Goal: Information Seeking & Learning: Learn about a topic

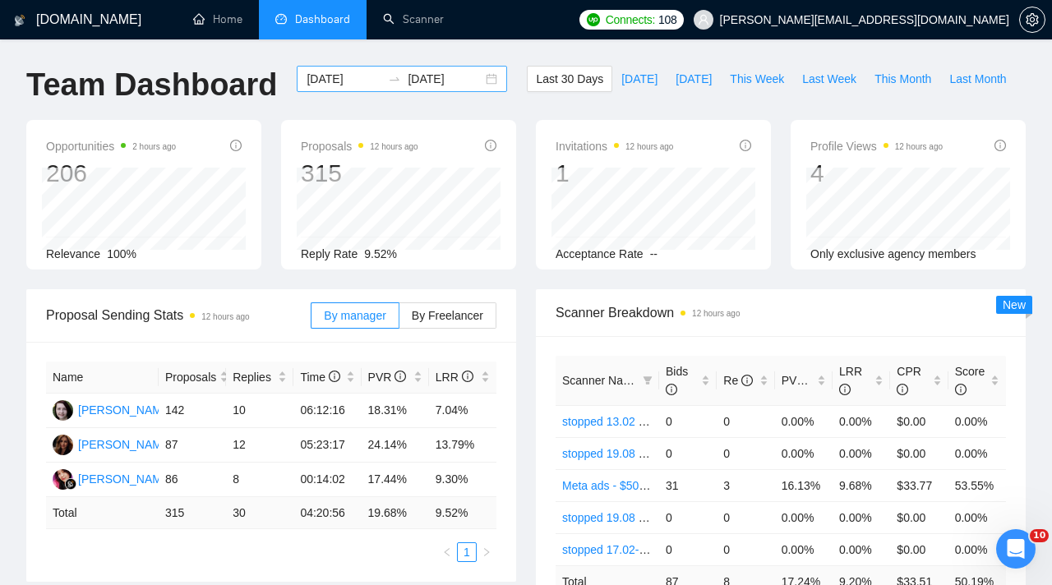
click at [366, 82] on input "[DATE]" at bounding box center [344, 79] width 75 height 18
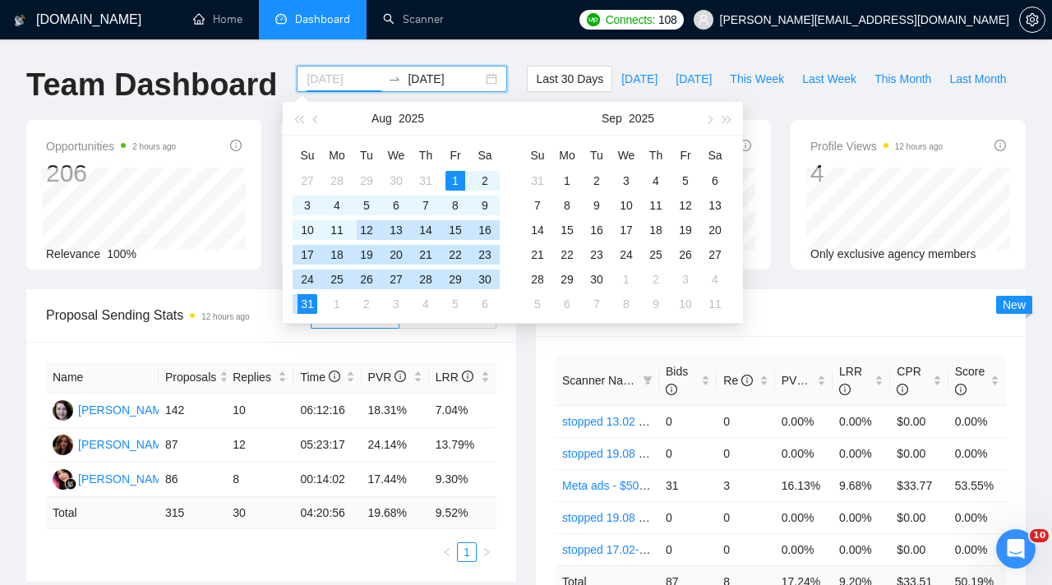
type input "[DATE]"
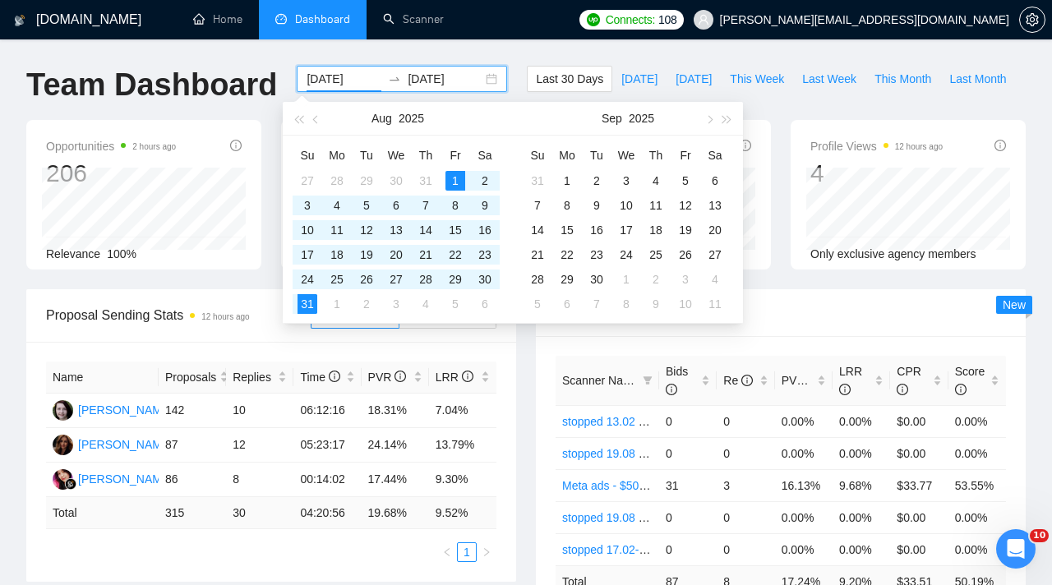
click at [455, 349] on div "Name Proposals Replies Time PVR LRR [PERSON_NAME] 142 10 06:12:16 18.31% 7.04% …" at bounding box center [271, 462] width 490 height 240
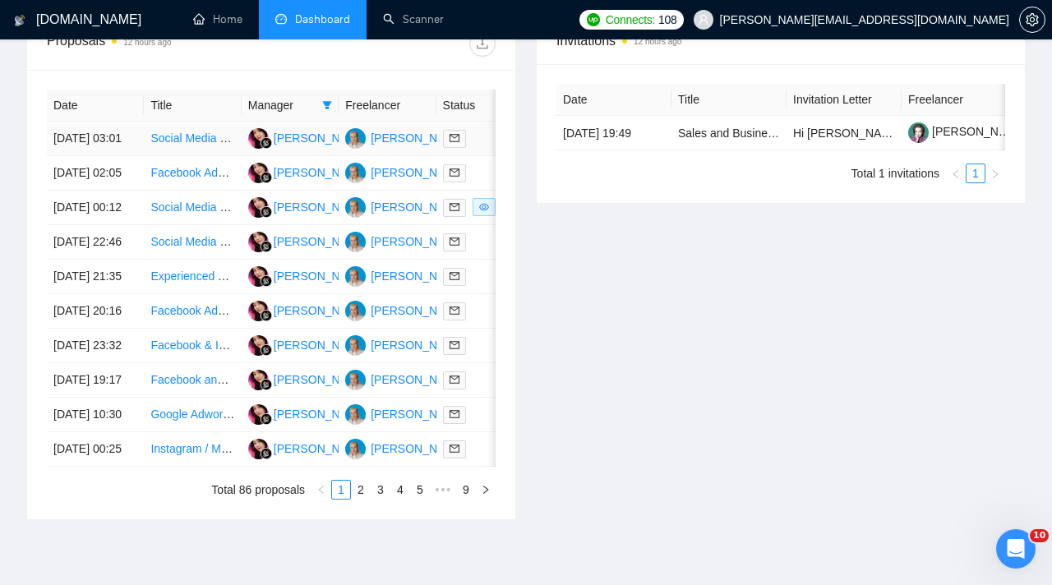
scroll to position [655, 0]
click at [332, 107] on span at bounding box center [327, 104] width 16 height 25
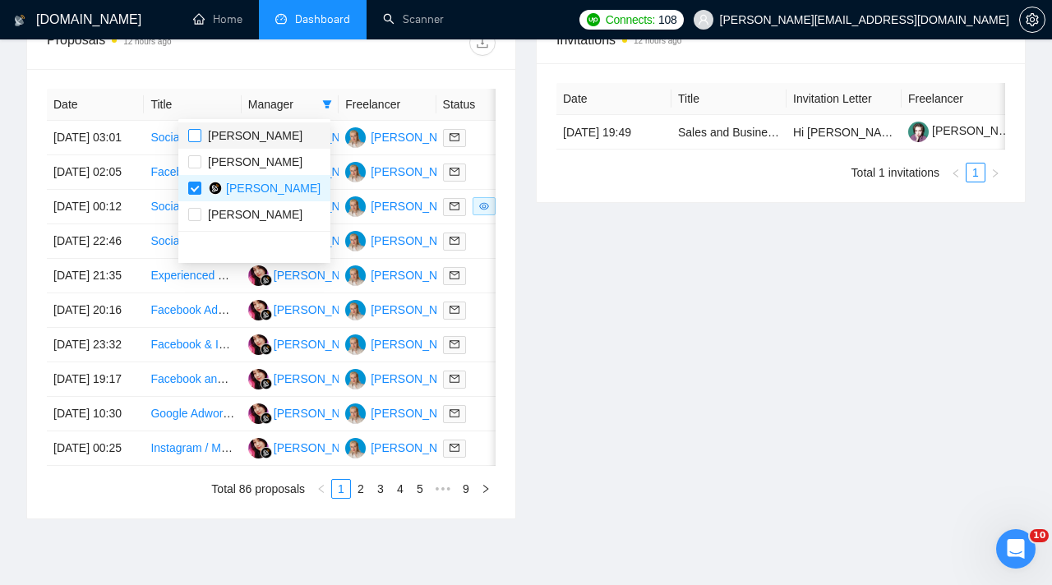
click at [189, 134] on input "checkbox" at bounding box center [194, 135] width 13 height 13
checkbox input "true"
click at [193, 222] on label at bounding box center [194, 214] width 13 height 18
click at [193, 221] on input "checkbox" at bounding box center [194, 214] width 13 height 13
click at [201, 215] on span "[PERSON_NAME]" at bounding box center [251, 214] width 101 height 18
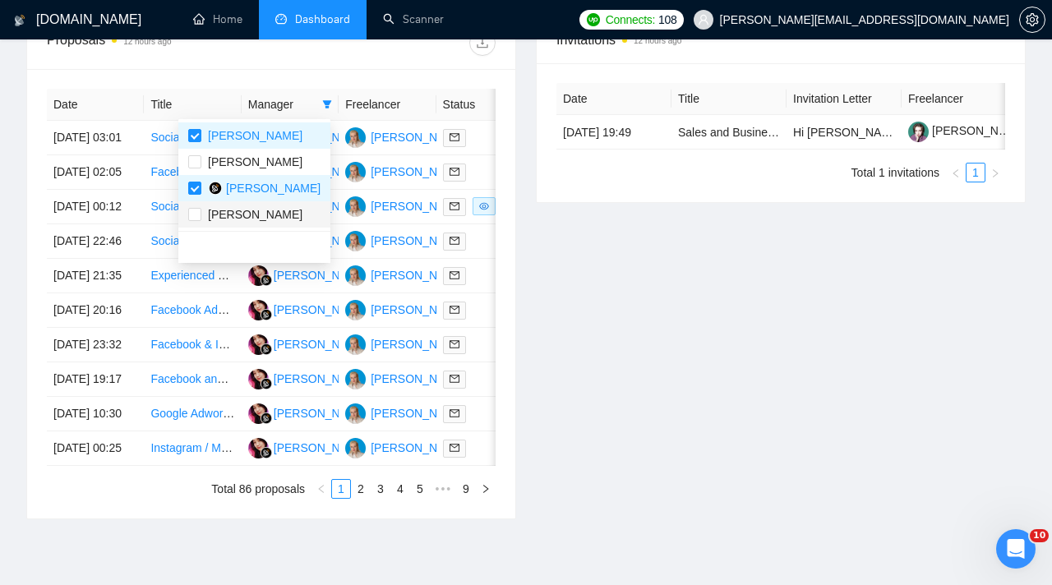
checkbox input "true"
click at [196, 188] on input "checkbox" at bounding box center [194, 188] width 13 height 13
checkbox input "false"
click at [574, 267] on div "Invitations 12 hours ago Date Title Invitation Letter Freelancer Status [DATE] …" at bounding box center [780, 268] width 509 height 504
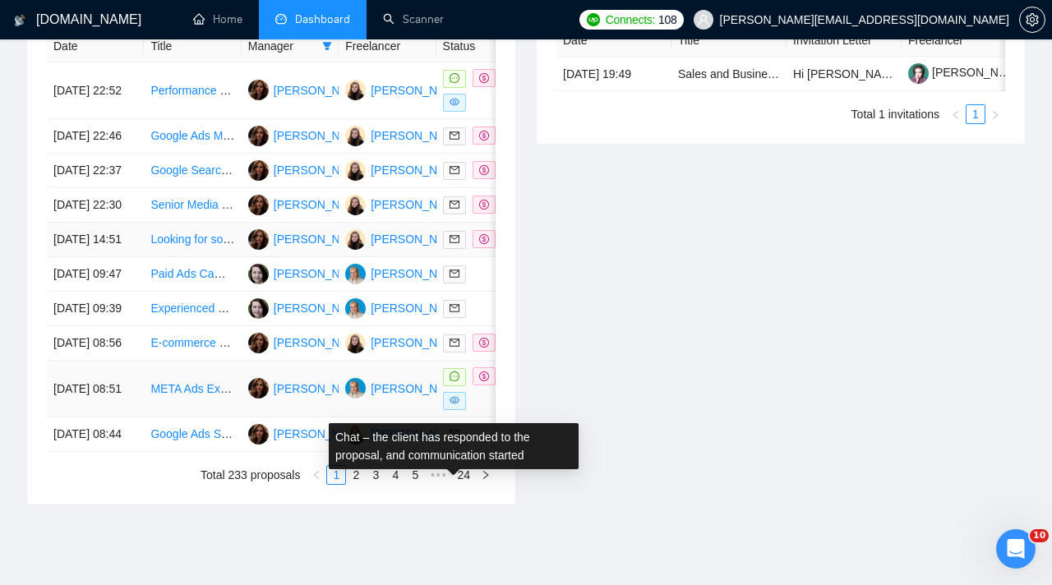
scroll to position [655, 0]
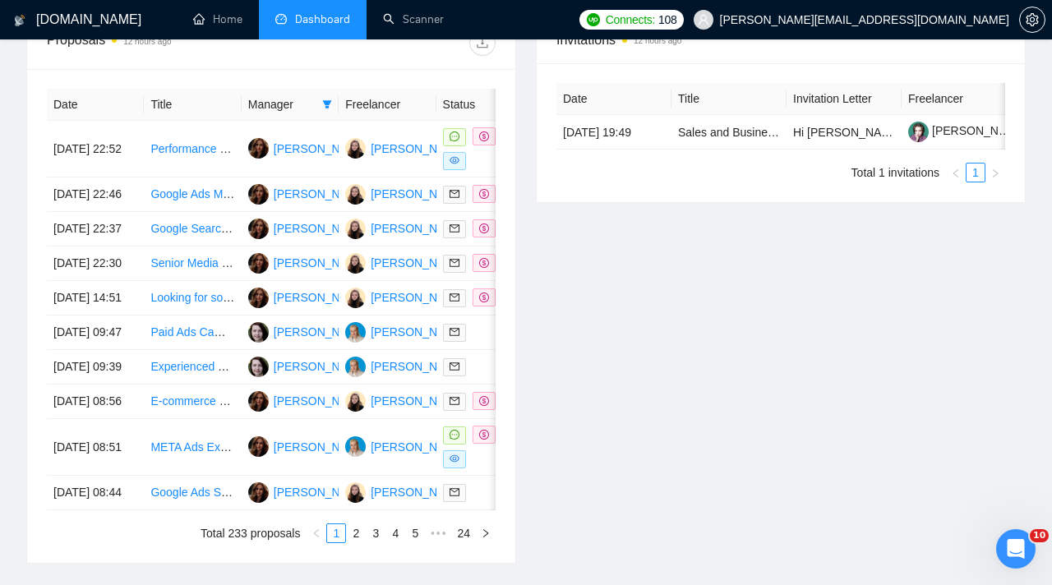
click at [498, 161] on div "Date Title Manager Freelancer Status [DATE] 22:52 Performance Max Campaign Expe…" at bounding box center [271, 316] width 488 height 494
click at [491, 161] on div at bounding box center [485, 148] width 84 height 43
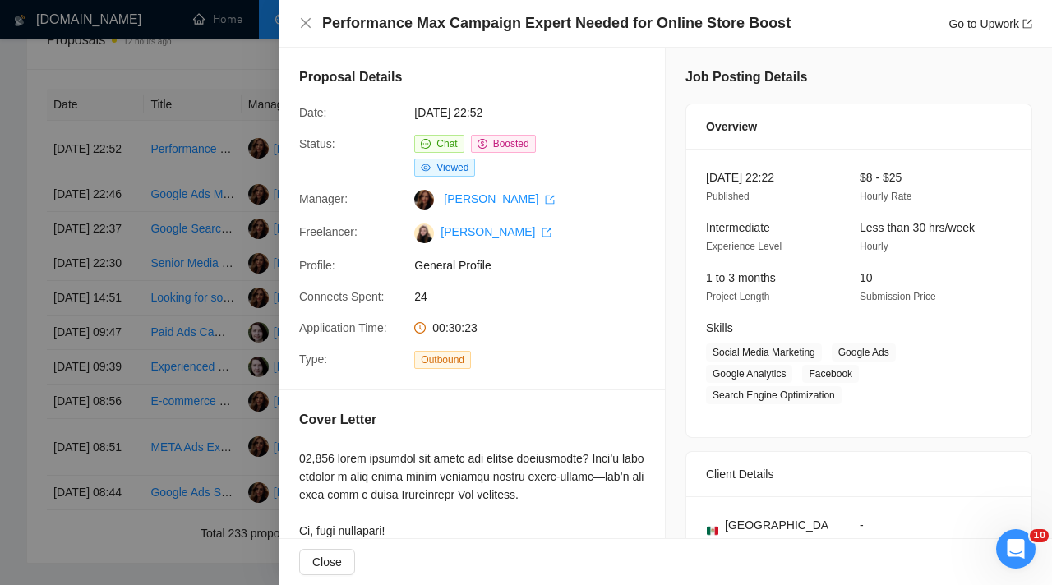
click at [771, 28] on h4 "Performance Max Campaign Expert Needed for Online Store Boost" at bounding box center [556, 23] width 468 height 21
click at [326, 25] on h4 "Performance Max Campaign Expert Needed for Online Store Boost" at bounding box center [556, 23] width 468 height 21
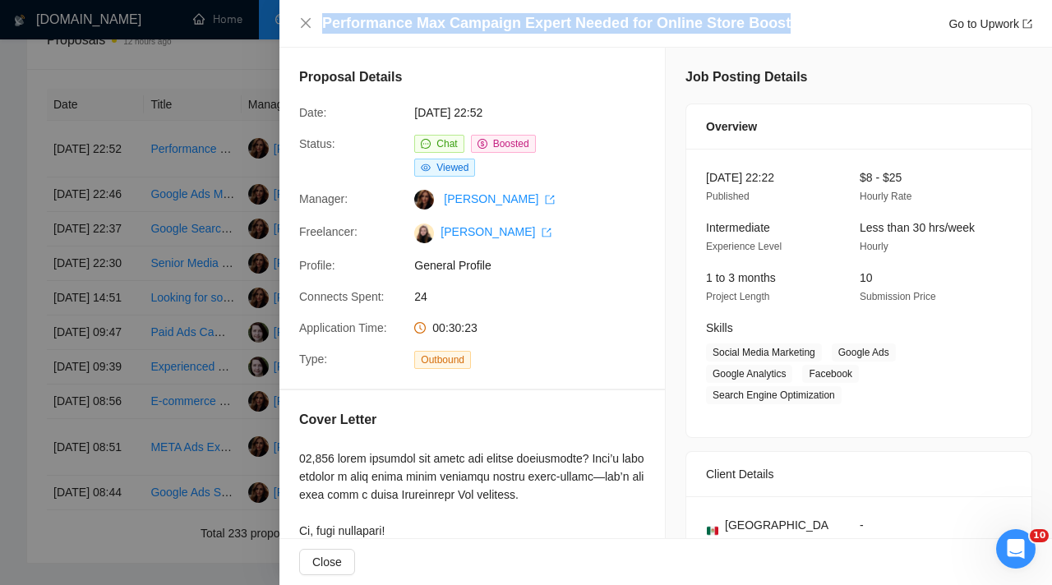
click at [779, 25] on div "Performance Max Campaign Expert Needed for Online Store Boost Go to Upwork" at bounding box center [677, 23] width 710 height 21
copy h4 "Performance Max Campaign Expert Needed for Online Store Boost"
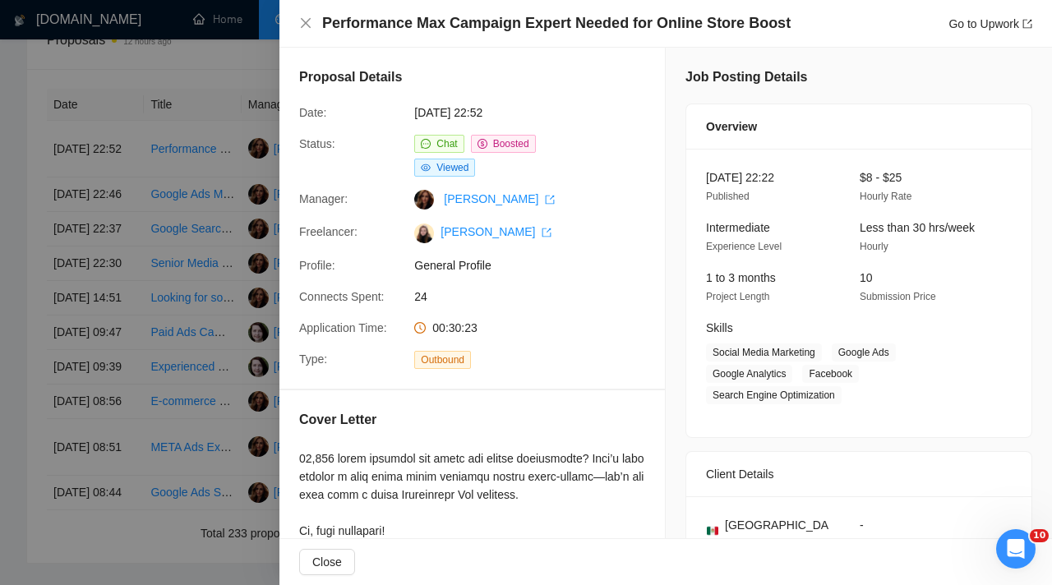
click at [132, 168] on div at bounding box center [526, 292] width 1052 height 585
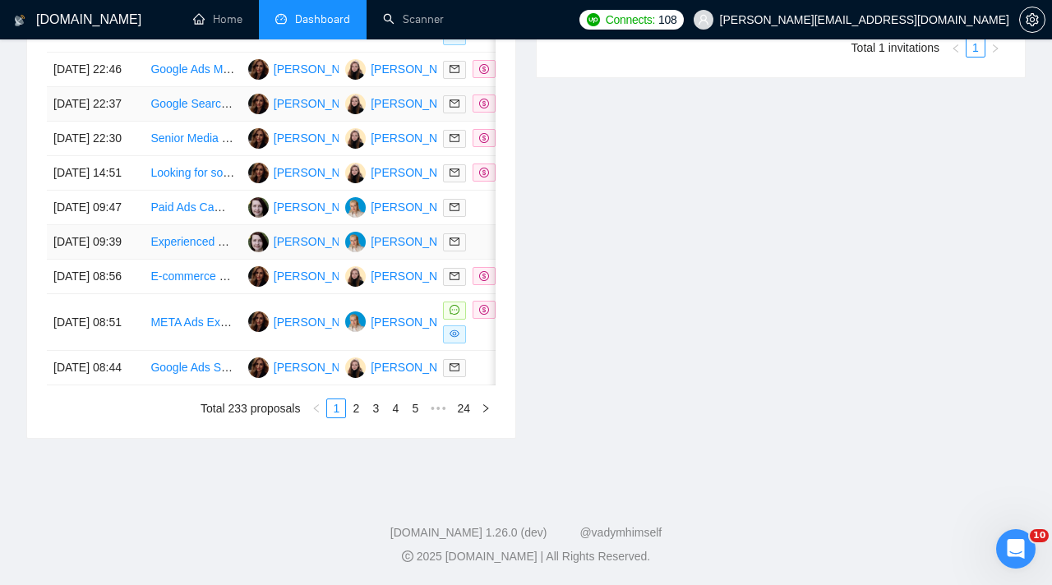
scroll to position [879, 0]
click at [357, 417] on link "2" at bounding box center [356, 408] width 18 height 18
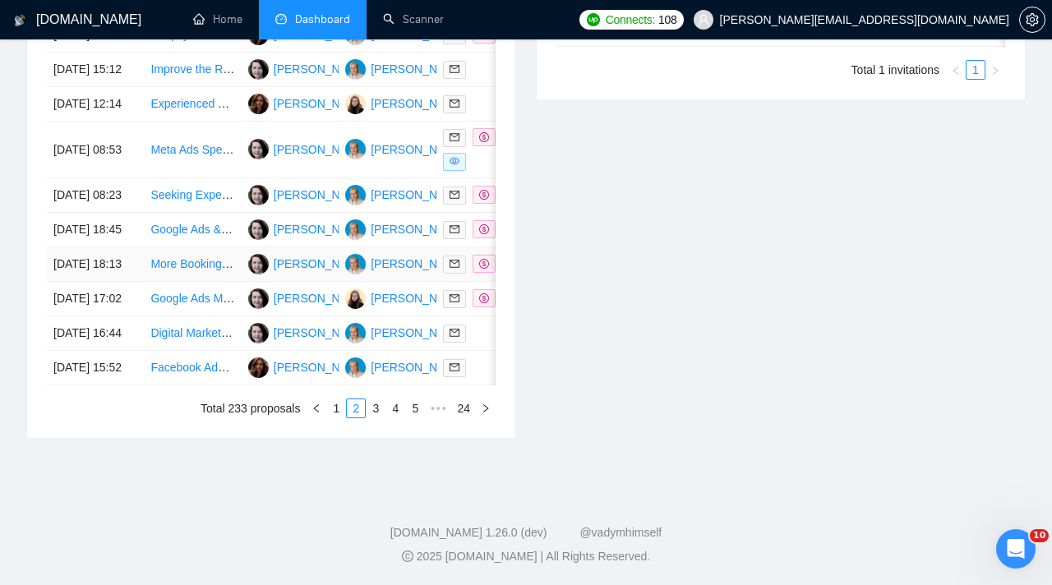
scroll to position [897, 0]
click at [375, 405] on link "3" at bounding box center [375, 408] width 18 height 18
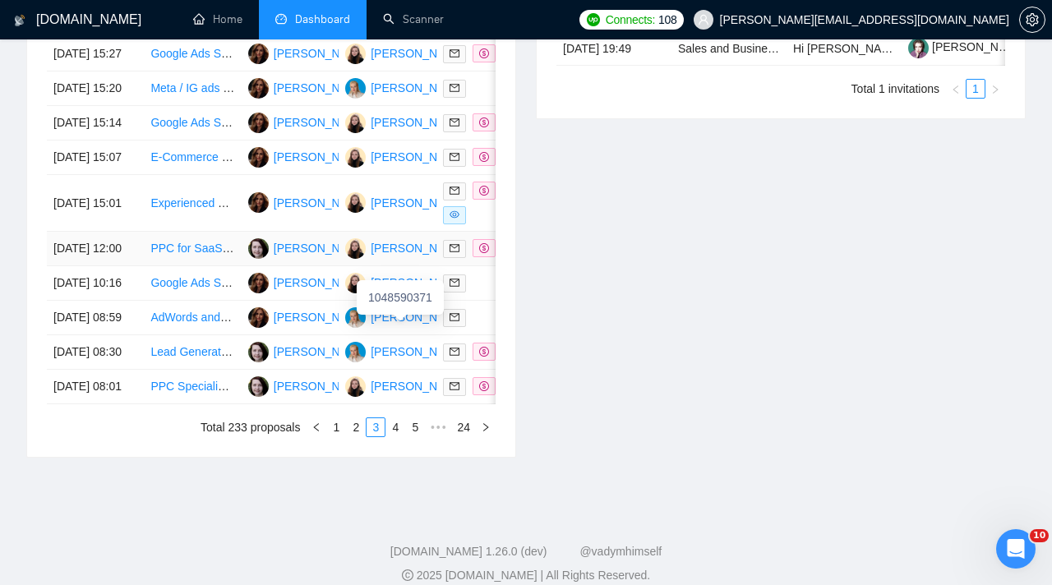
scroll to position [738, 0]
click at [492, 225] on div at bounding box center [485, 203] width 84 height 43
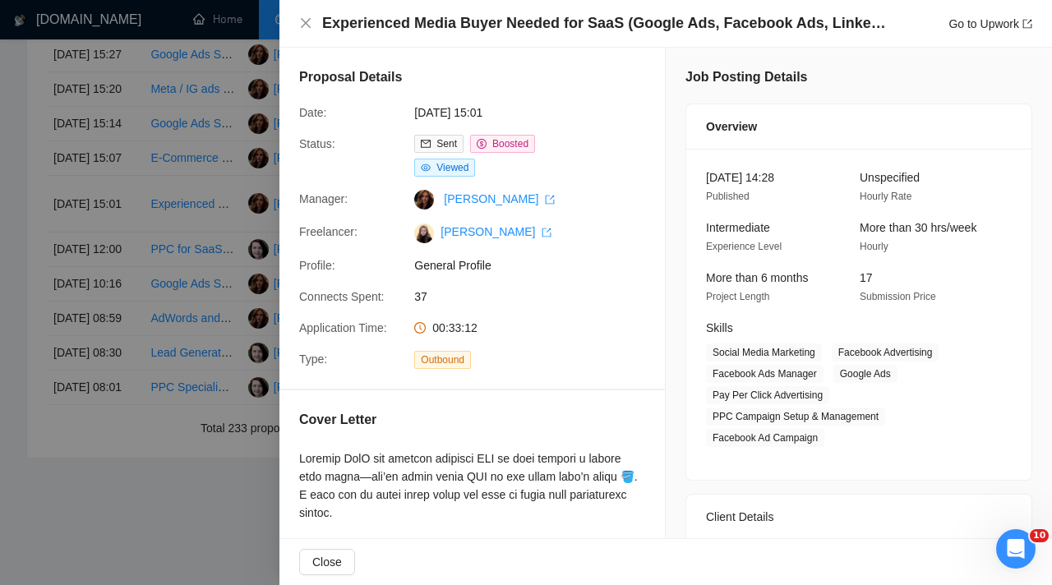
click at [126, 311] on div at bounding box center [526, 292] width 1052 height 585
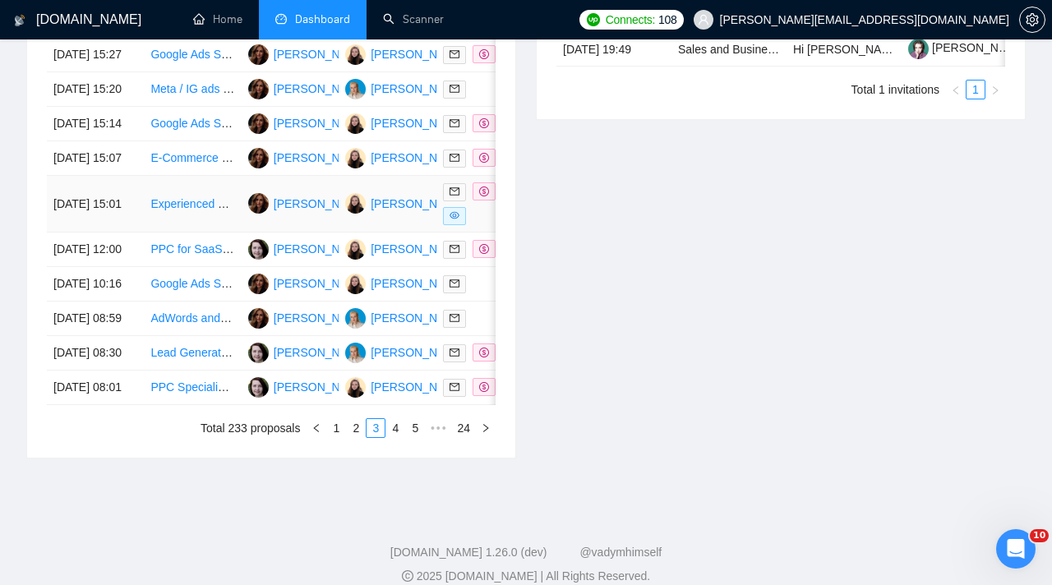
click at [486, 225] on div at bounding box center [485, 203] width 84 height 43
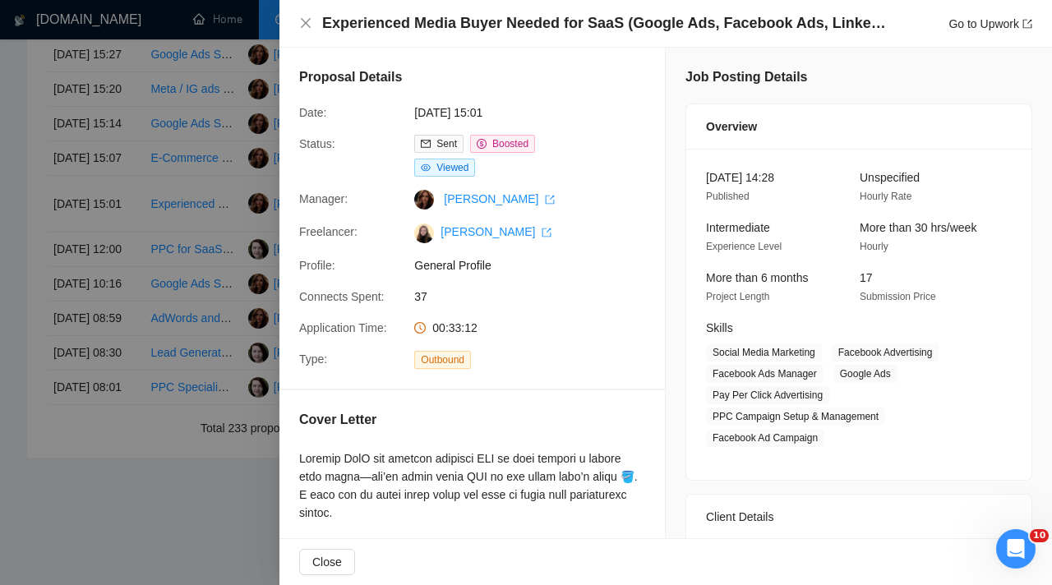
click at [131, 260] on div at bounding box center [526, 292] width 1052 height 585
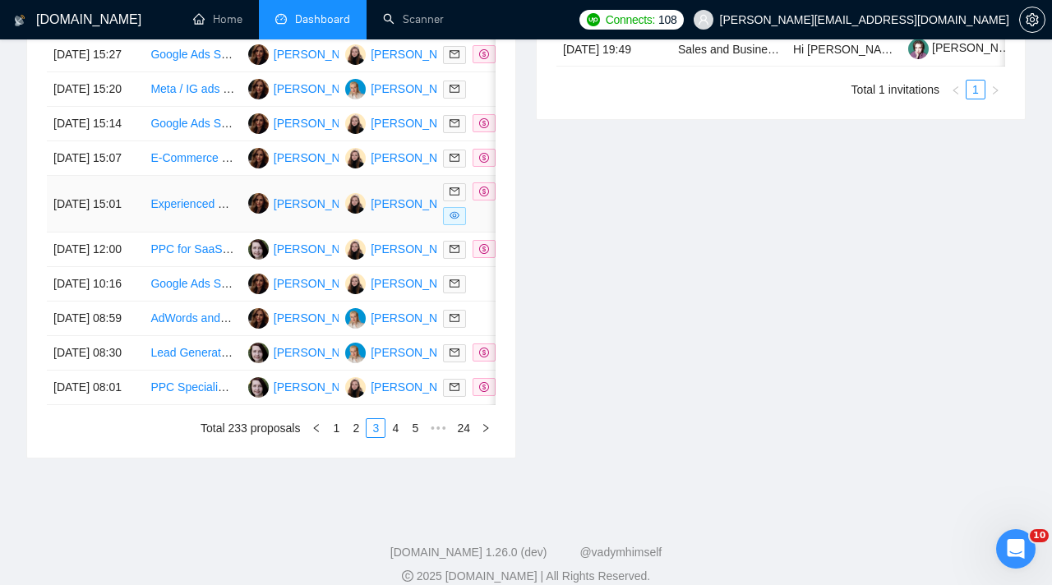
click at [489, 225] on div at bounding box center [485, 203] width 84 height 43
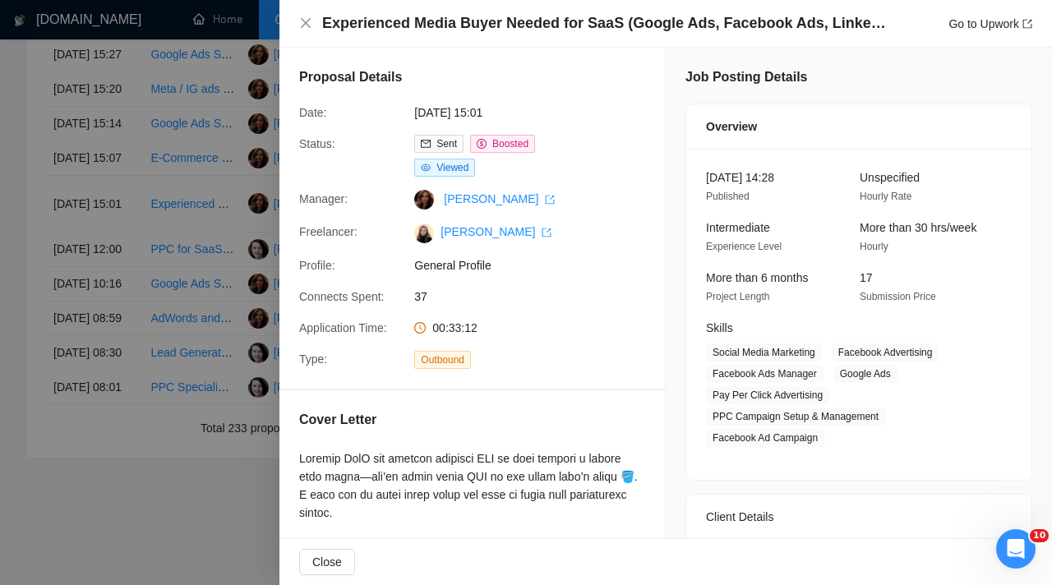
click at [240, 324] on div at bounding box center [526, 292] width 1052 height 585
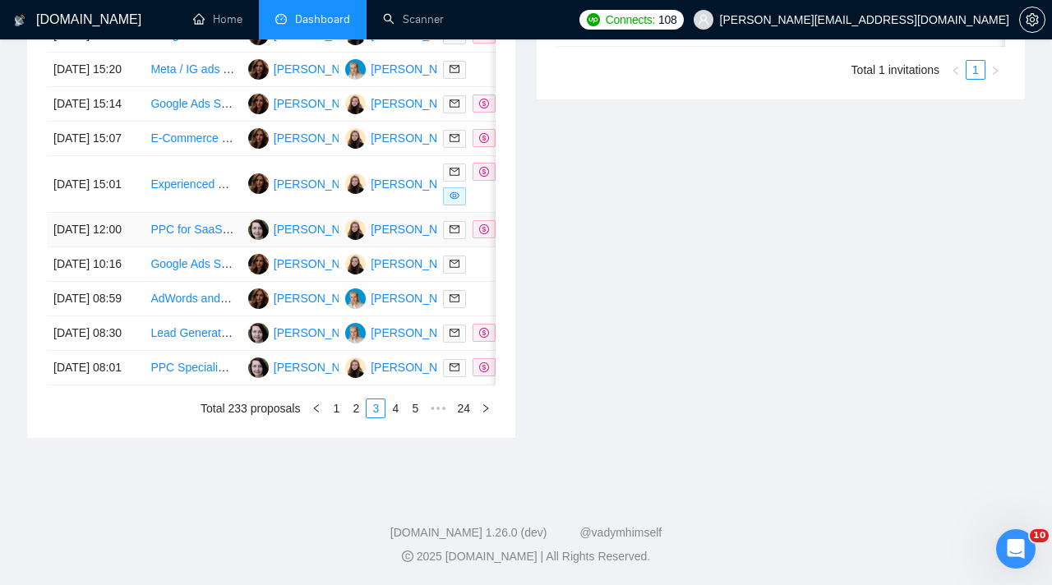
scroll to position [837, 0]
click at [394, 417] on link "4" at bounding box center [395, 408] width 18 height 18
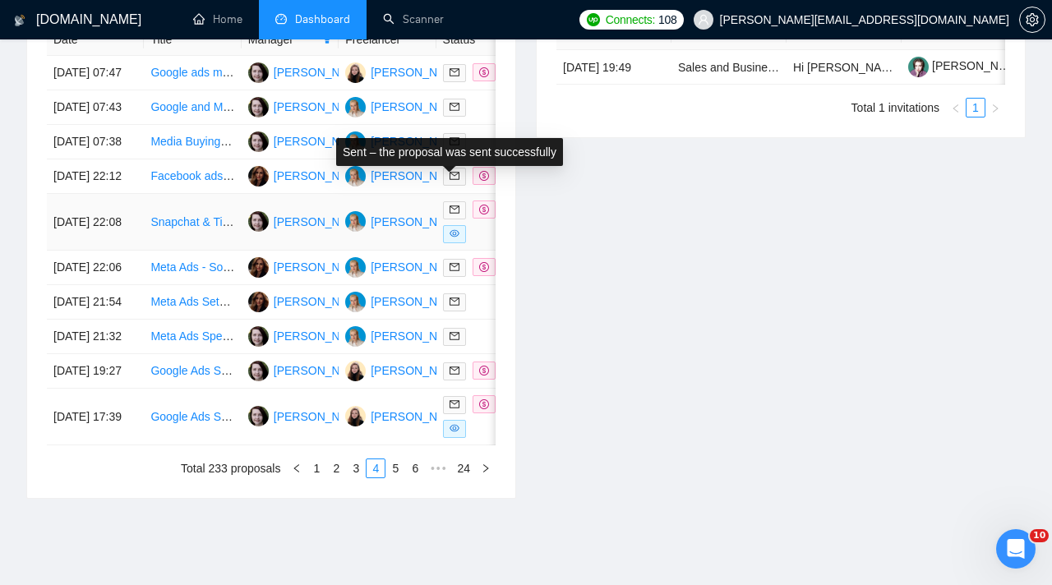
scroll to position [733, 0]
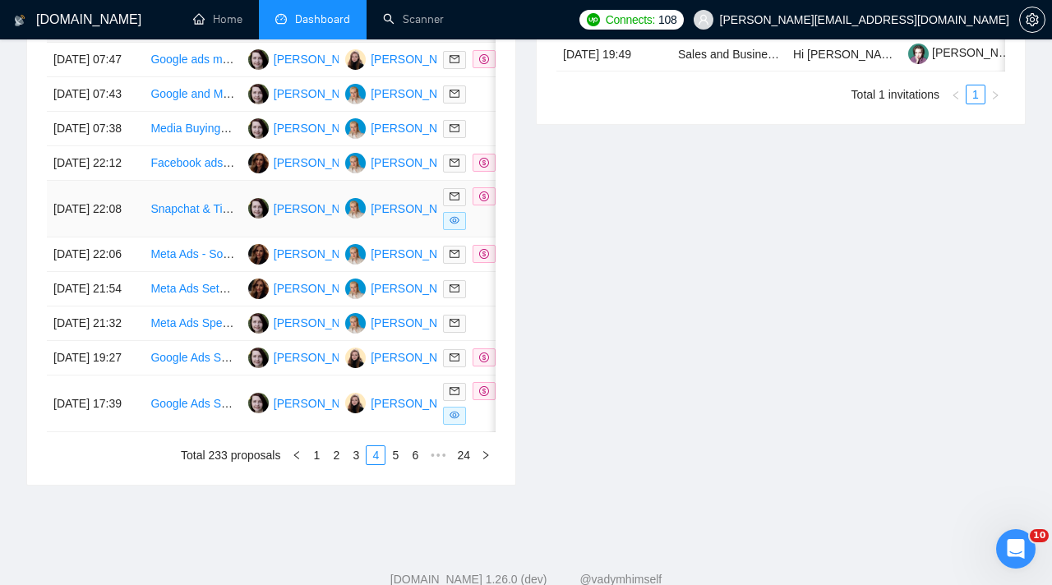
click at [469, 230] on div at bounding box center [485, 208] width 84 height 43
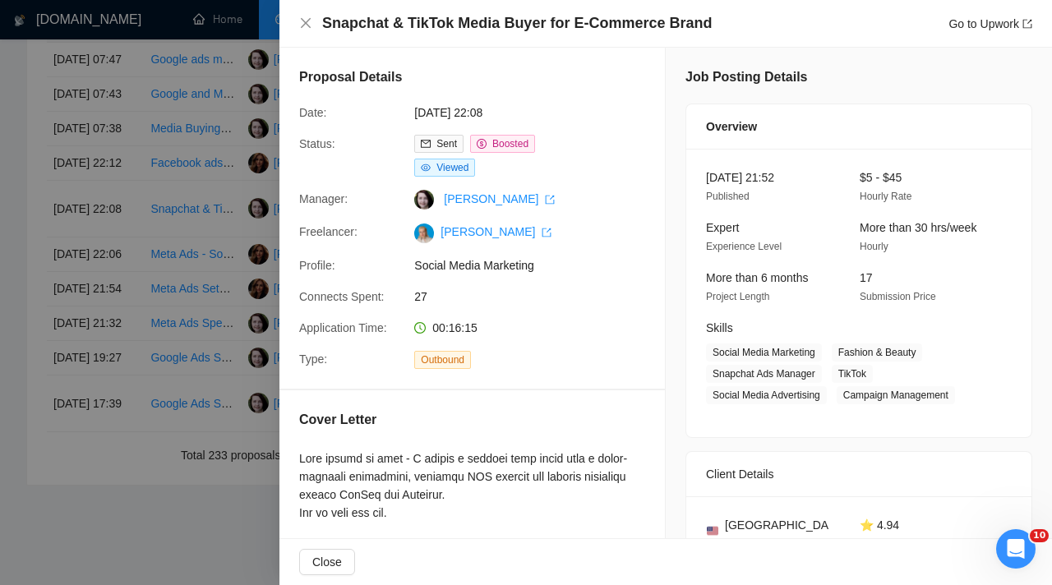
click at [186, 142] on div at bounding box center [526, 292] width 1052 height 585
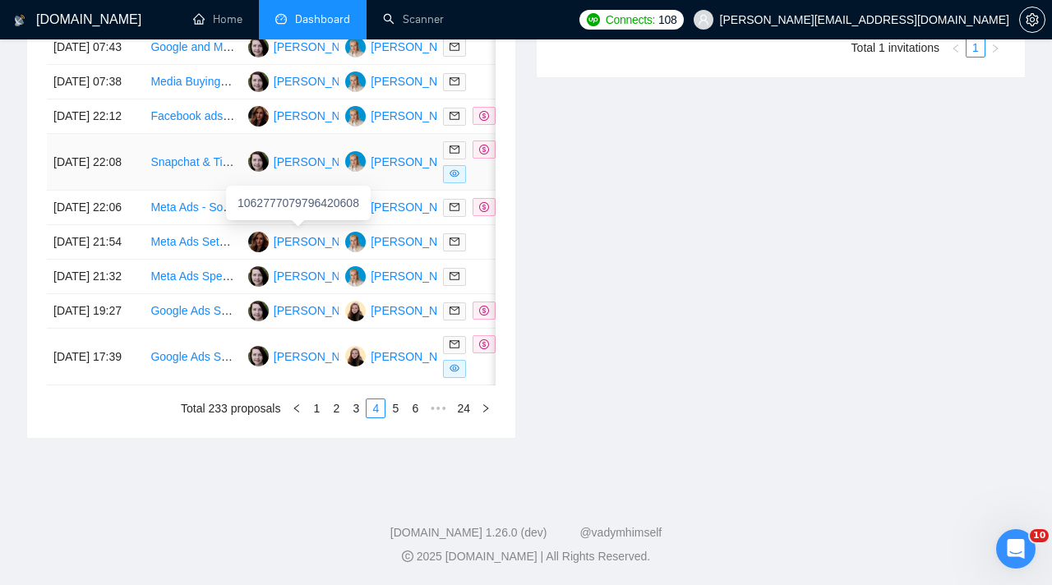
scroll to position [798, 0]
click at [210, 385] on td "Google Ads Specialist for [MEDICAL_DATA] Business" at bounding box center [192, 357] width 97 height 57
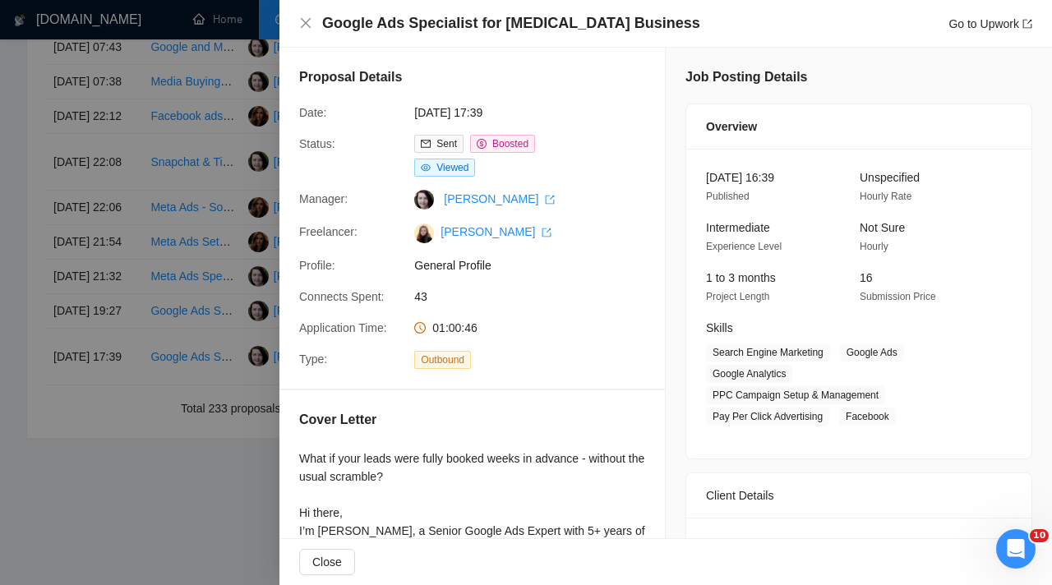
click at [185, 400] on div at bounding box center [526, 292] width 1052 height 585
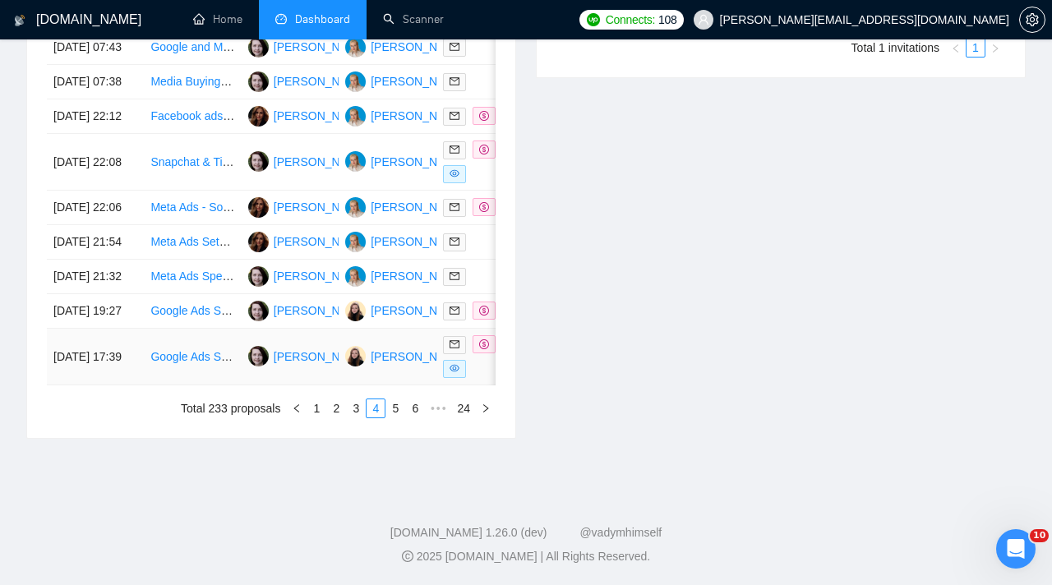
click at [207, 385] on td "Google Ads Specialist for [MEDICAL_DATA] Business" at bounding box center [192, 357] width 97 height 57
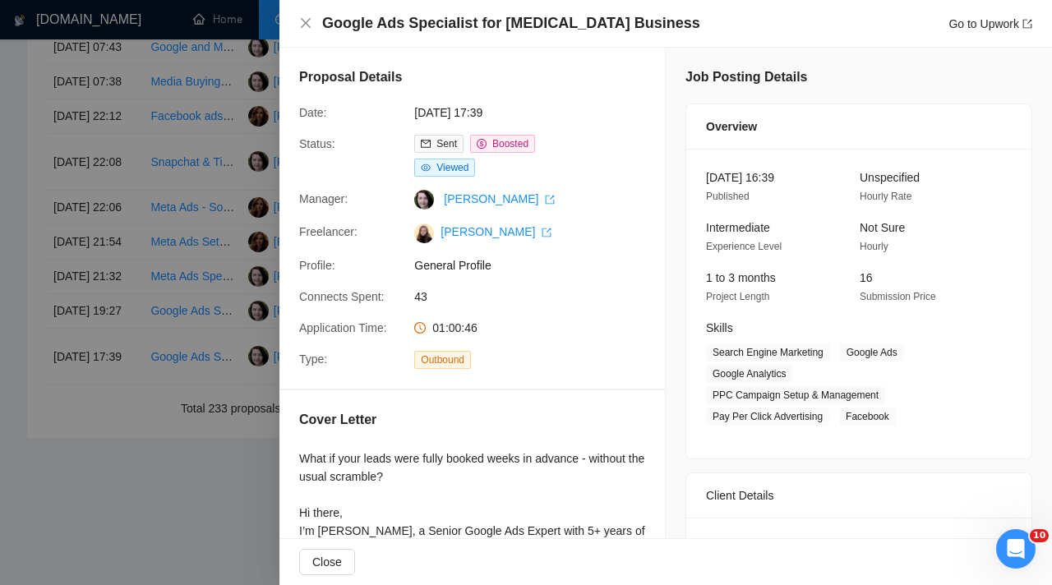
click at [259, 309] on div at bounding box center [526, 292] width 1052 height 585
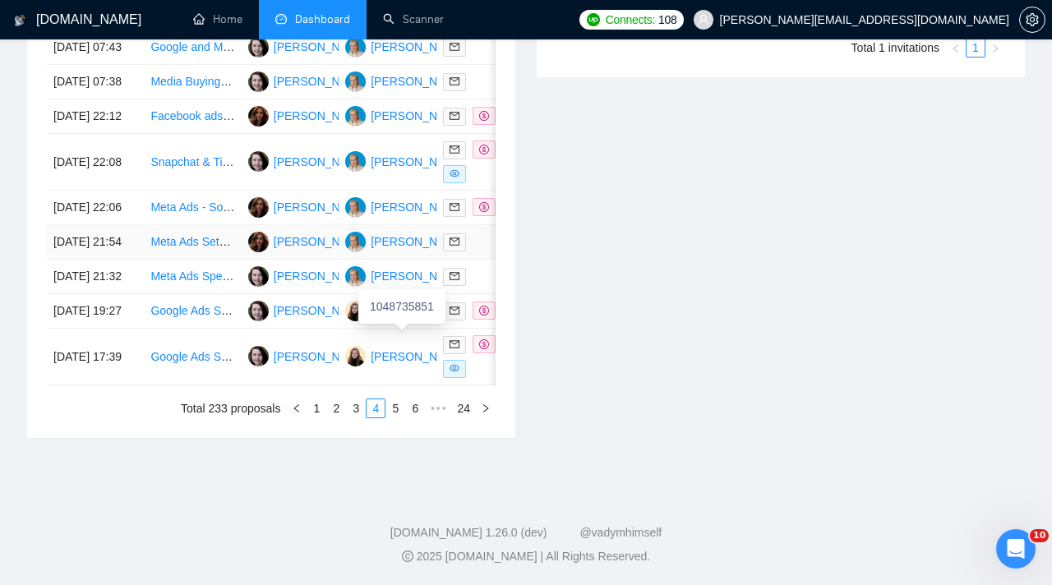
scroll to position [844, 0]
click at [221, 385] on td "Google Ads Specialist for [MEDICAL_DATA] Business" at bounding box center [192, 357] width 97 height 57
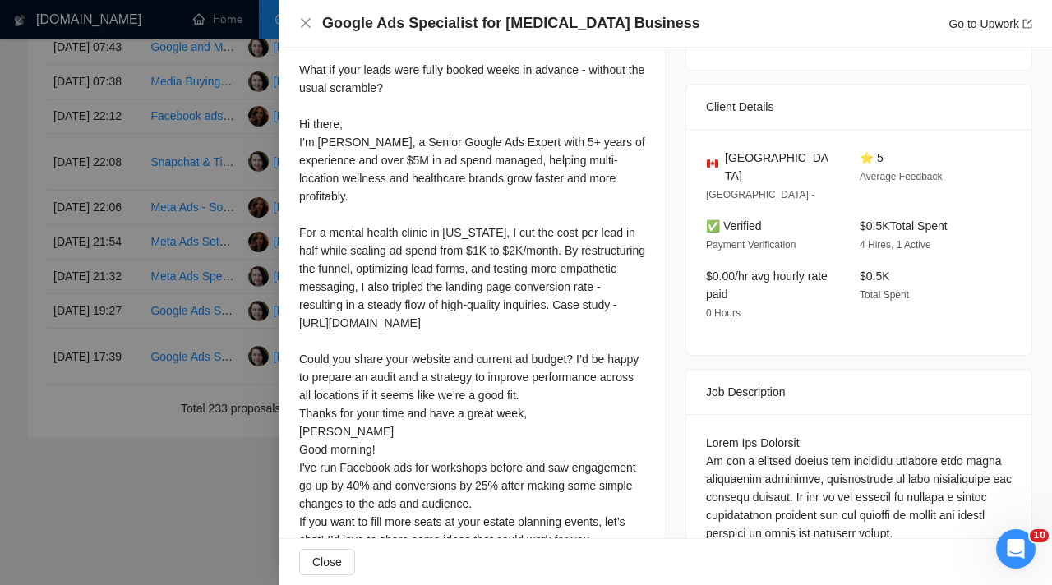
scroll to position [387, 0]
click at [192, 297] on div at bounding box center [526, 292] width 1052 height 585
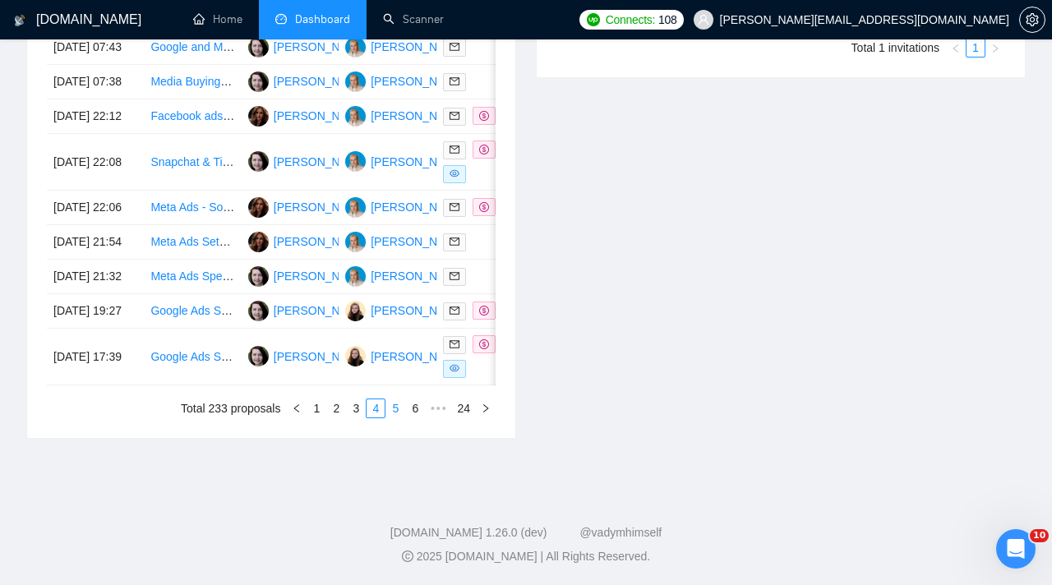
click at [393, 417] on link "5" at bounding box center [395, 408] width 18 height 18
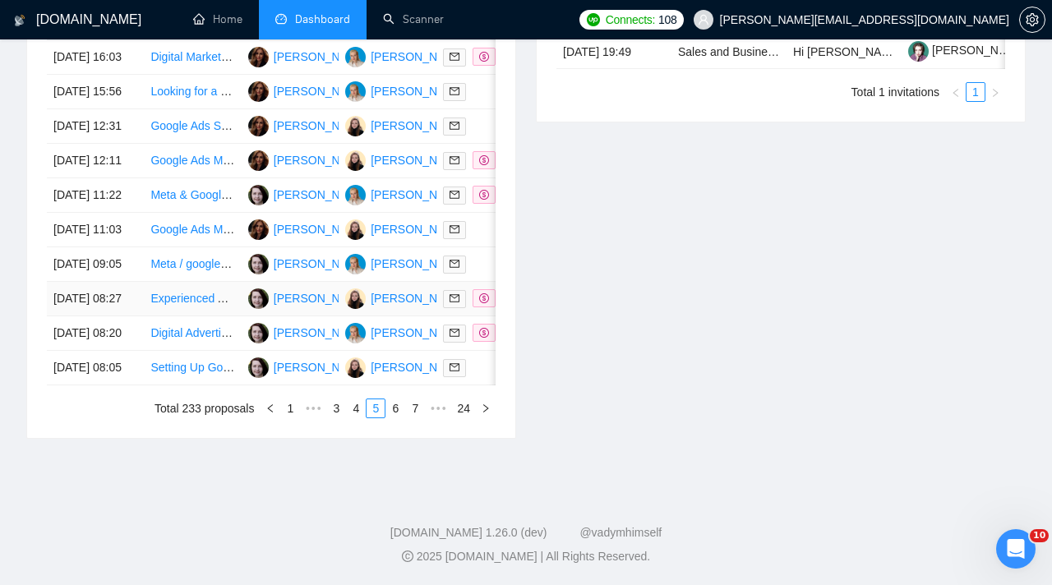
scroll to position [892, 0]
click at [398, 410] on link "6" at bounding box center [395, 408] width 18 height 18
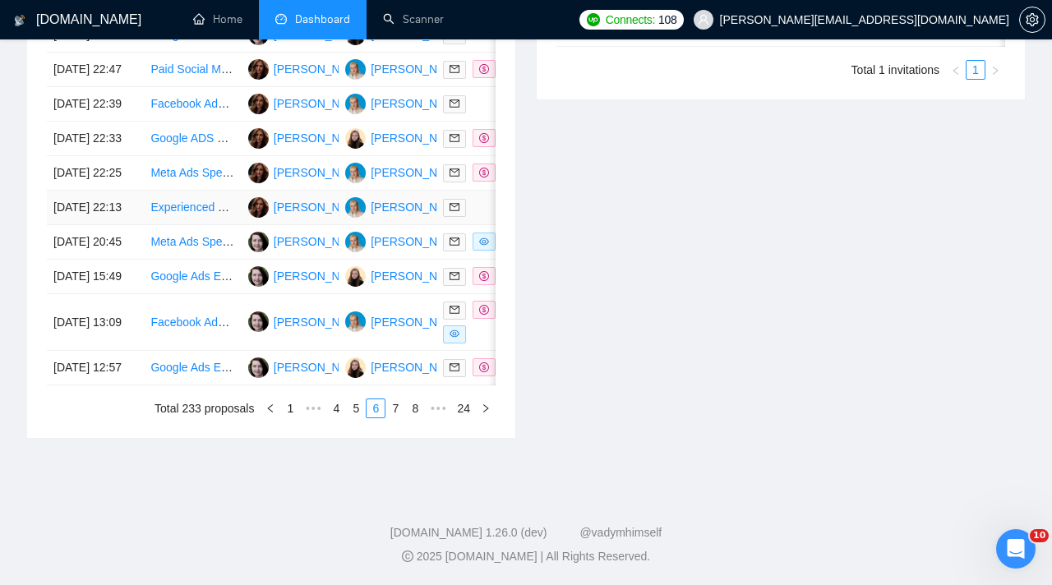
scroll to position [818, 0]
click at [477, 260] on td at bounding box center [484, 242] width 97 height 35
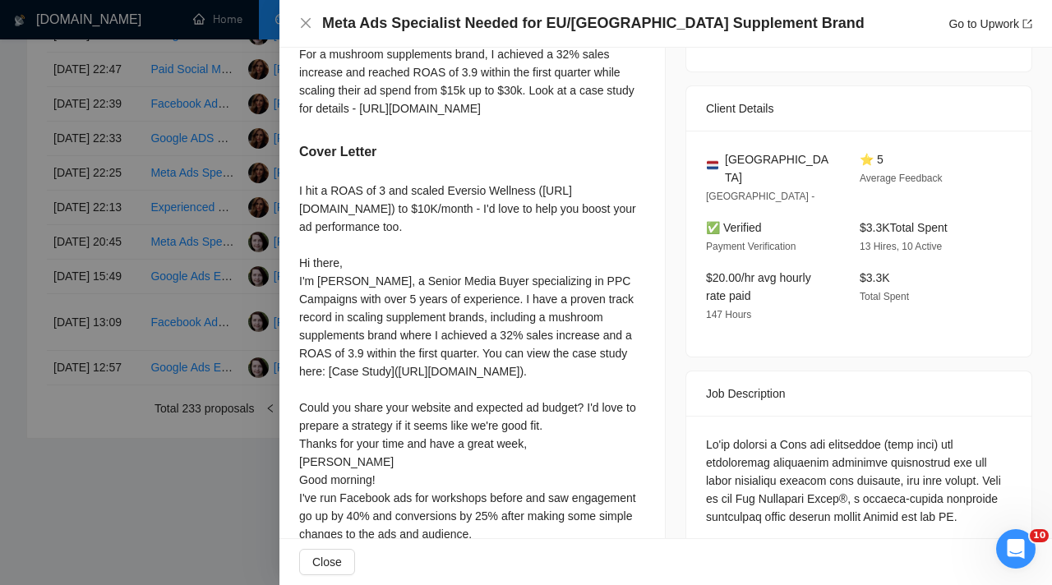
click at [195, 279] on div at bounding box center [526, 292] width 1052 height 585
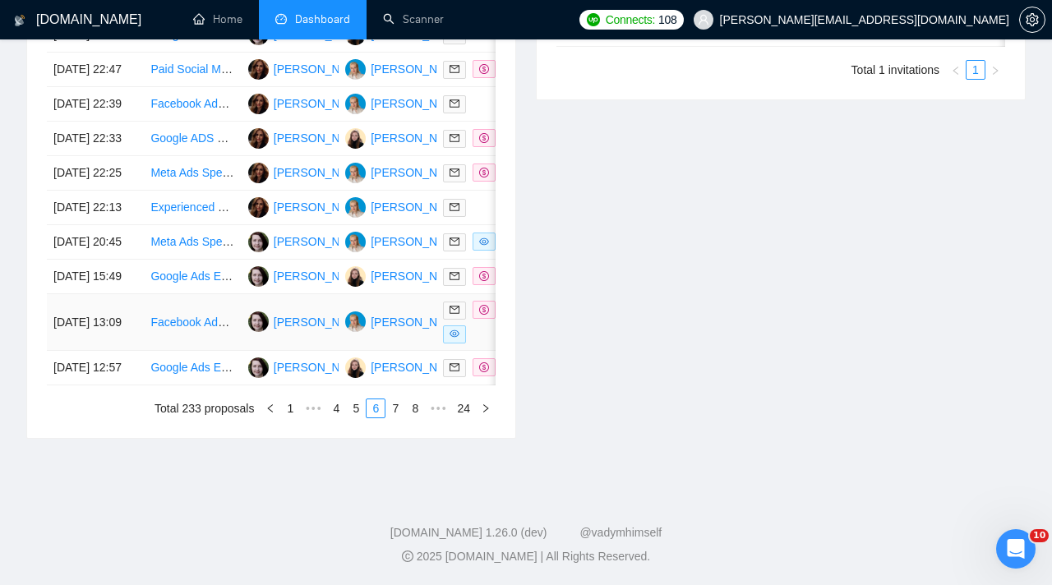
click at [487, 343] on div at bounding box center [485, 322] width 84 height 43
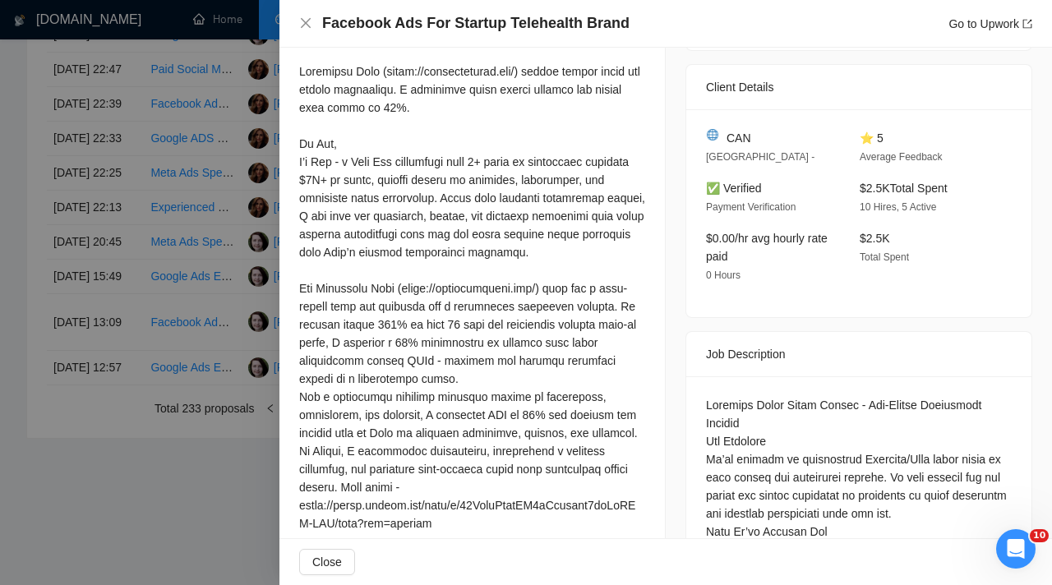
click at [205, 232] on div at bounding box center [526, 292] width 1052 height 585
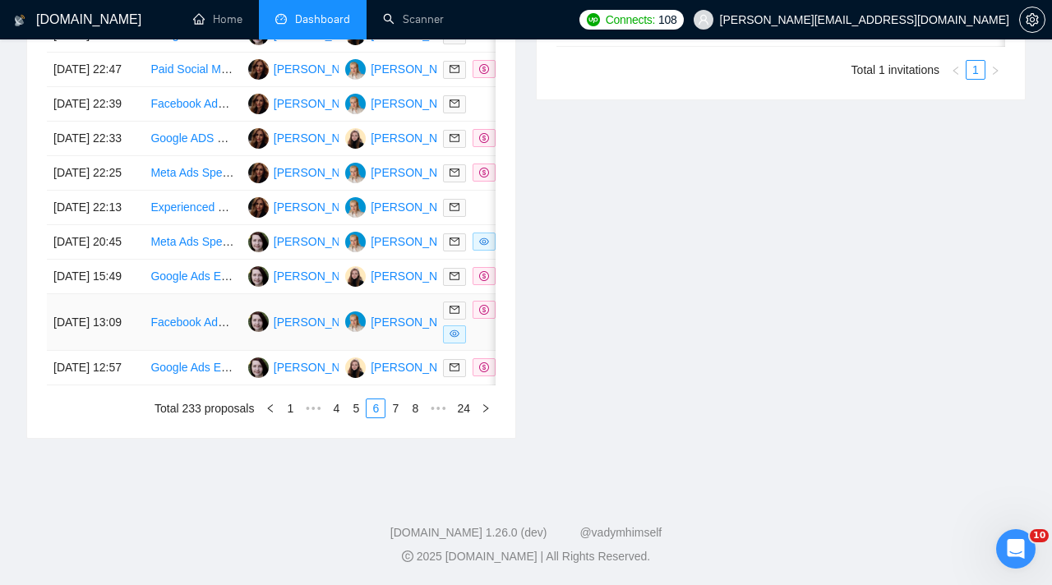
click at [224, 351] on td "Facebook Ads For Startup Telehealth Brand" at bounding box center [192, 322] width 97 height 57
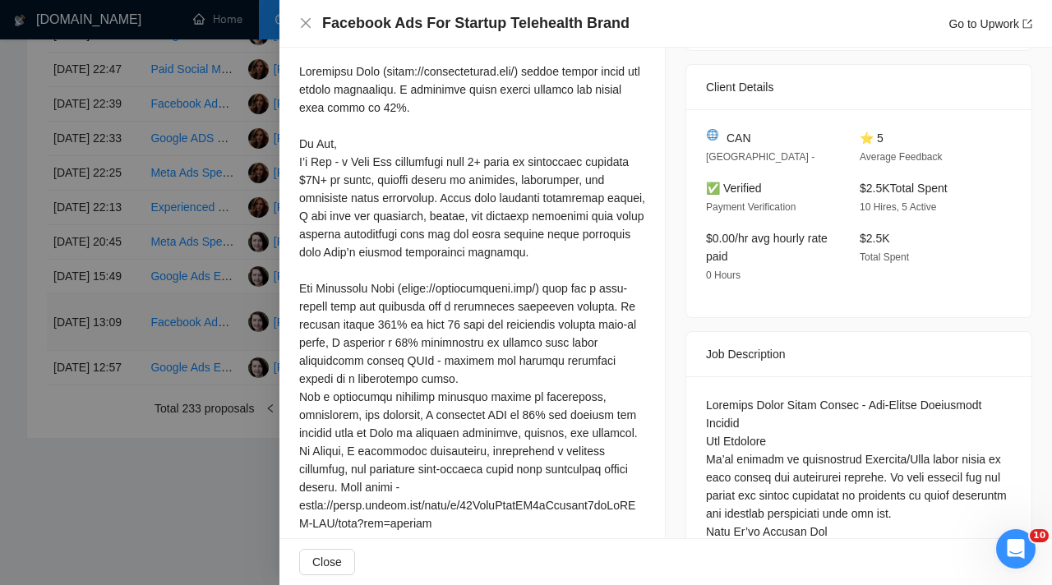
click at [224, 403] on div at bounding box center [526, 292] width 1052 height 585
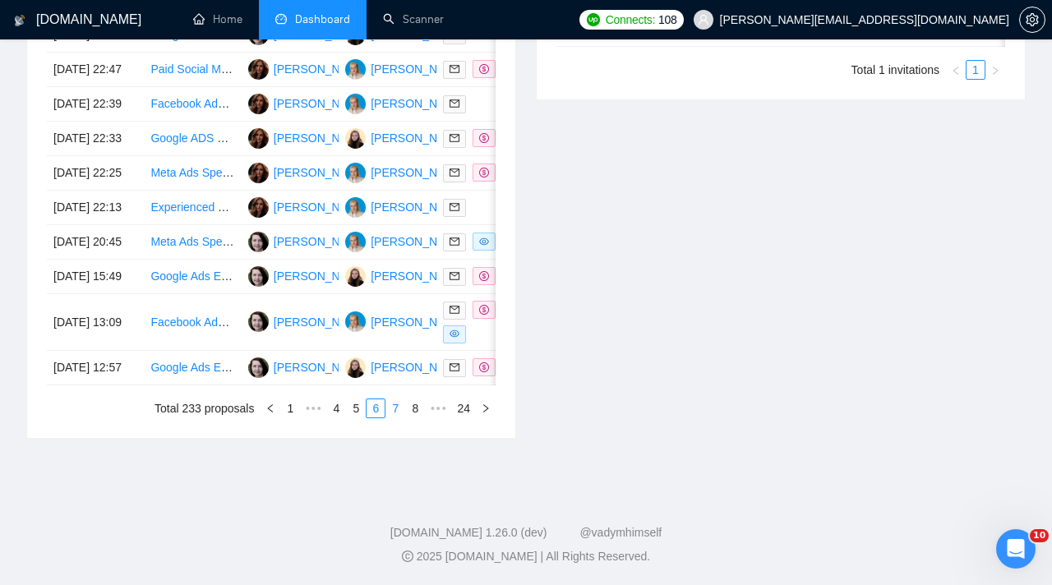
click at [391, 417] on link "7" at bounding box center [395, 408] width 18 height 18
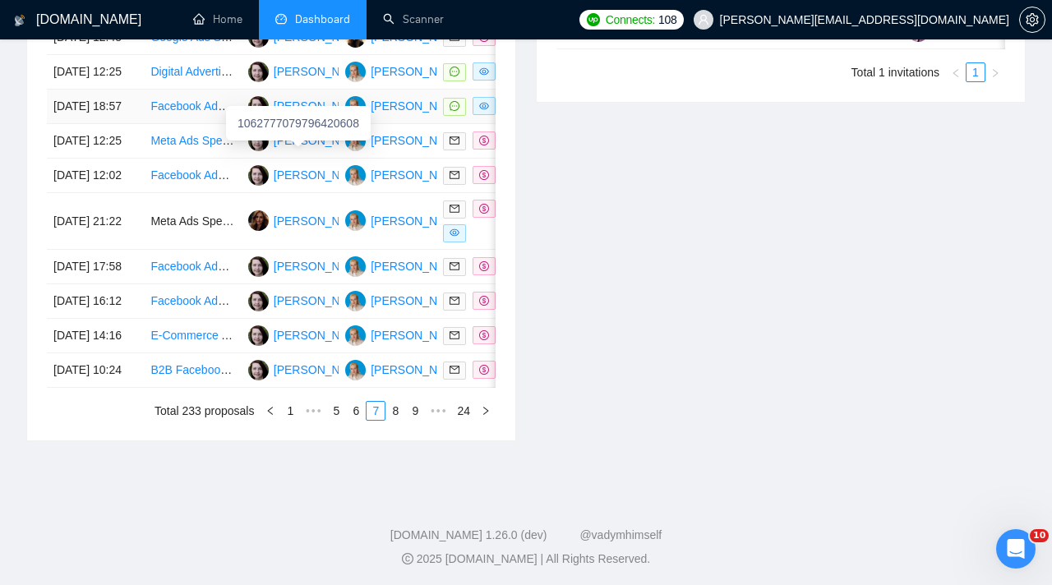
scroll to position [768, 0]
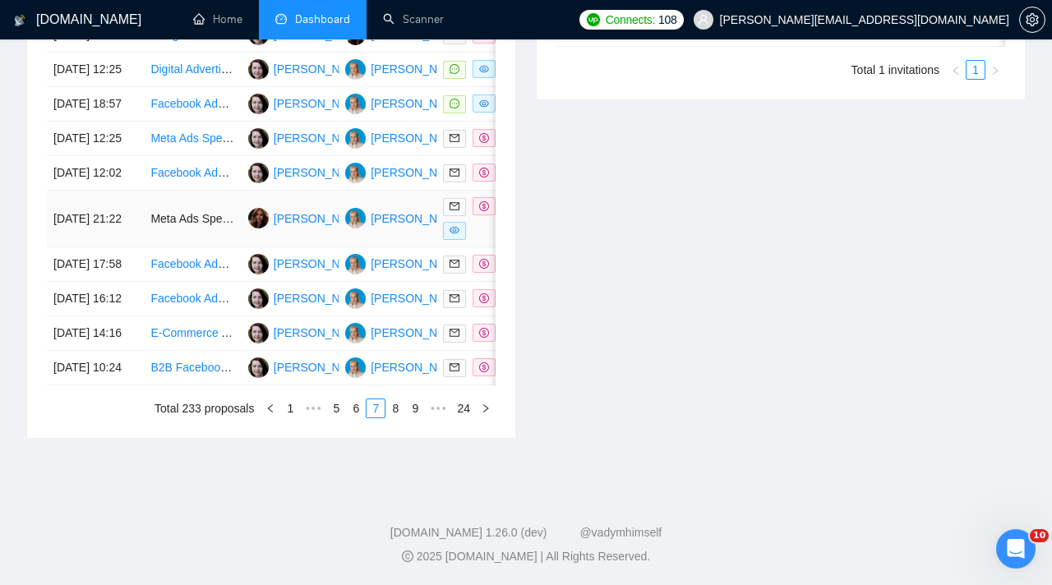
click at [483, 240] on div at bounding box center [485, 218] width 84 height 43
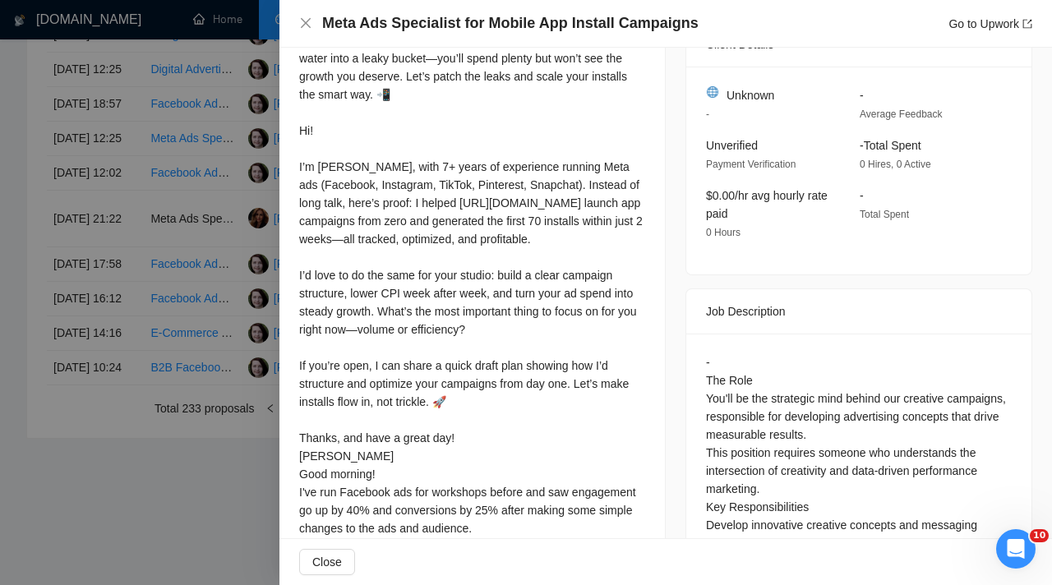
click at [191, 242] on div at bounding box center [526, 292] width 1052 height 585
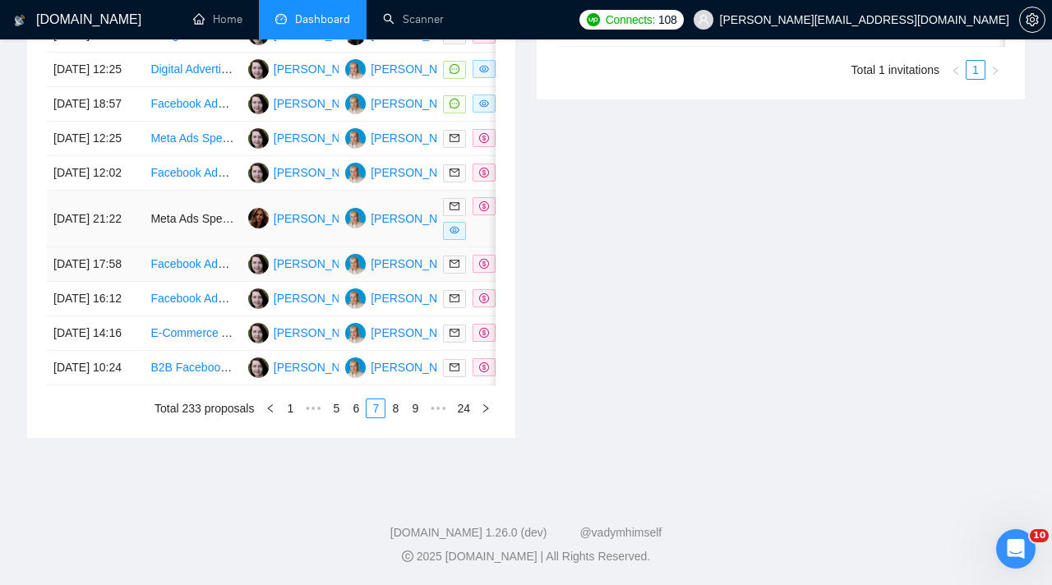
scroll to position [858, 0]
click at [398, 417] on link "8" at bounding box center [395, 408] width 18 height 18
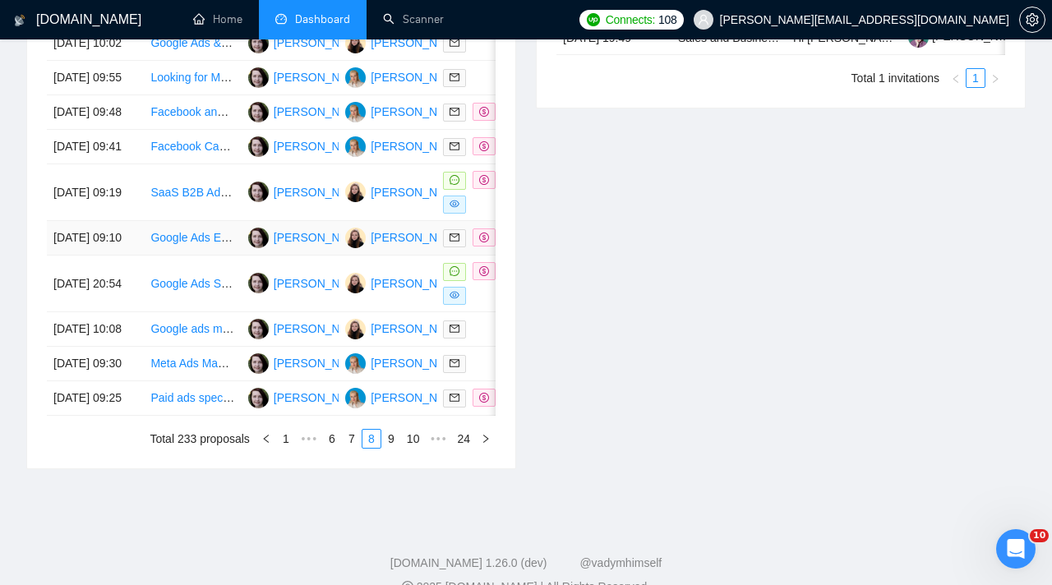
scroll to position [772, 0]
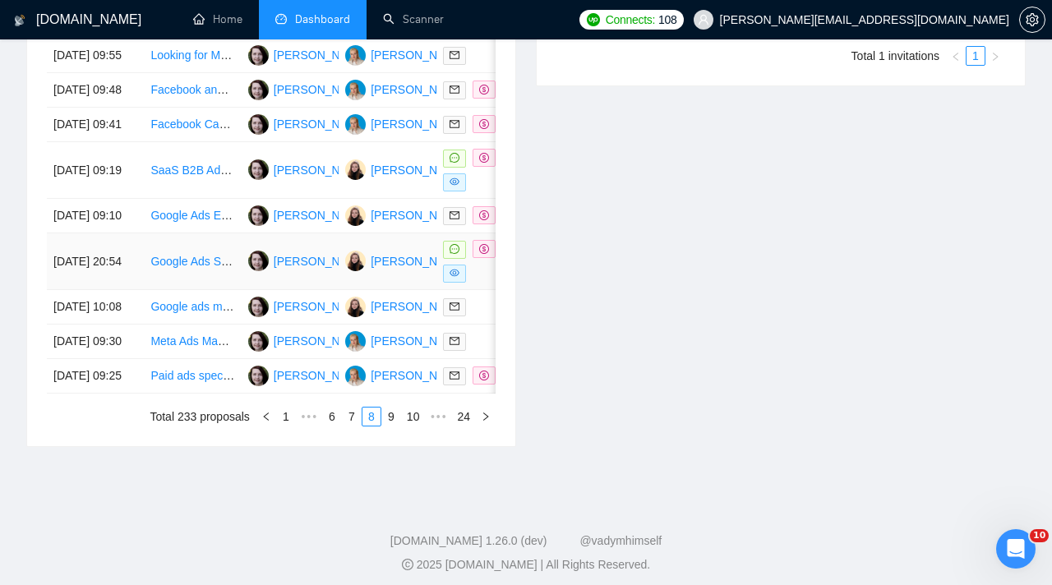
click at [387, 290] on td "[PERSON_NAME]" at bounding box center [387, 261] width 97 height 57
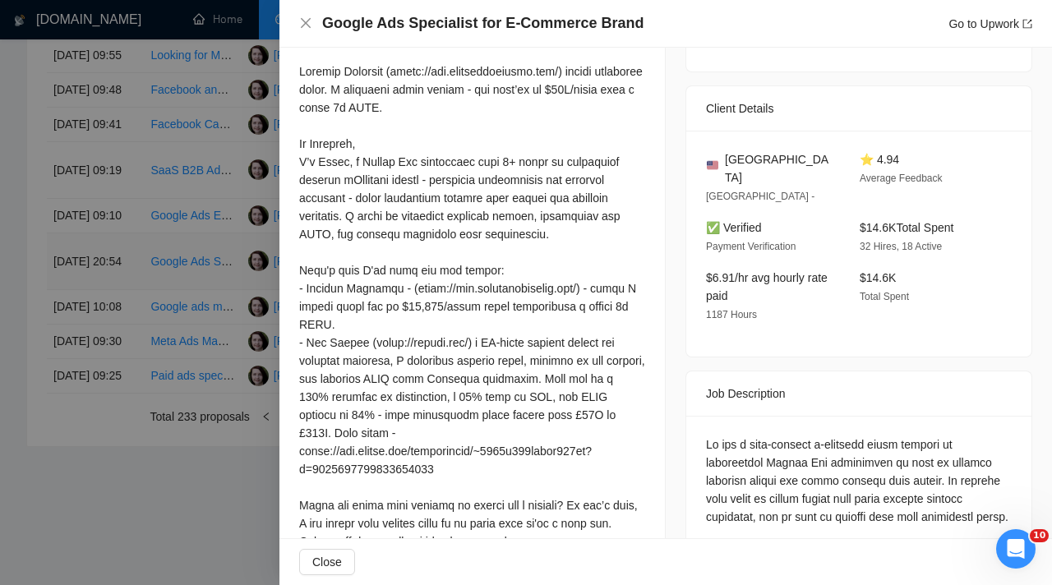
scroll to position [380, 0]
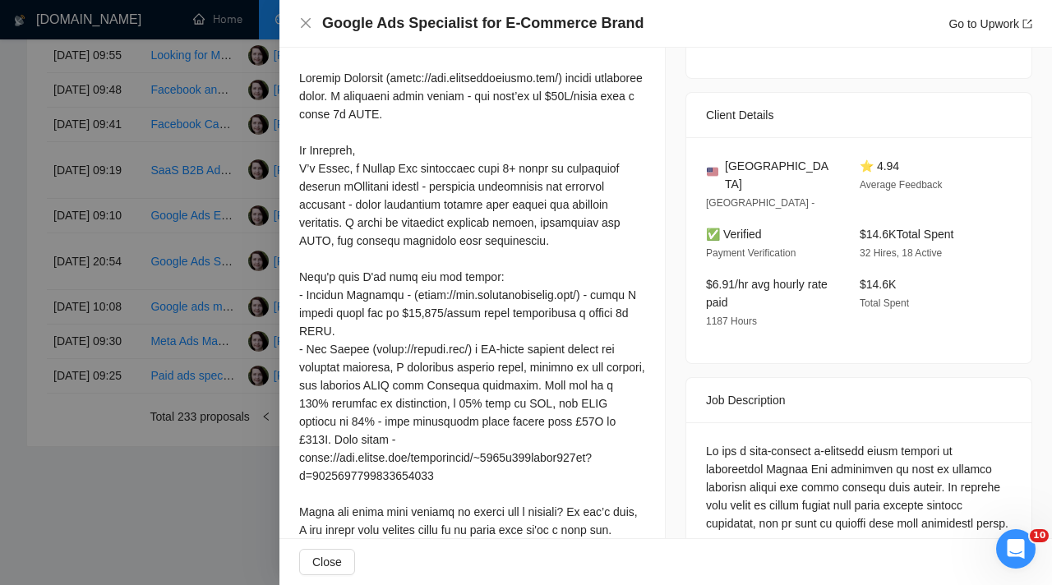
click at [159, 307] on div at bounding box center [526, 292] width 1052 height 585
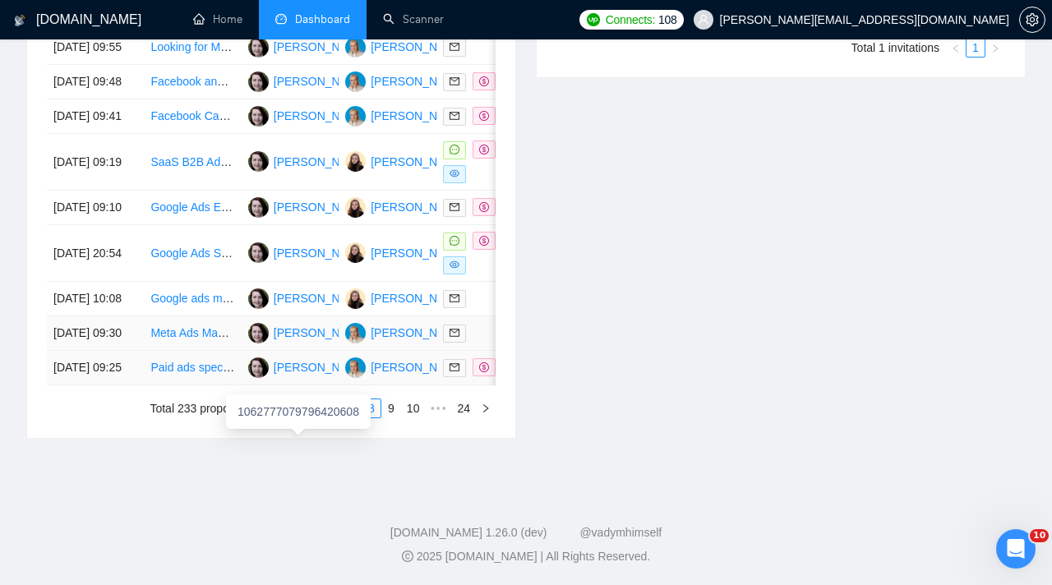
scroll to position [858, 0]
click at [387, 417] on link "9" at bounding box center [391, 408] width 18 height 18
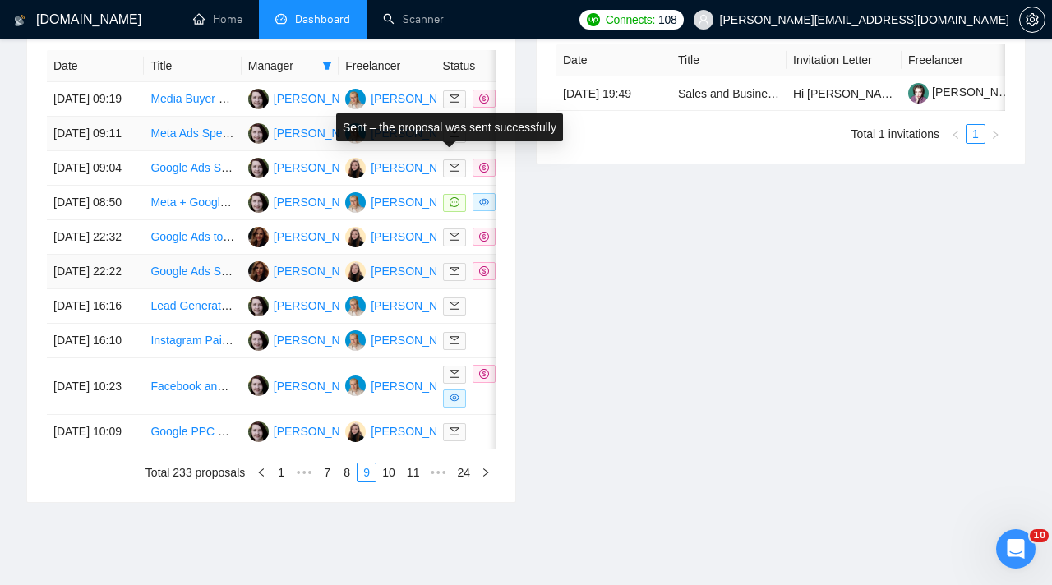
scroll to position [729, 0]
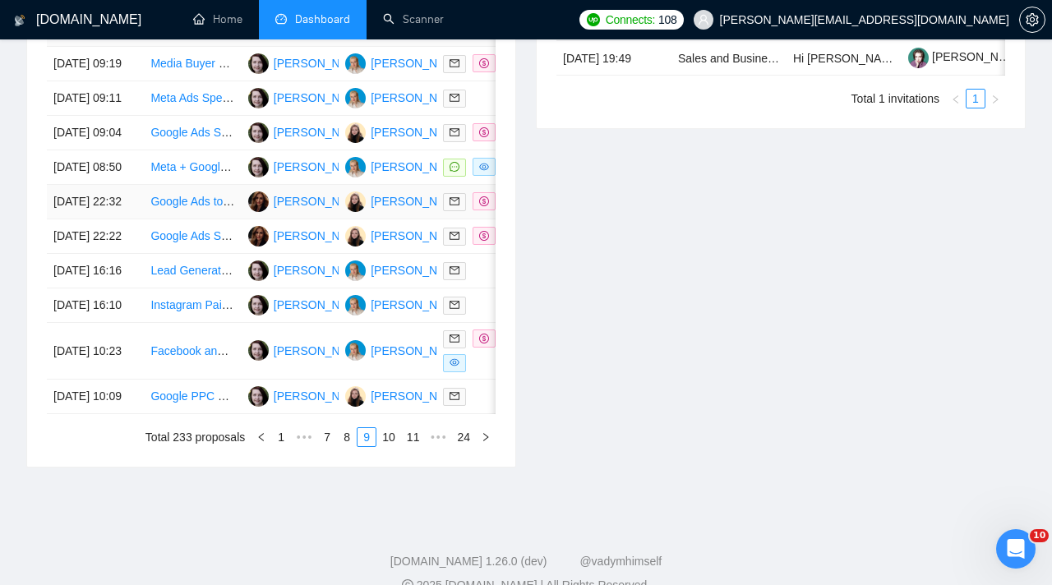
click at [468, 219] on td at bounding box center [484, 202] width 97 height 35
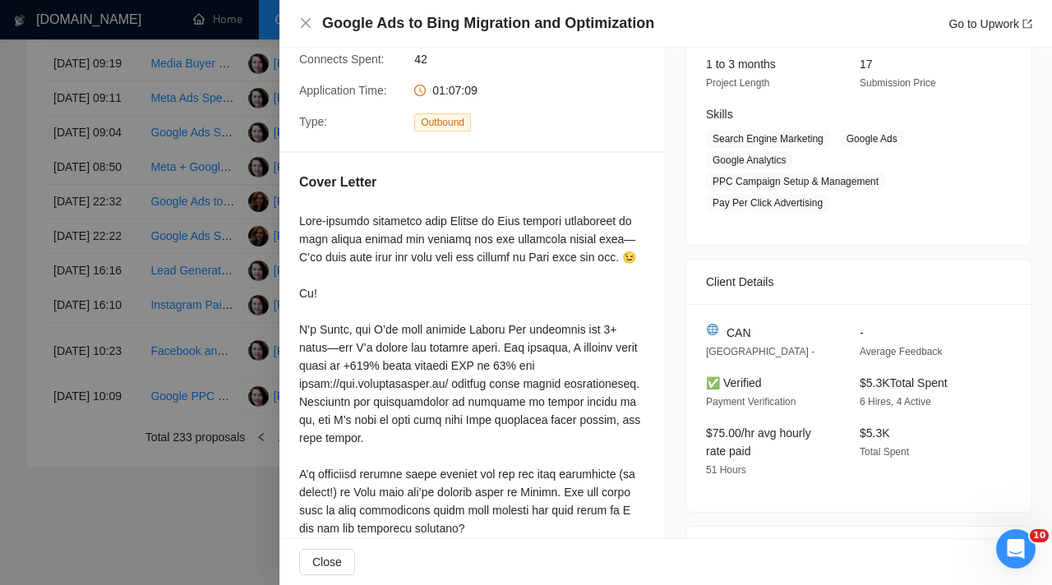
scroll to position [212, 0]
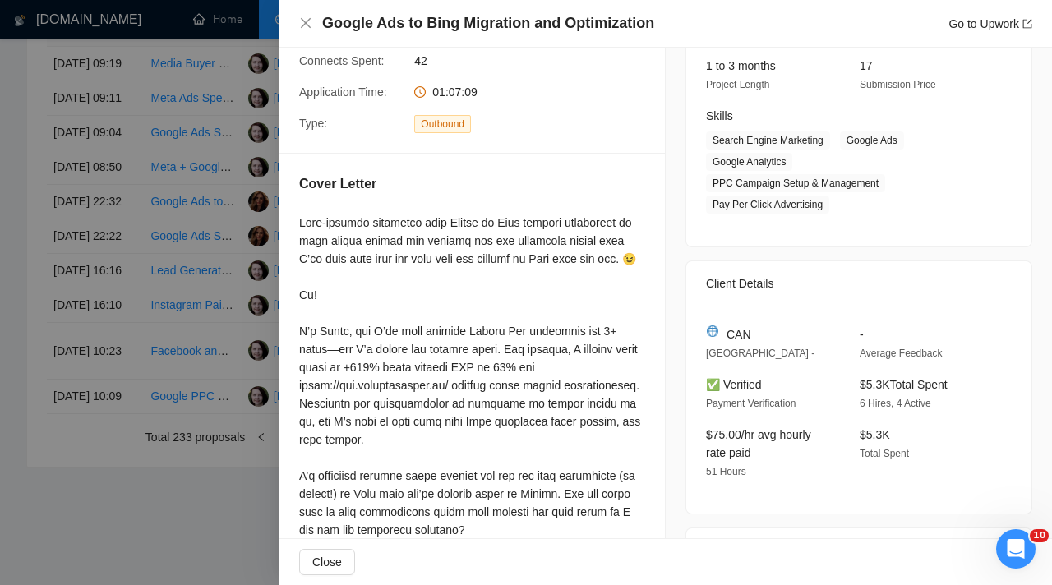
click at [226, 240] on div at bounding box center [526, 292] width 1052 height 585
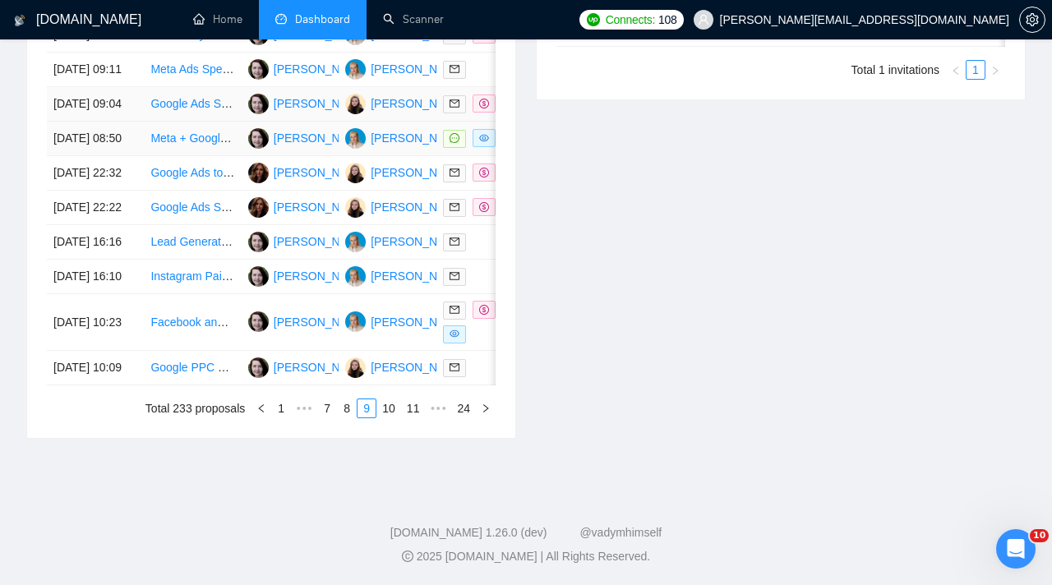
scroll to position [838, 0]
click at [484, 343] on div at bounding box center [485, 322] width 84 height 43
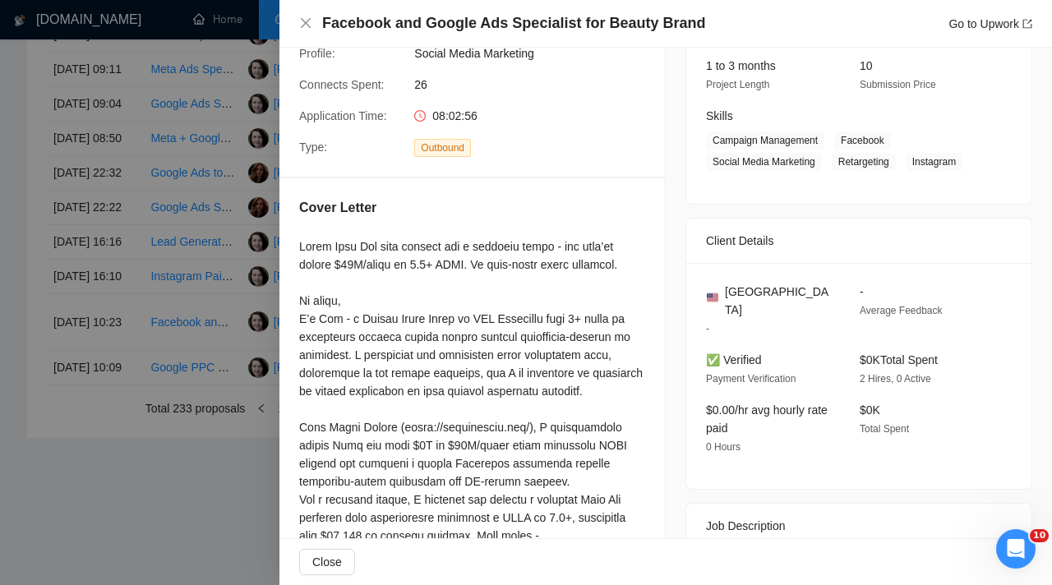
click at [365, 220] on div "Cover Letter" at bounding box center [472, 211] width 346 height 26
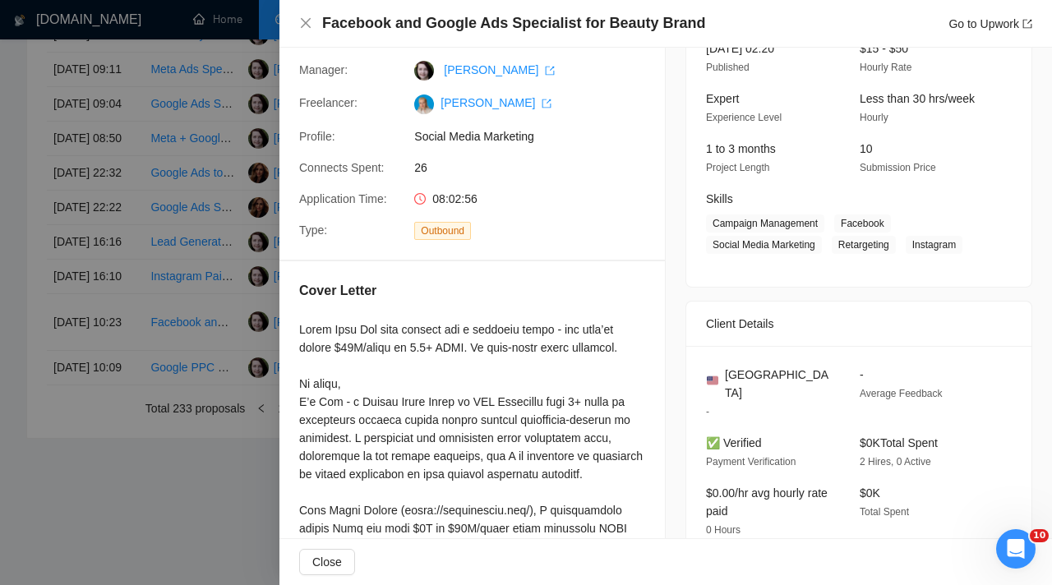
scroll to position [0, 0]
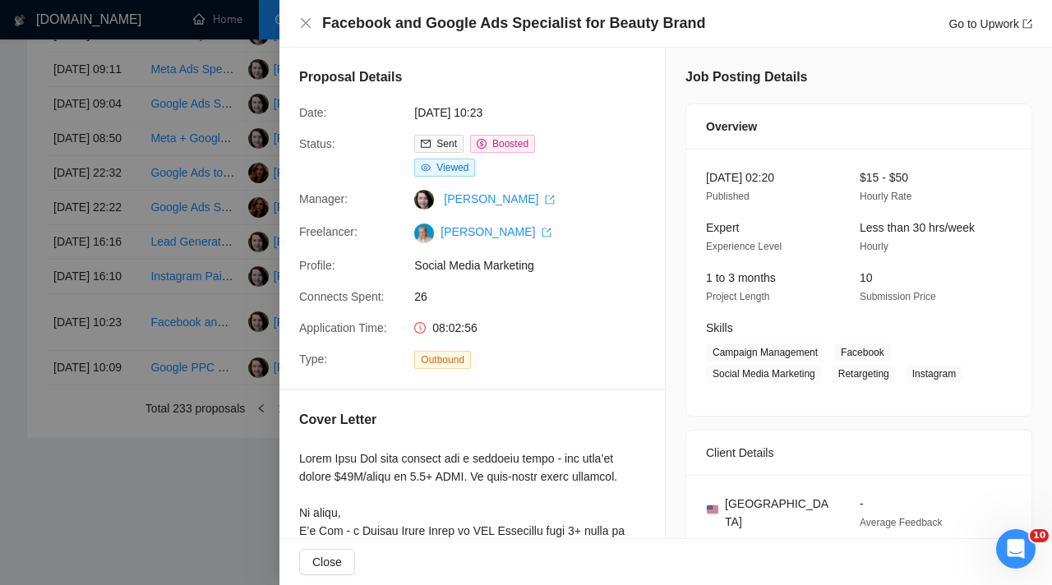
click at [236, 331] on div at bounding box center [526, 292] width 1052 height 585
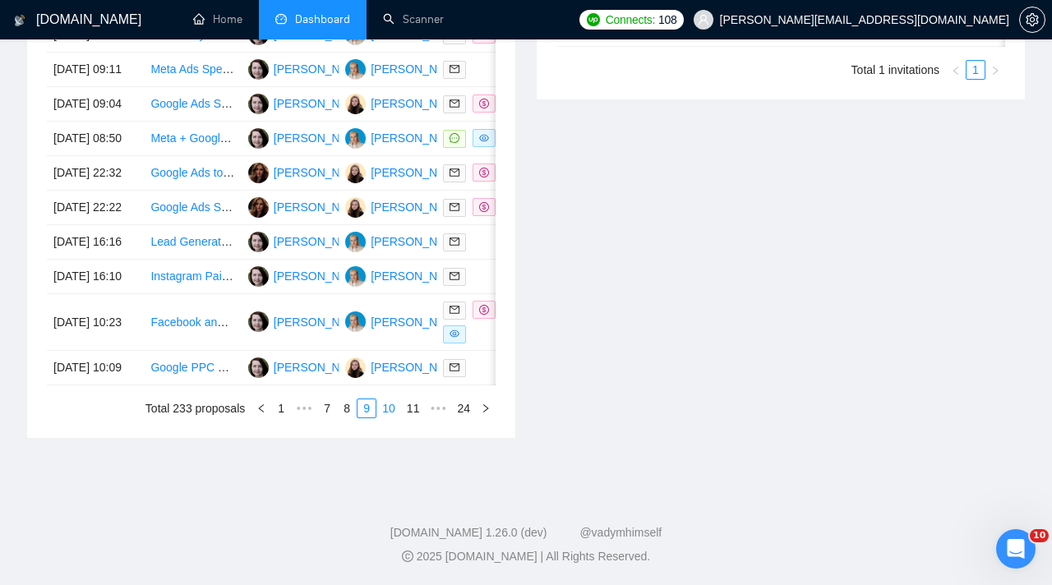
click at [385, 417] on link "10" at bounding box center [388, 408] width 23 height 18
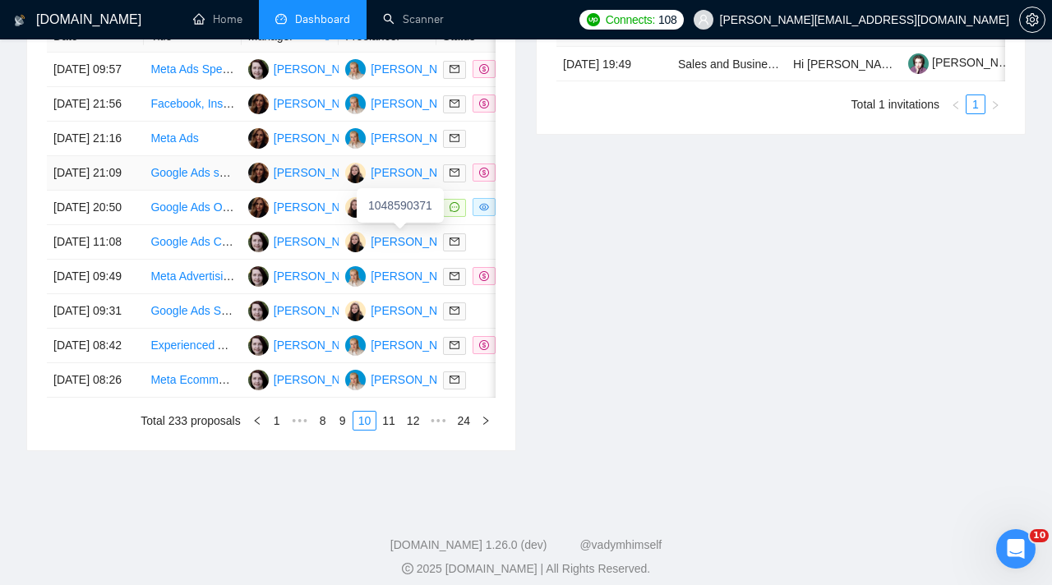
scroll to position [730, 0]
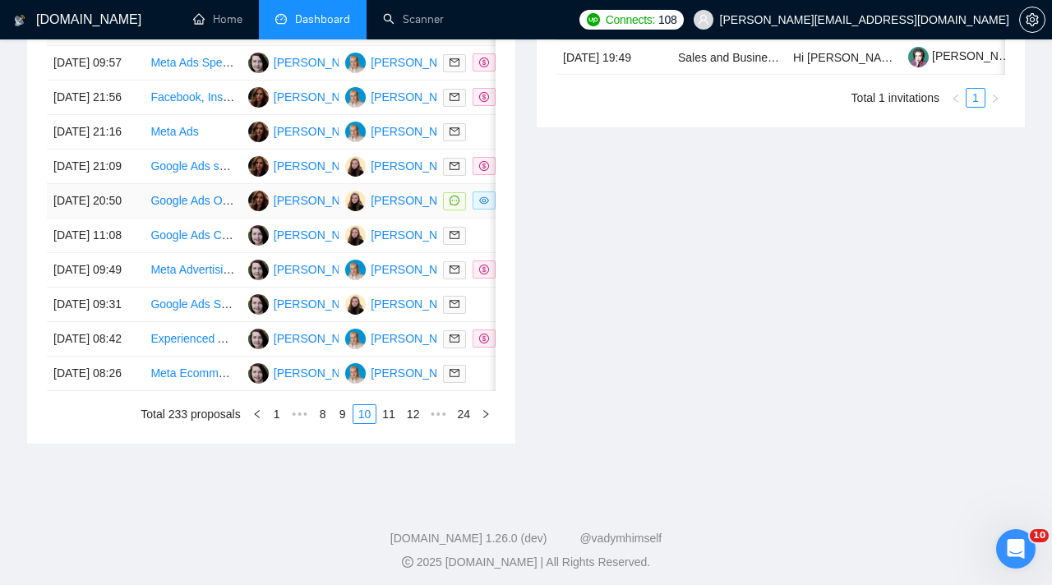
click at [451, 219] on td at bounding box center [484, 201] width 97 height 35
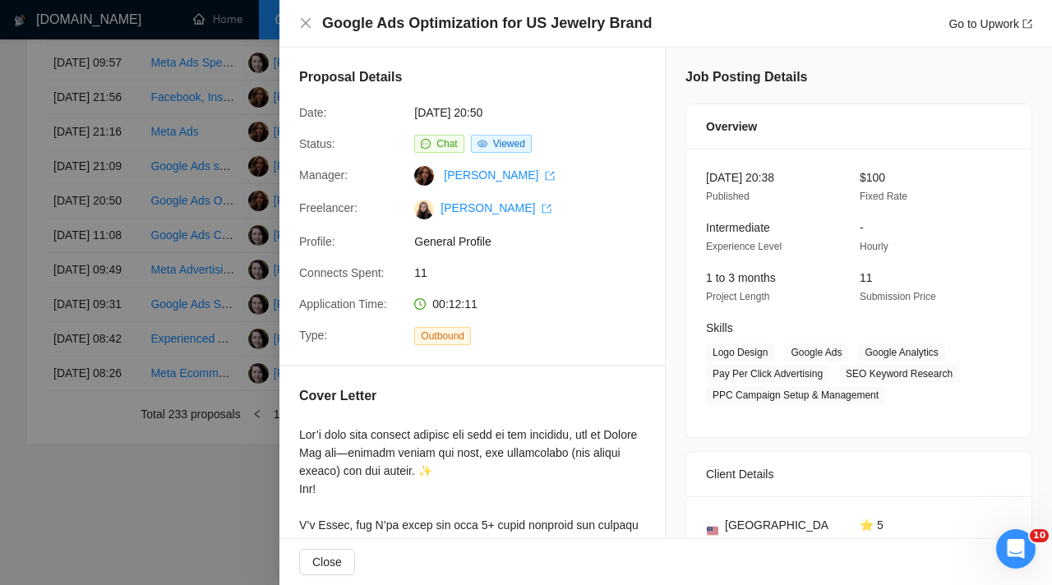
click at [190, 117] on div at bounding box center [526, 292] width 1052 height 585
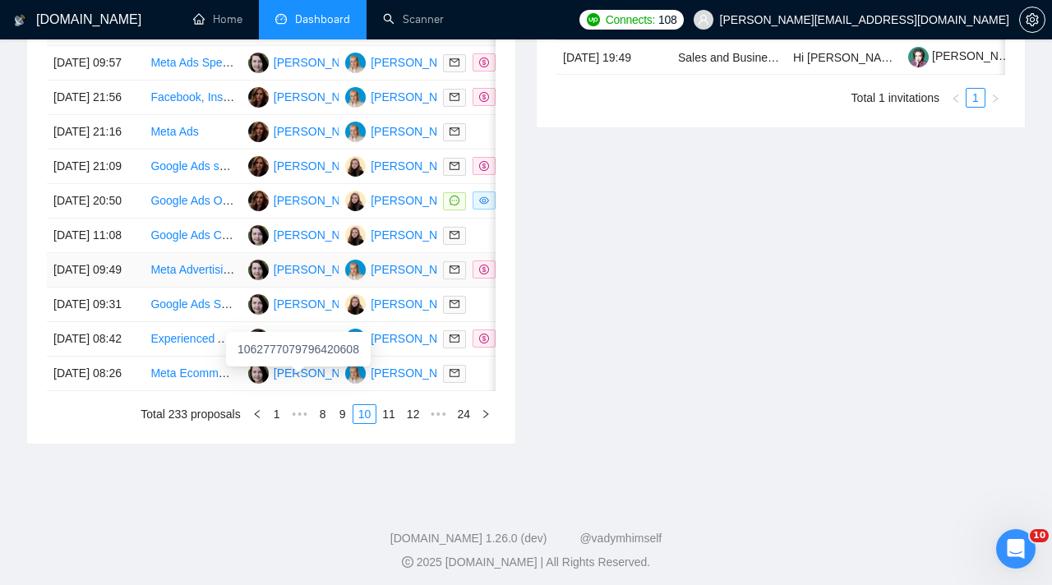
scroll to position [791, 0]
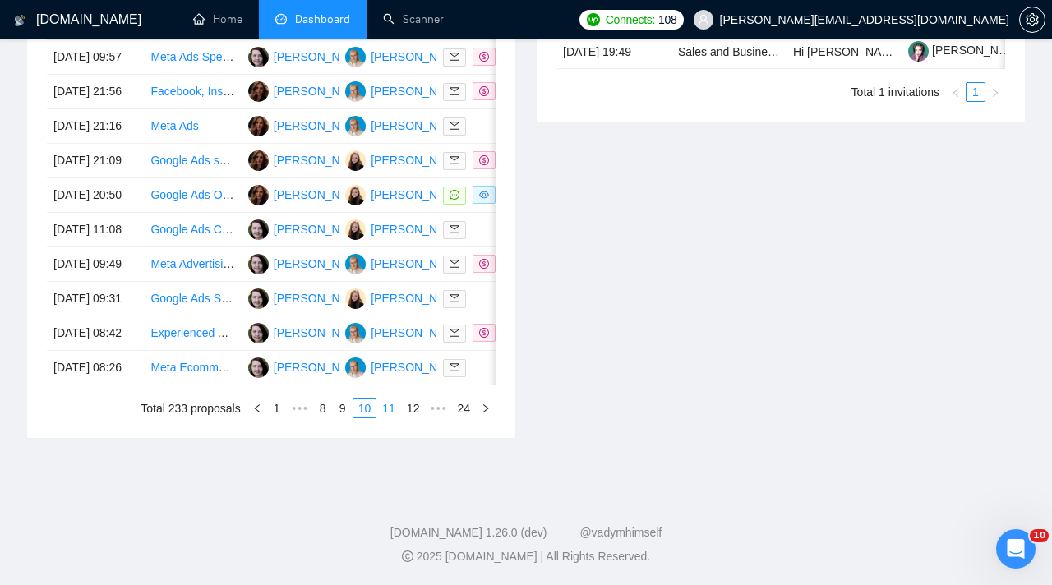
click at [386, 417] on link "11" at bounding box center [388, 408] width 23 height 18
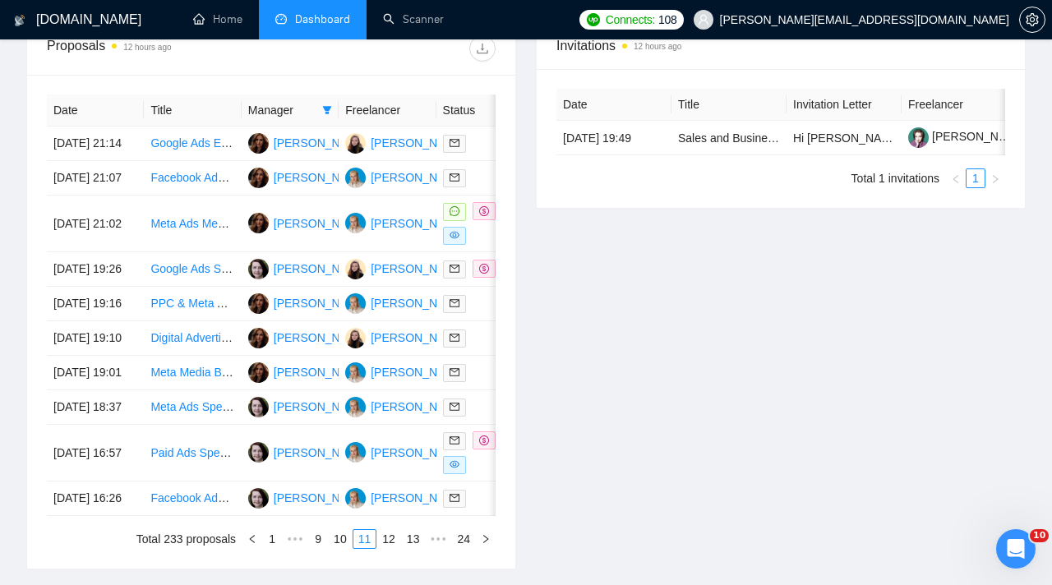
scroll to position [682, 0]
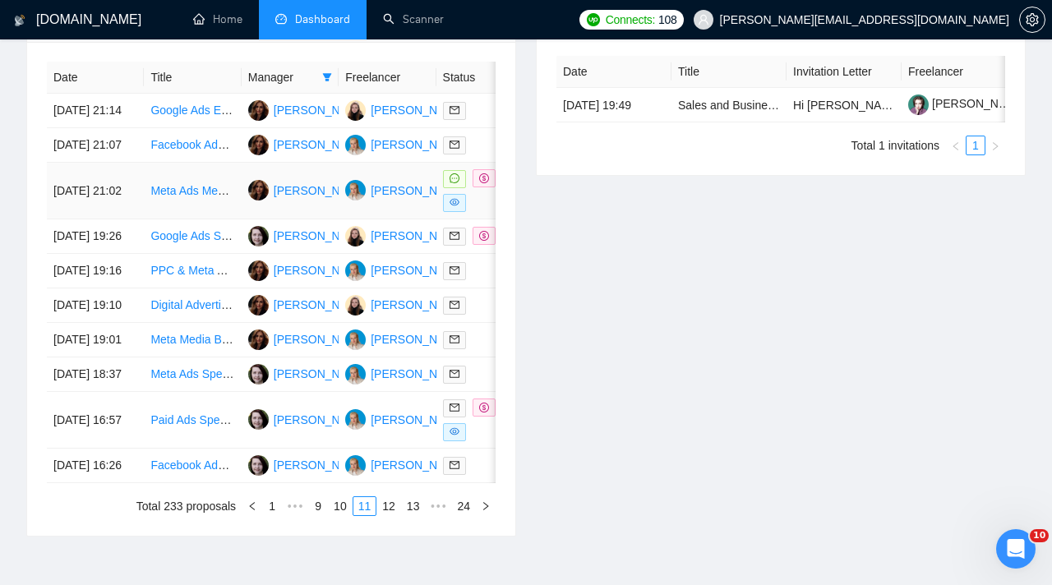
click at [485, 212] on div at bounding box center [485, 190] width 84 height 43
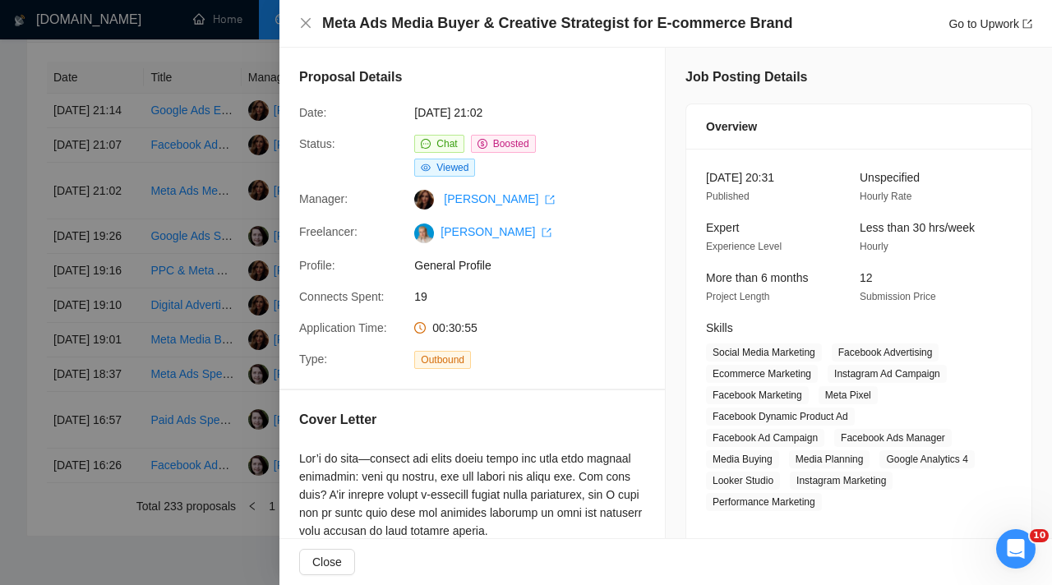
click at [175, 191] on div at bounding box center [526, 292] width 1052 height 585
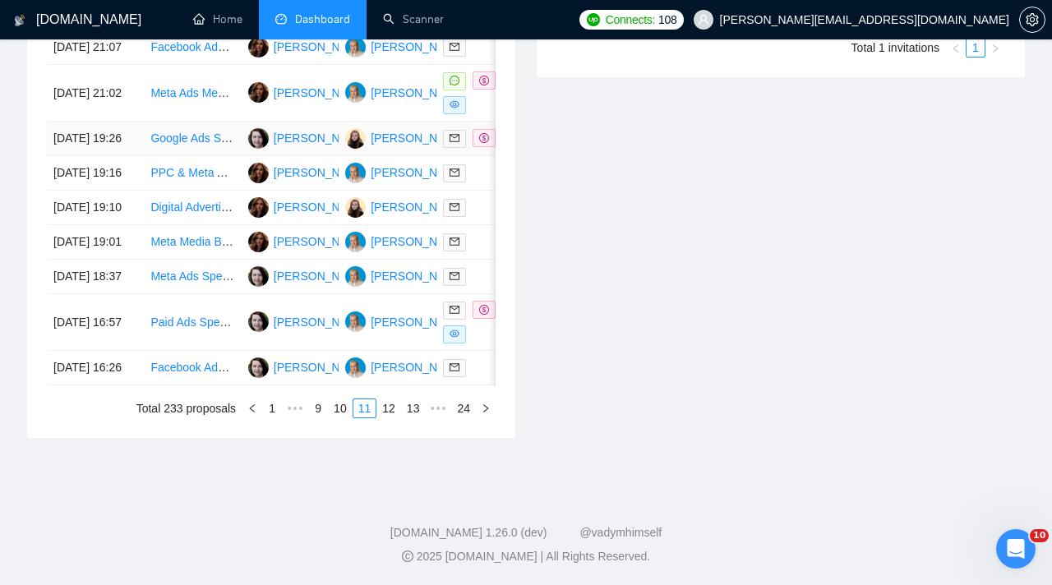
scroll to position [828, 0]
click at [389, 417] on link "12" at bounding box center [388, 408] width 23 height 18
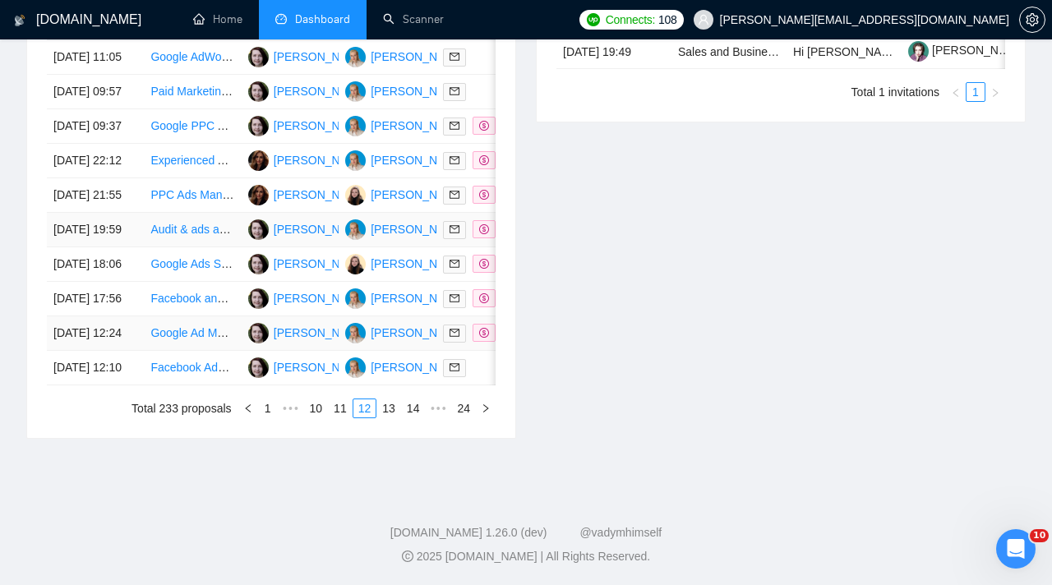
scroll to position [892, 0]
click at [382, 408] on link "13" at bounding box center [388, 408] width 23 height 18
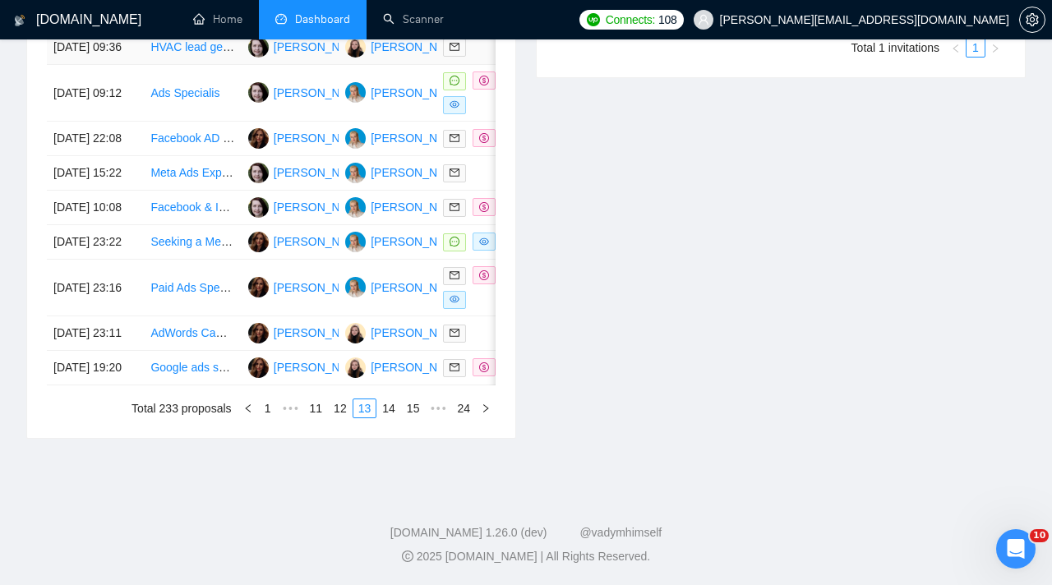
scroll to position [832, 0]
click at [393, 417] on link "14" at bounding box center [388, 408] width 23 height 18
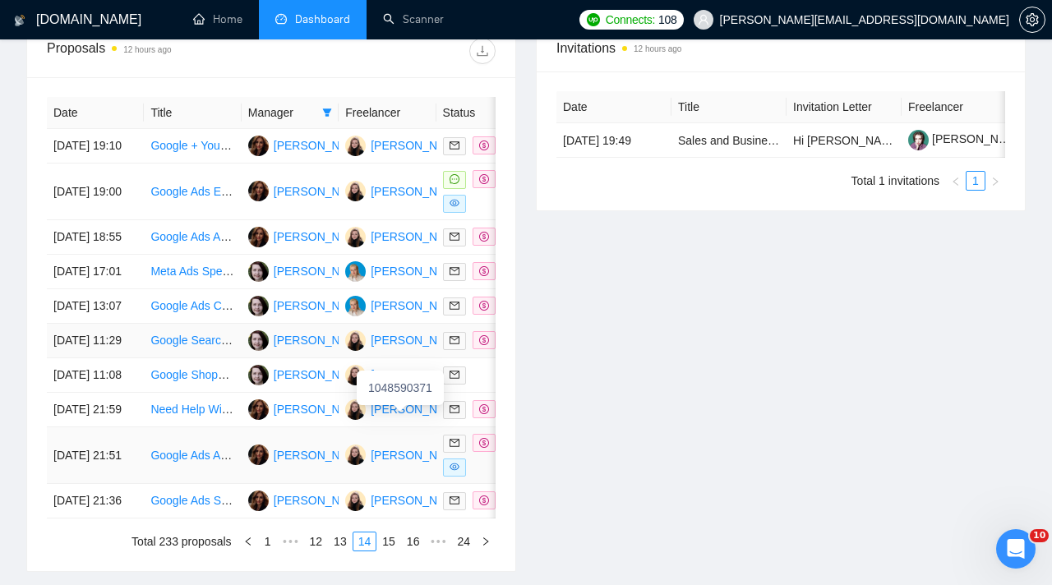
scroll to position [648, 0]
click at [302, 219] on td "[PERSON_NAME]" at bounding box center [290, 191] width 97 height 57
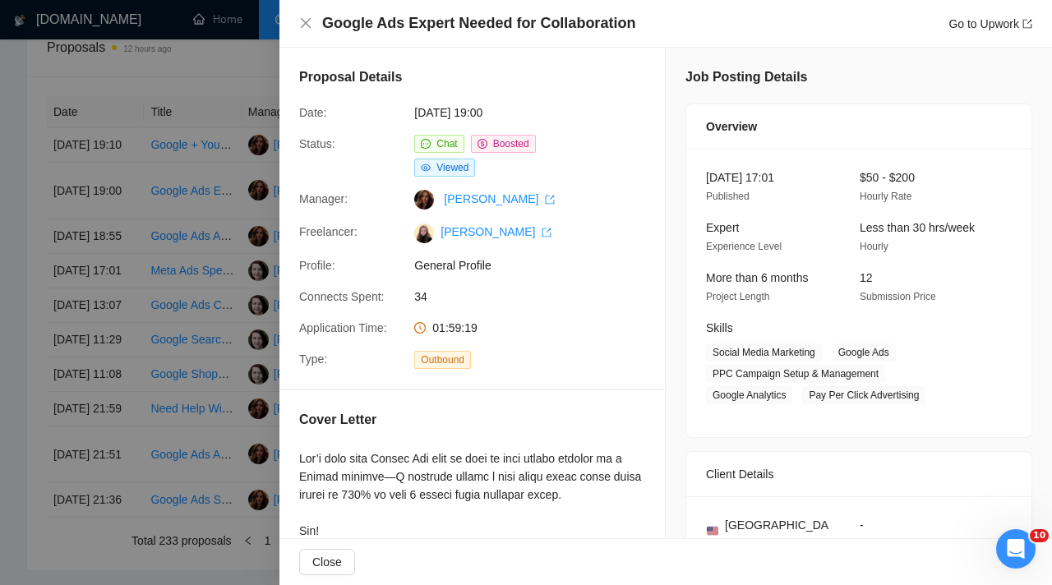
click at [164, 202] on div at bounding box center [526, 292] width 1052 height 585
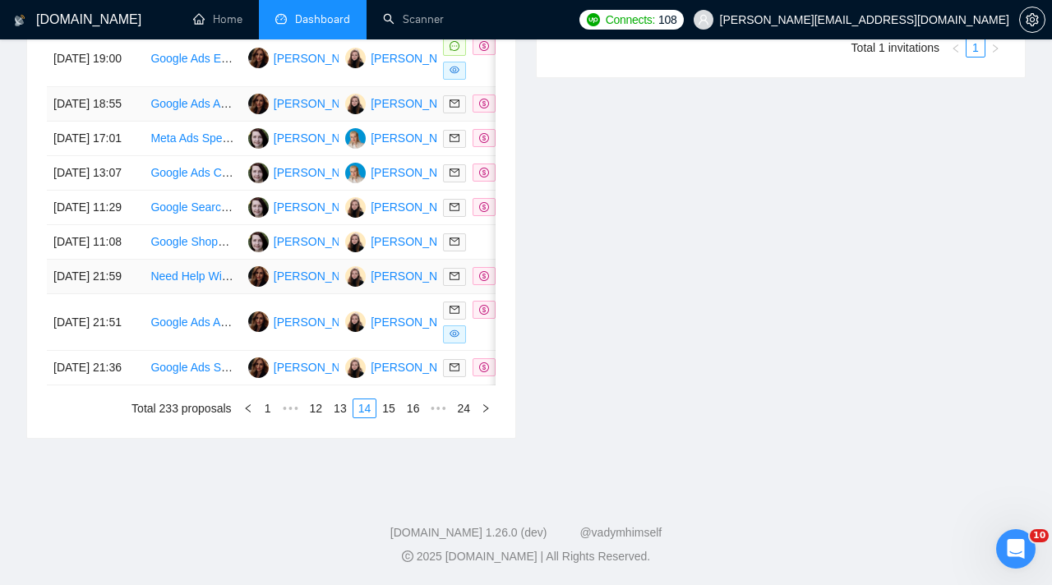
scroll to position [876, 0]
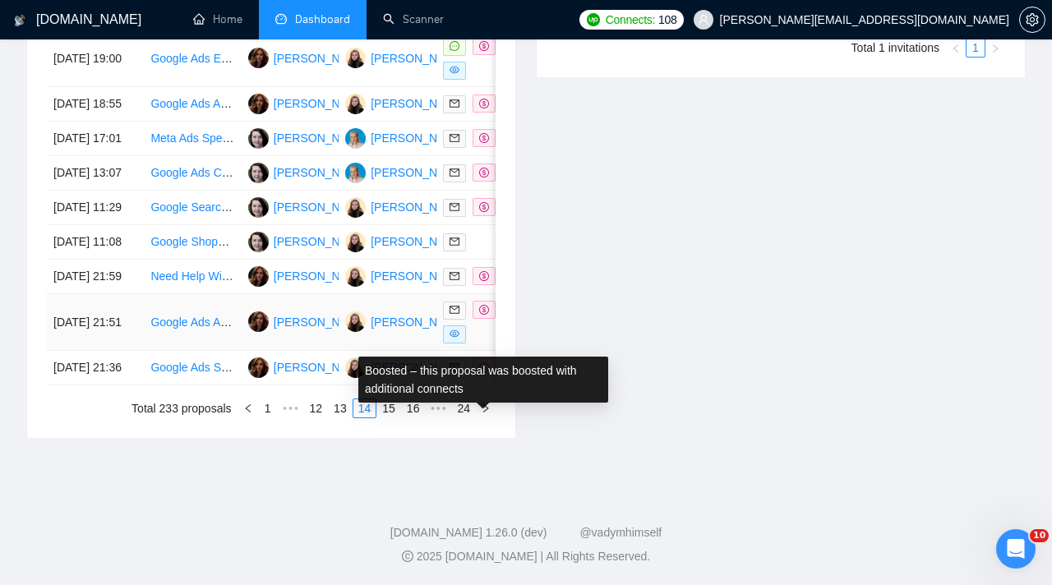
click at [481, 339] on div at bounding box center [485, 322] width 84 height 43
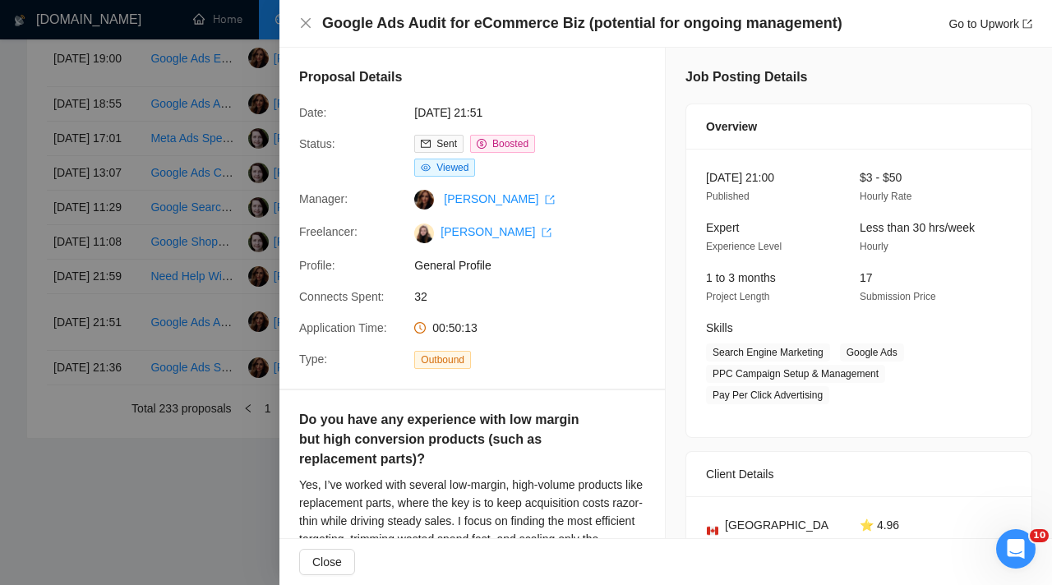
click at [136, 171] on div at bounding box center [526, 292] width 1052 height 585
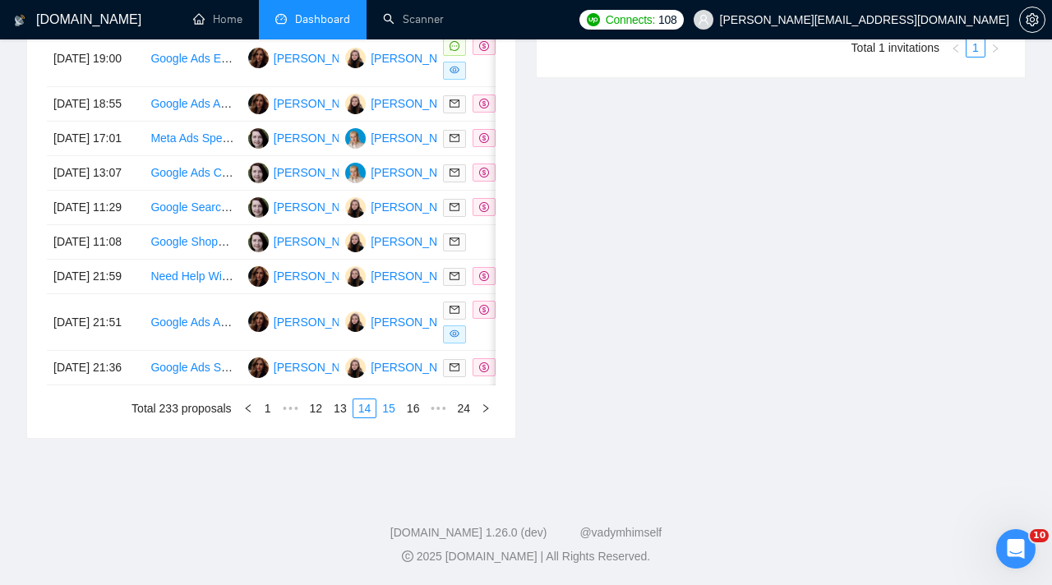
click at [385, 417] on link "15" at bounding box center [388, 408] width 23 height 18
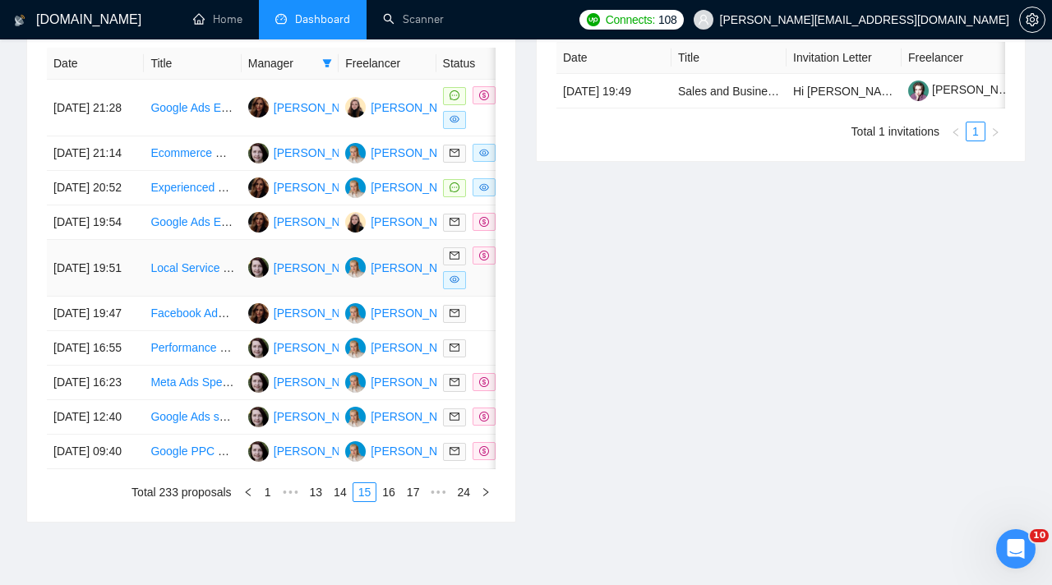
scroll to position [686, 0]
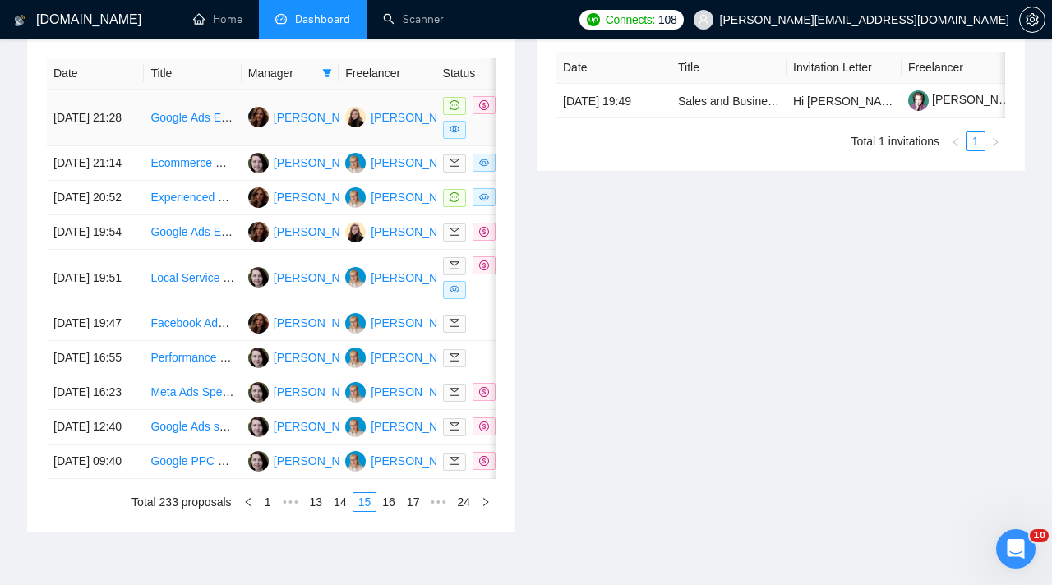
click at [480, 132] on div at bounding box center [485, 117] width 84 height 43
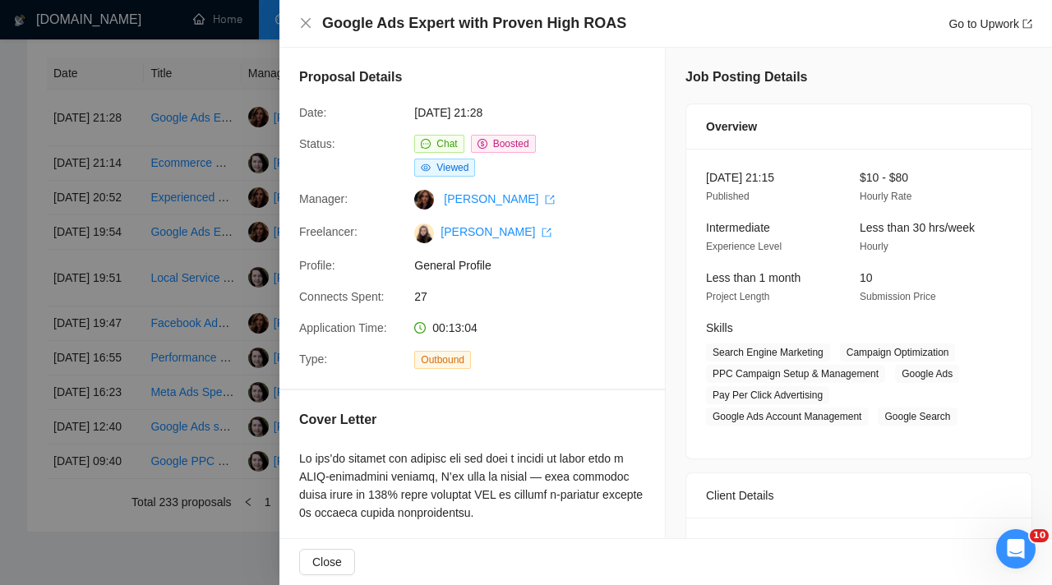
click at [181, 187] on div at bounding box center [526, 292] width 1052 height 585
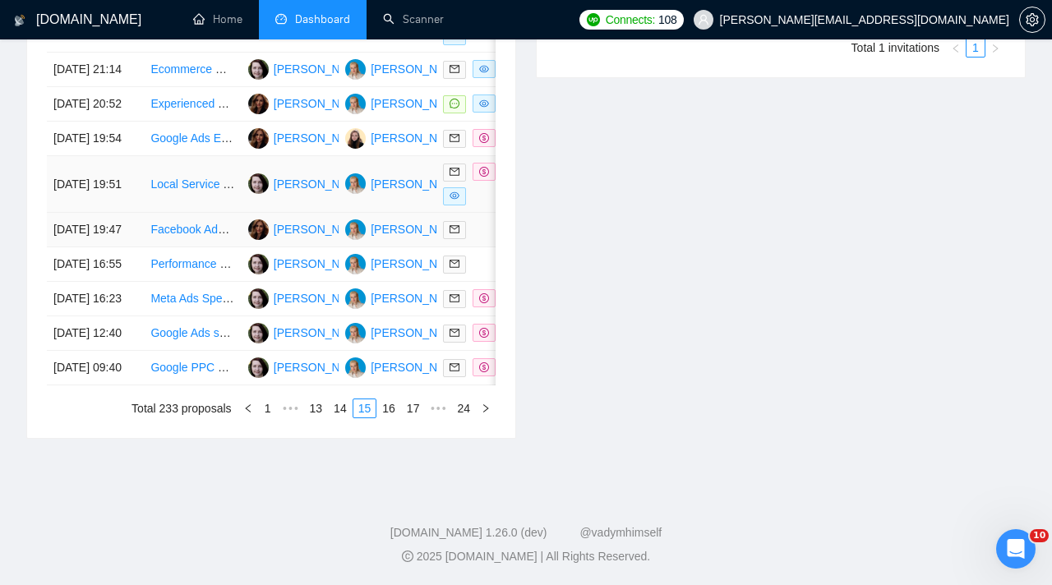
scroll to position [794, 0]
click at [489, 205] on div at bounding box center [485, 184] width 84 height 43
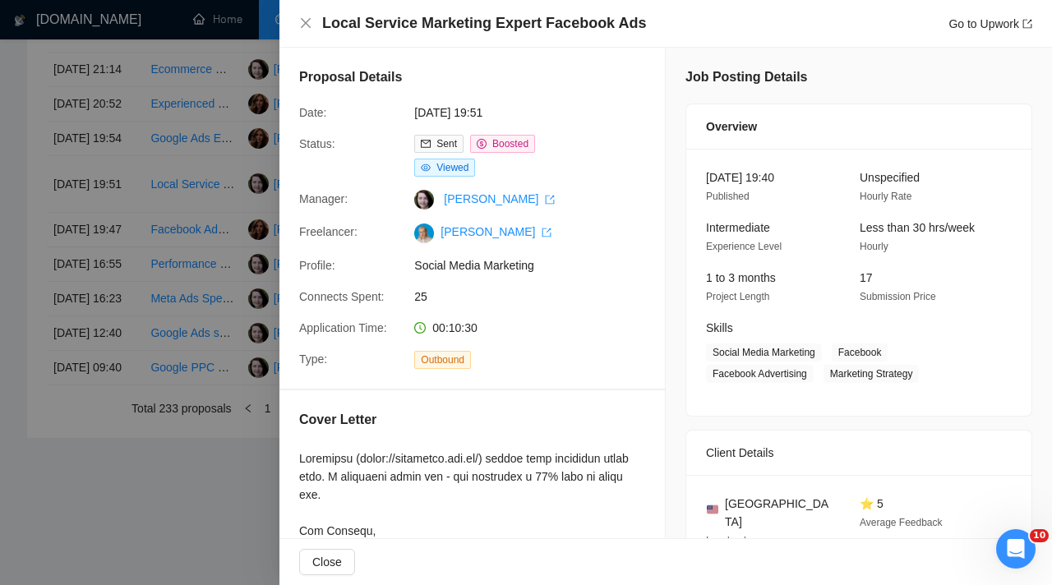
click at [219, 343] on div at bounding box center [526, 292] width 1052 height 585
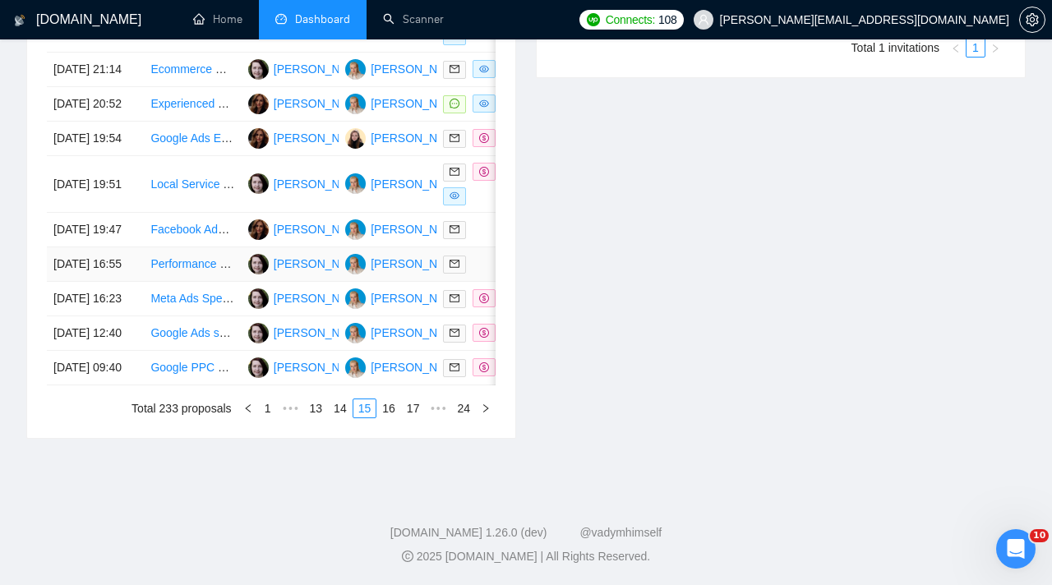
scroll to position [852, 0]
click at [390, 417] on link "16" at bounding box center [388, 408] width 23 height 18
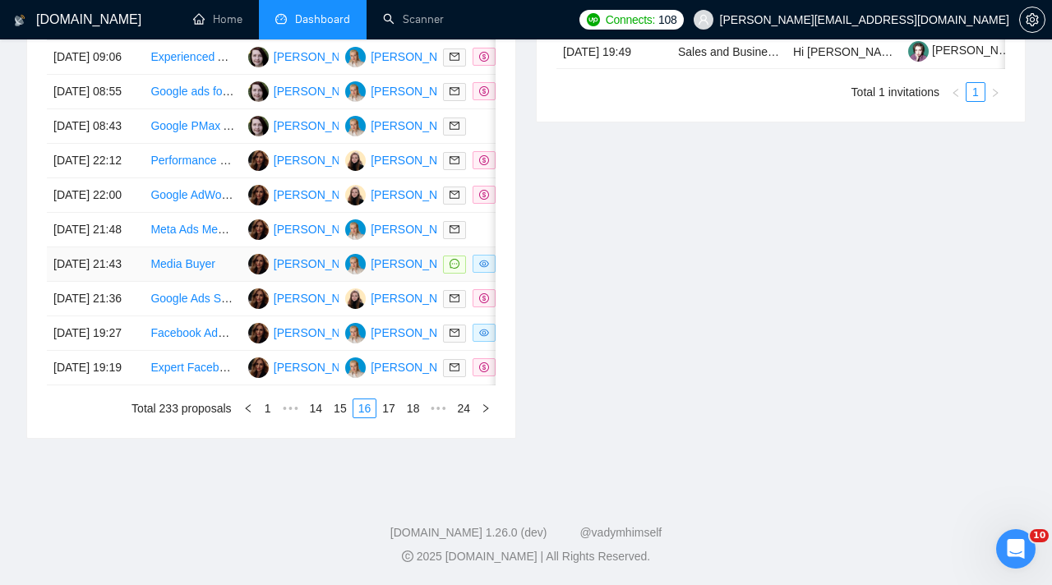
scroll to position [798, 0]
click at [329, 282] on td "[PERSON_NAME]" at bounding box center [290, 264] width 97 height 35
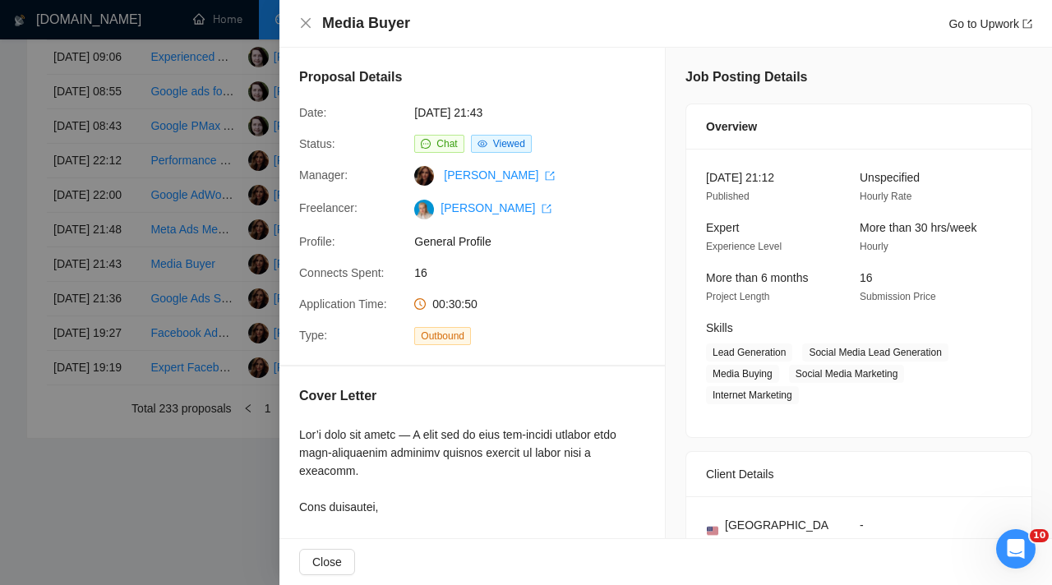
click at [187, 362] on div at bounding box center [526, 292] width 1052 height 585
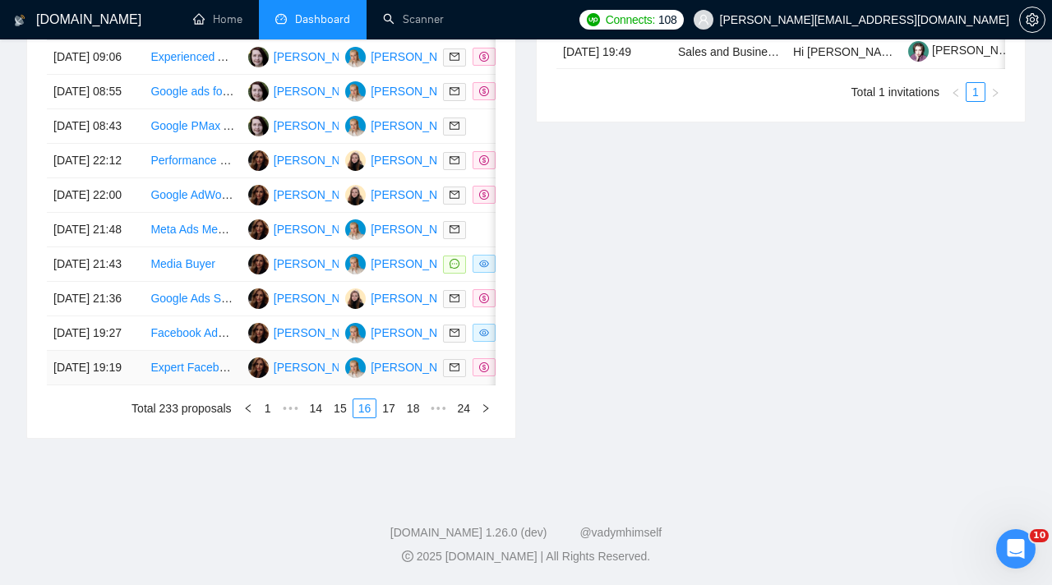
scroll to position [803, 0]
click at [444, 351] on td at bounding box center [484, 333] width 97 height 35
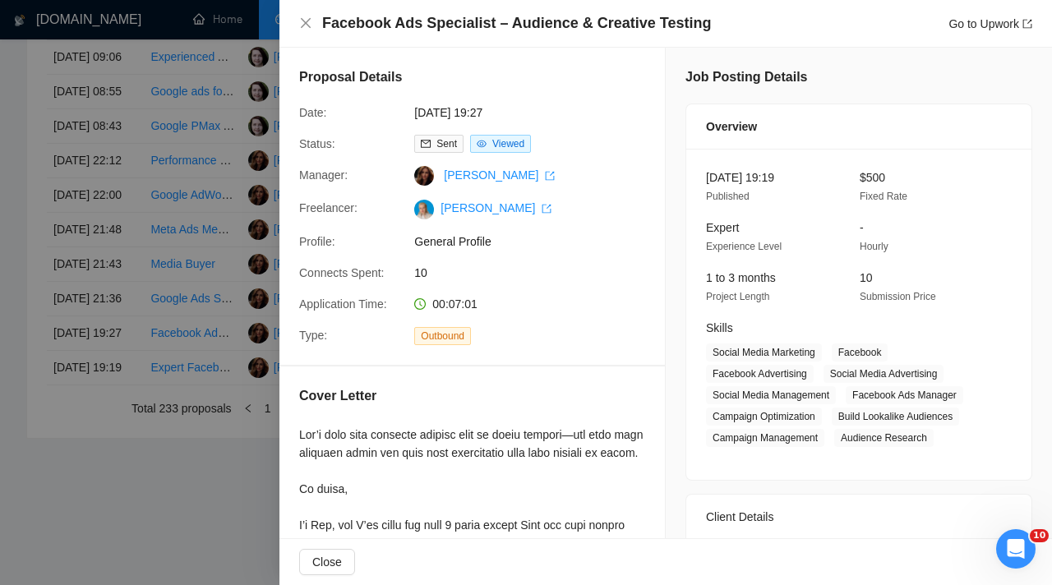
click at [233, 205] on div at bounding box center [526, 292] width 1052 height 585
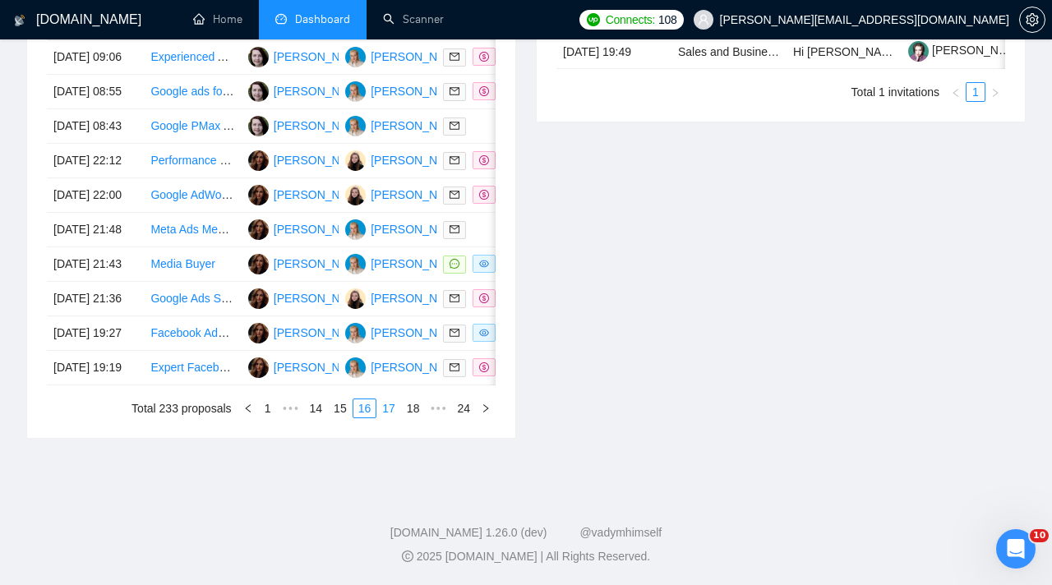
click at [383, 417] on link "17" at bounding box center [388, 408] width 23 height 18
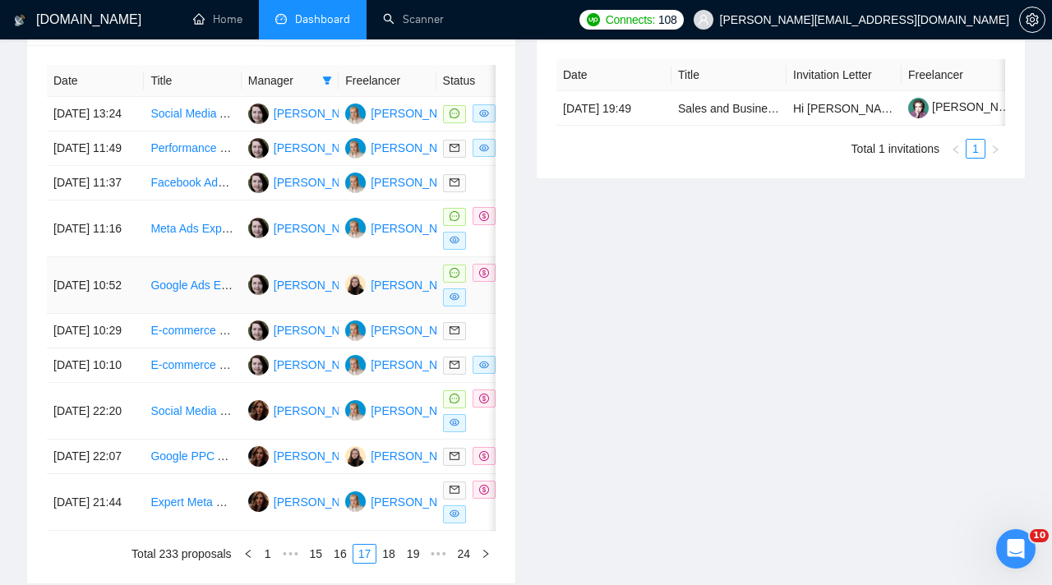
scroll to position [645, 0]
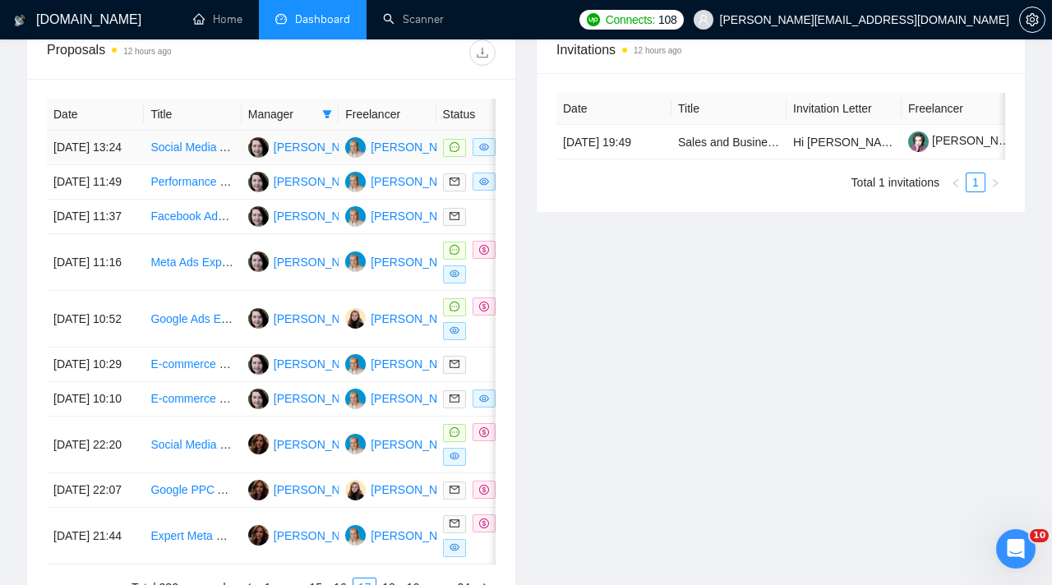
click at [464, 165] on td at bounding box center [484, 148] width 97 height 35
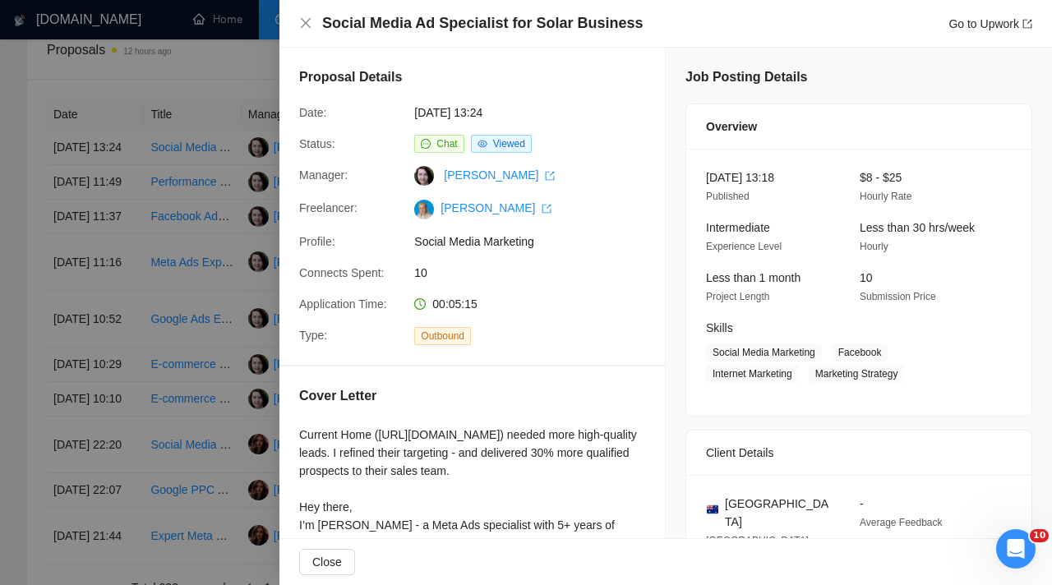
click at [236, 209] on div at bounding box center [526, 292] width 1052 height 585
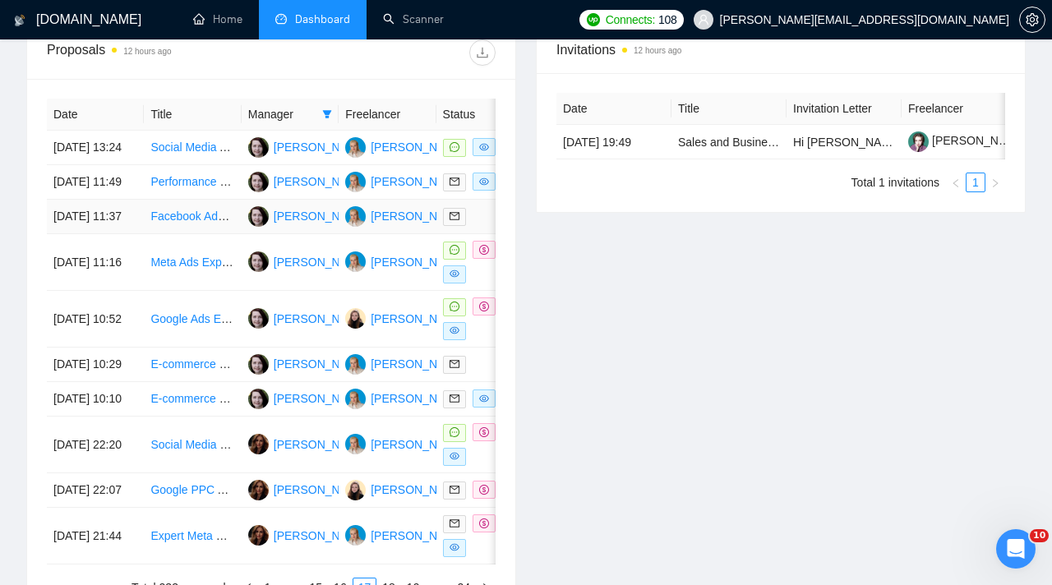
click at [471, 231] on td at bounding box center [484, 217] width 97 height 35
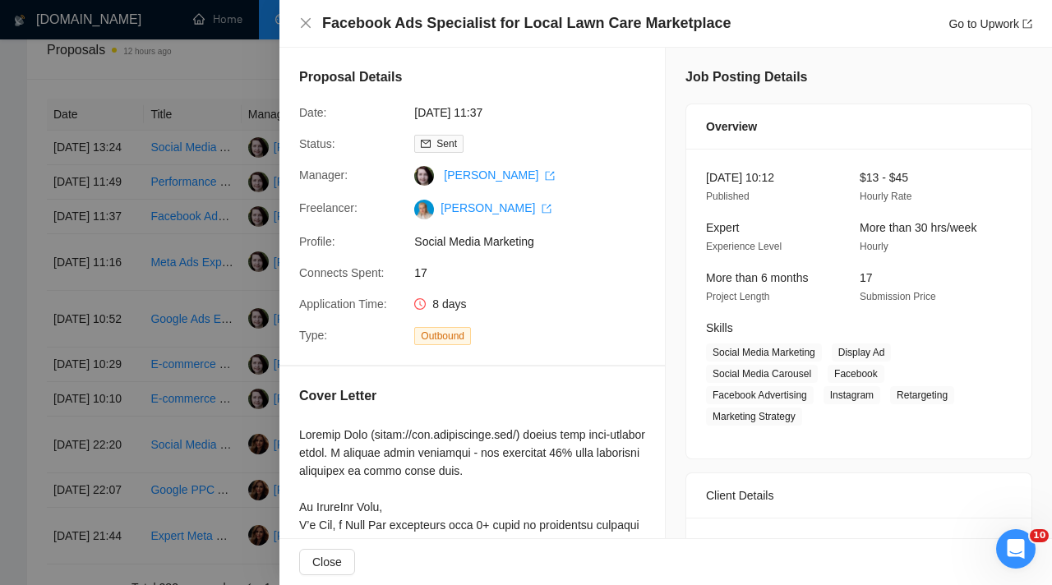
click at [287, 254] on div "Proposal Details Date: [DATE] 11:37 Status: Sent Manager: [PERSON_NAME] Freelan…" at bounding box center [471, 206] width 385 height 317
click at [221, 259] on div at bounding box center [526, 292] width 1052 height 585
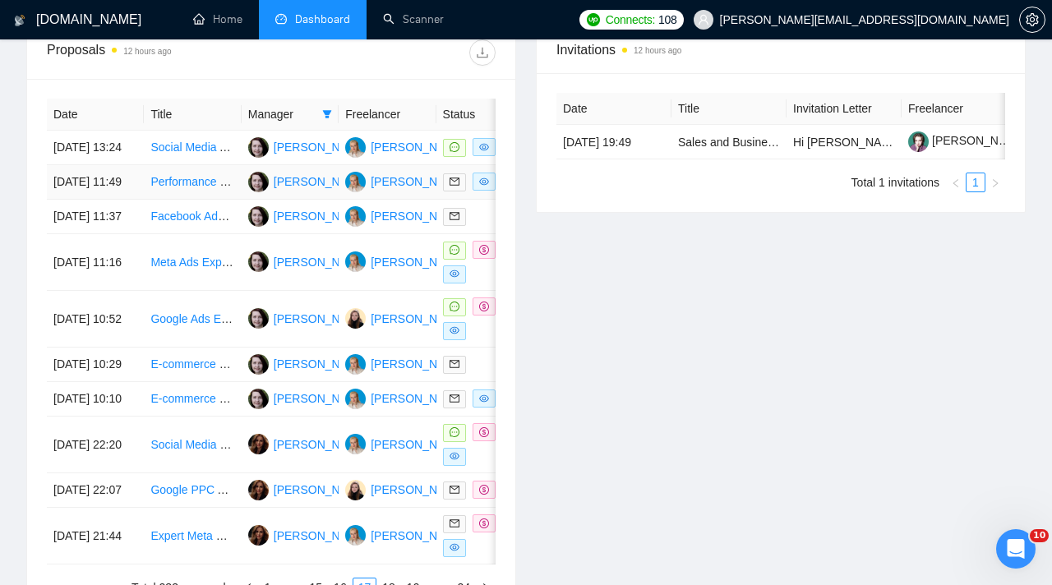
click at [369, 200] on td "[PERSON_NAME]" at bounding box center [387, 182] width 97 height 35
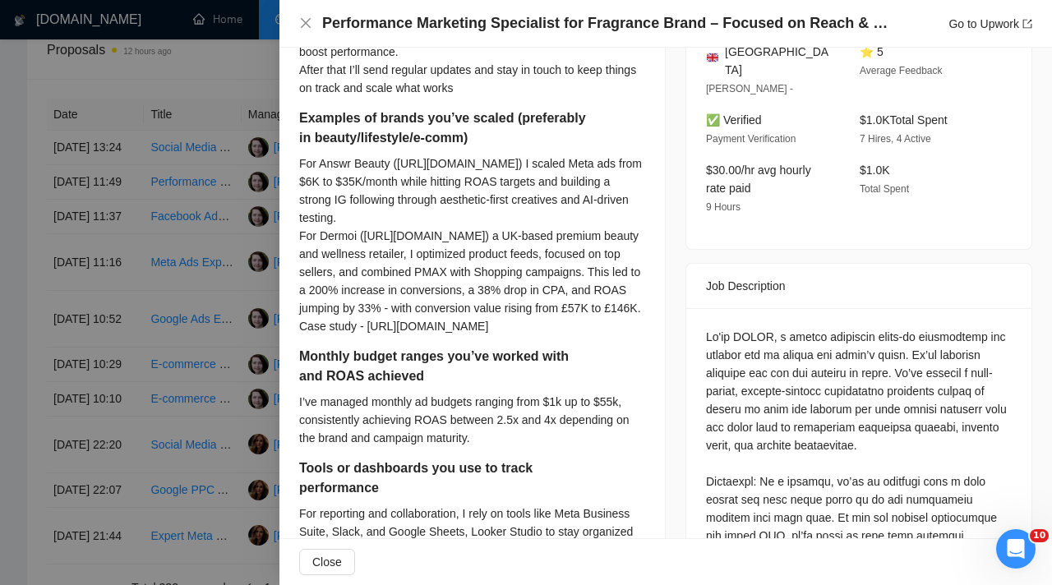
scroll to position [0, 0]
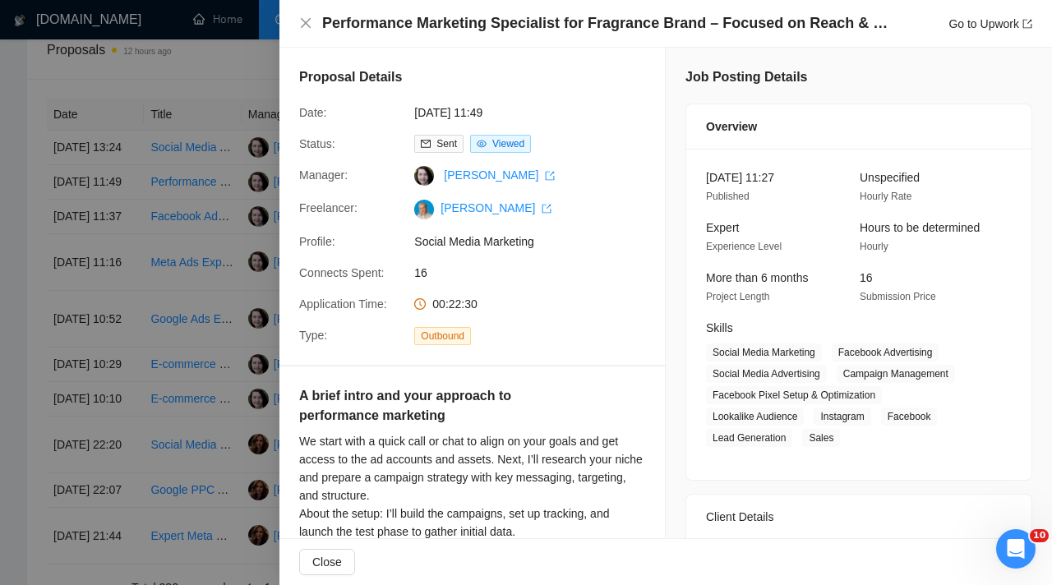
click at [158, 247] on div at bounding box center [526, 292] width 1052 height 585
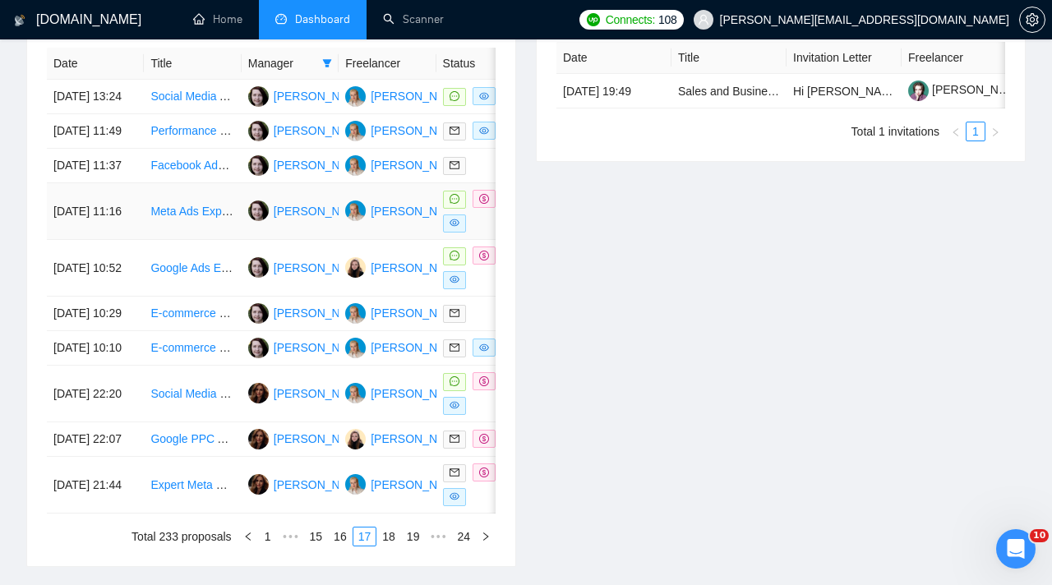
scroll to position [709, 0]
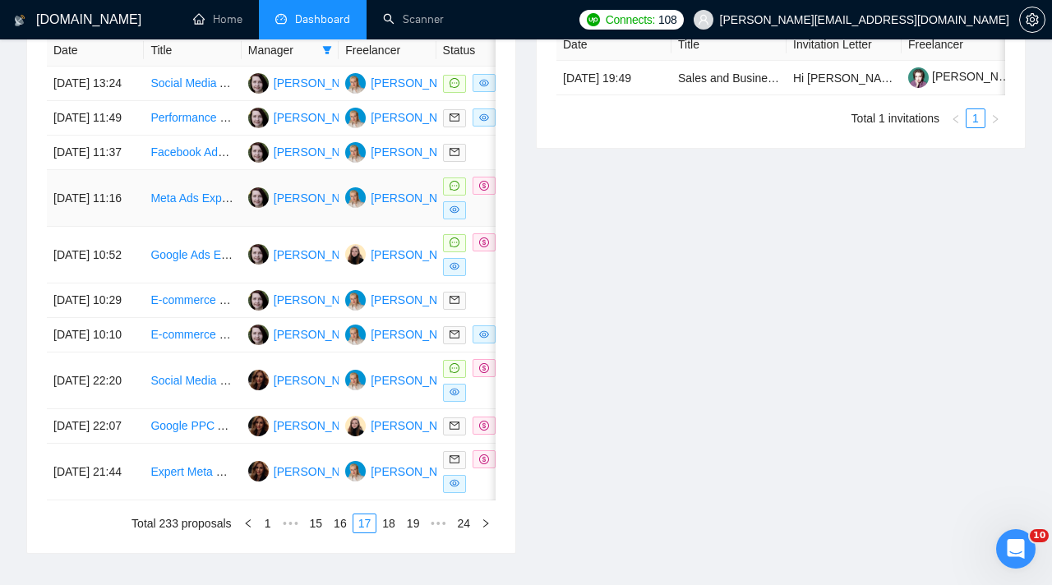
click at [475, 219] on div at bounding box center [485, 198] width 84 height 43
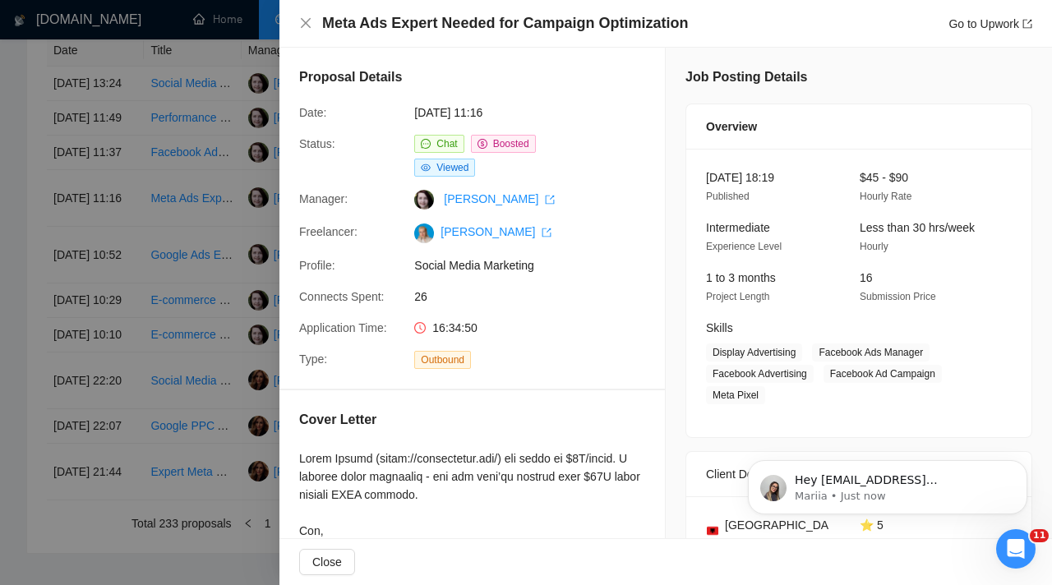
scroll to position [0, 0]
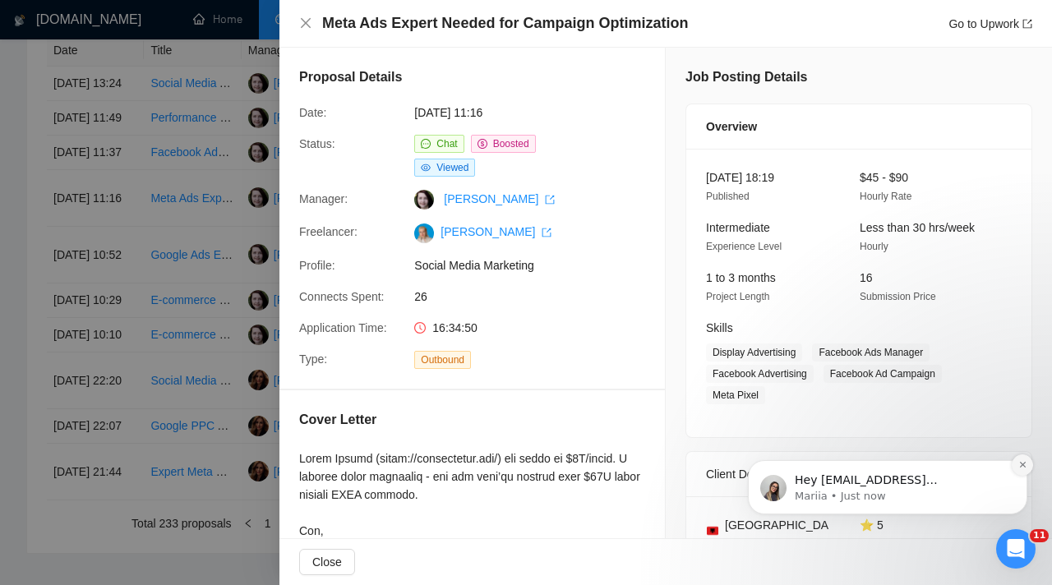
click at [1030, 468] on button "Dismiss notification" at bounding box center [1022, 464] width 21 height 21
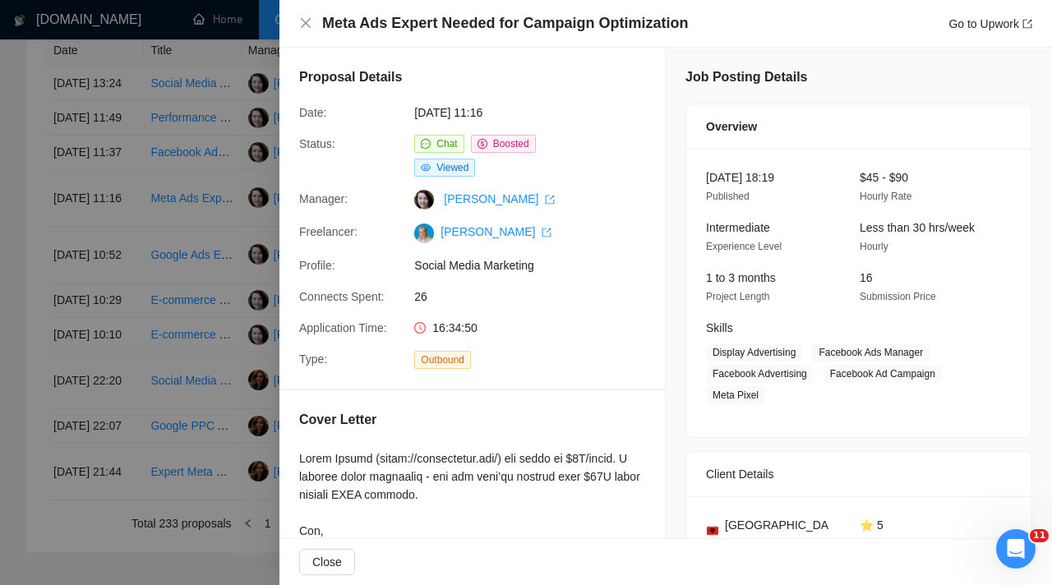
click at [170, 205] on div at bounding box center [526, 292] width 1052 height 585
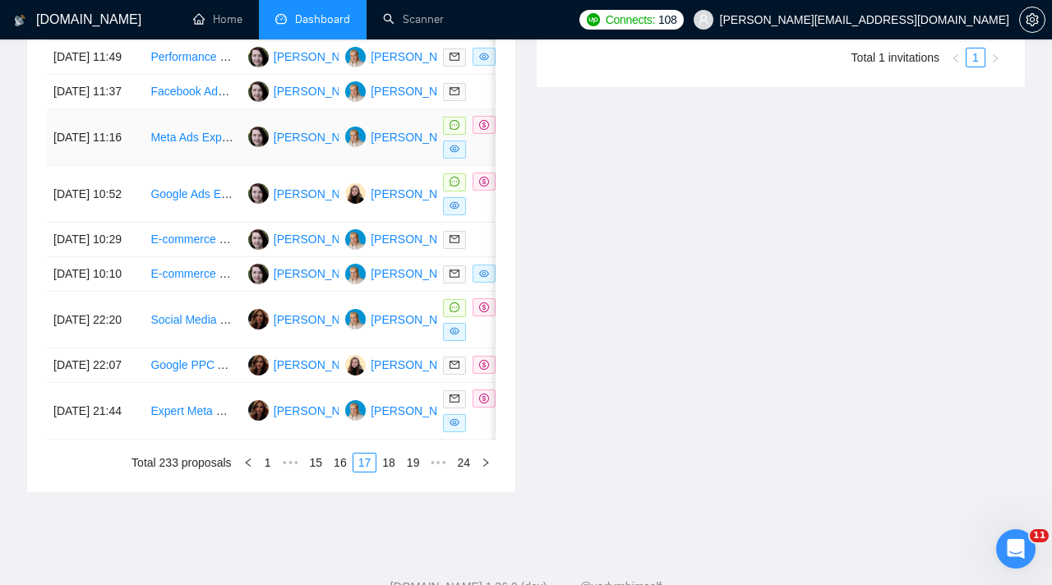
scroll to position [775, 0]
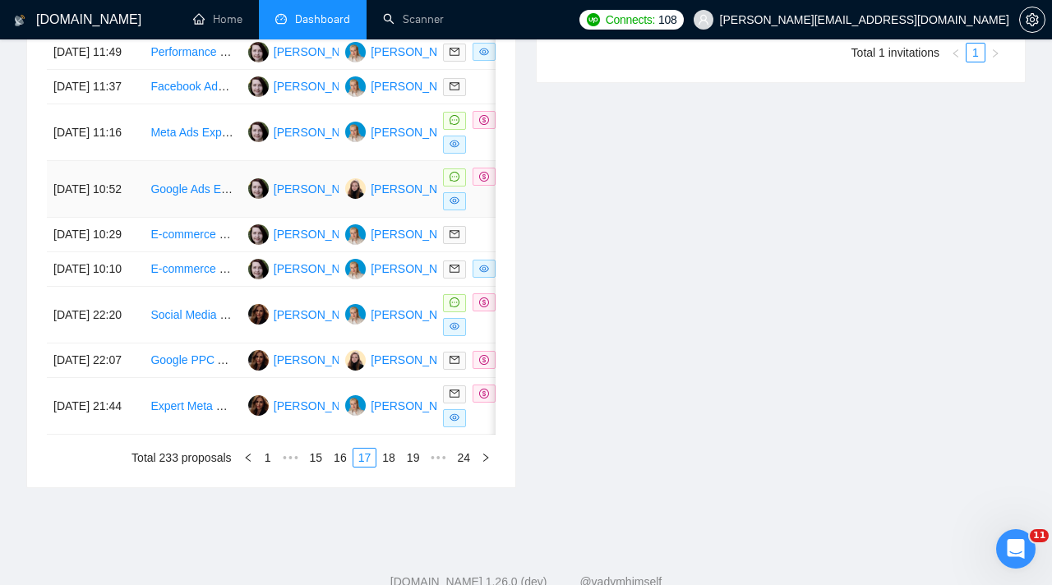
click at [232, 218] on td "Google Ads Expert Needed – Build Therapy Client Lead Campaign from Scratch" at bounding box center [192, 189] width 97 height 57
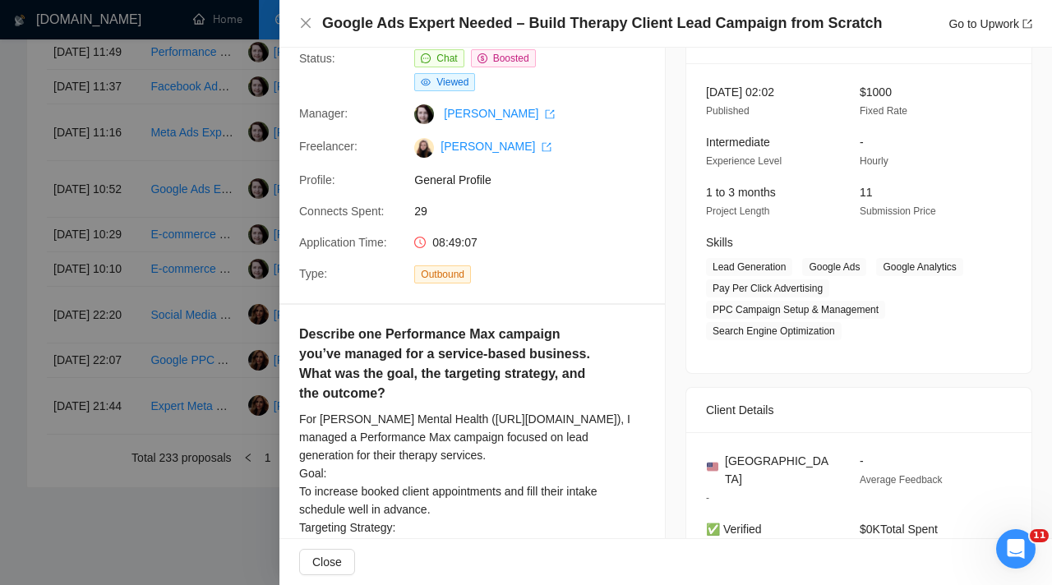
scroll to position [101, 0]
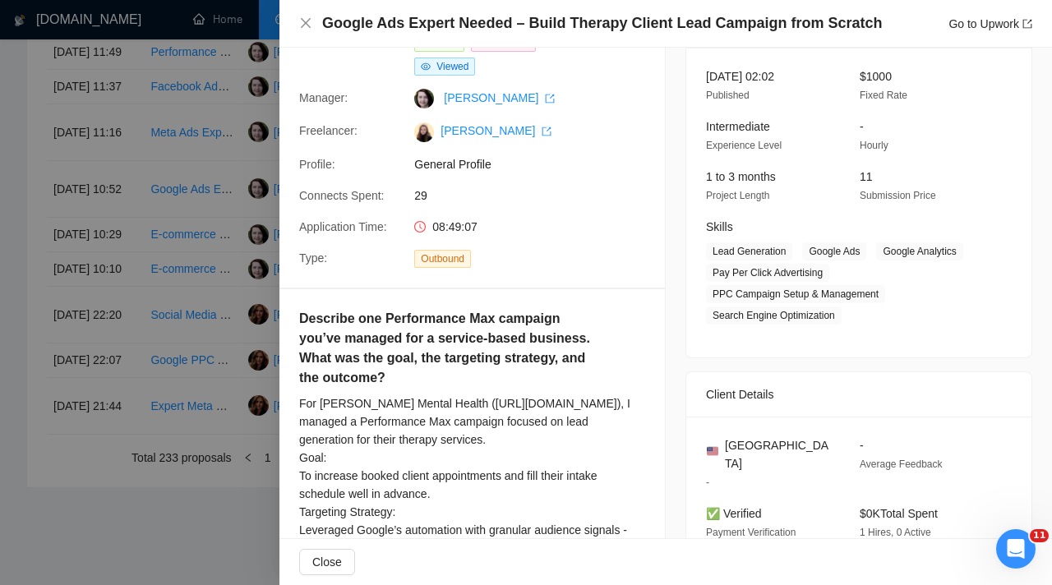
click at [222, 325] on div at bounding box center [526, 292] width 1052 height 585
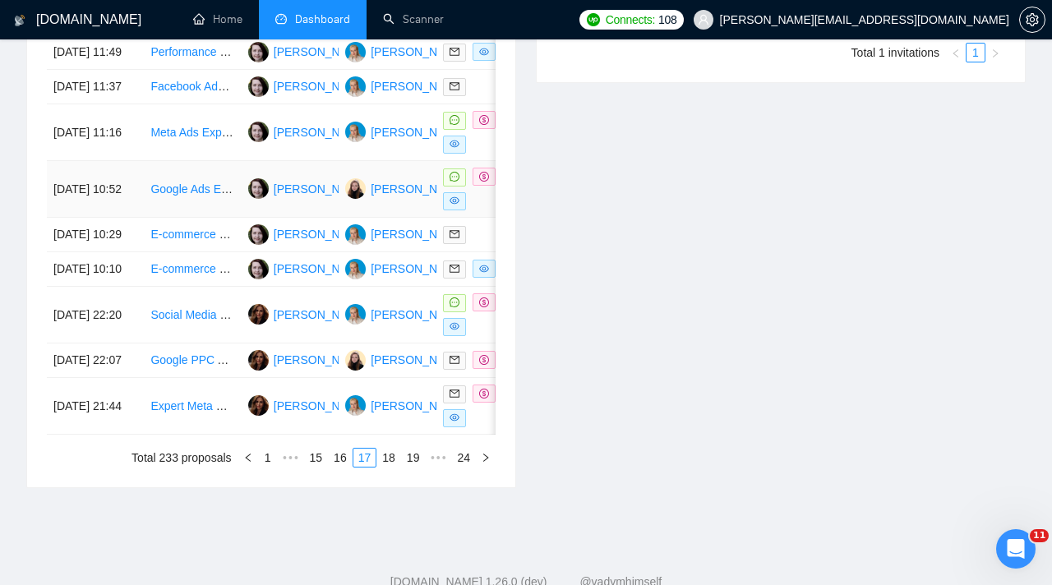
click at [409, 218] on td "[PERSON_NAME]" at bounding box center [387, 189] width 97 height 57
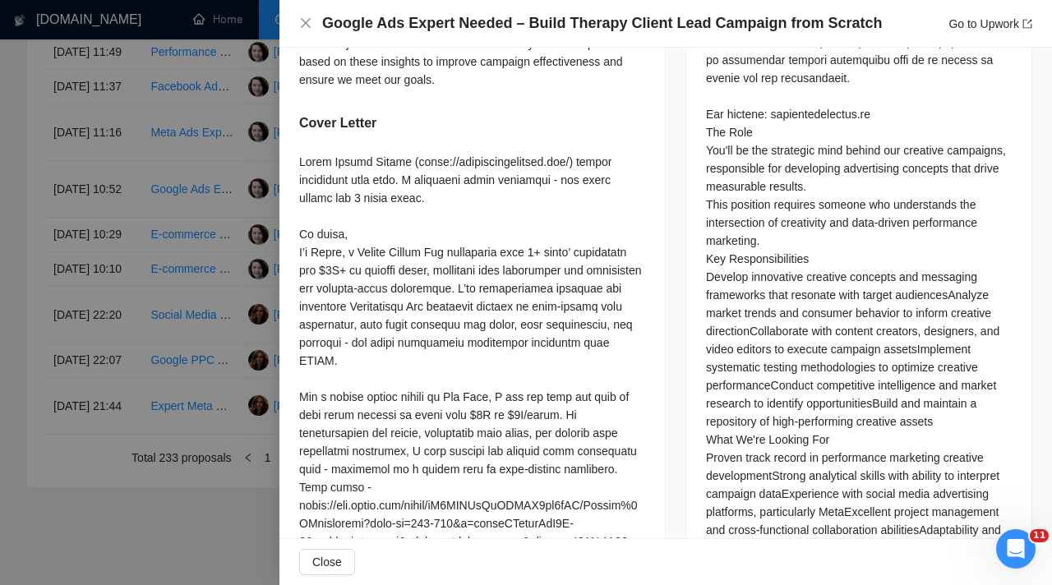
scroll to position [1459, 0]
click at [190, 321] on div at bounding box center [526, 292] width 1052 height 585
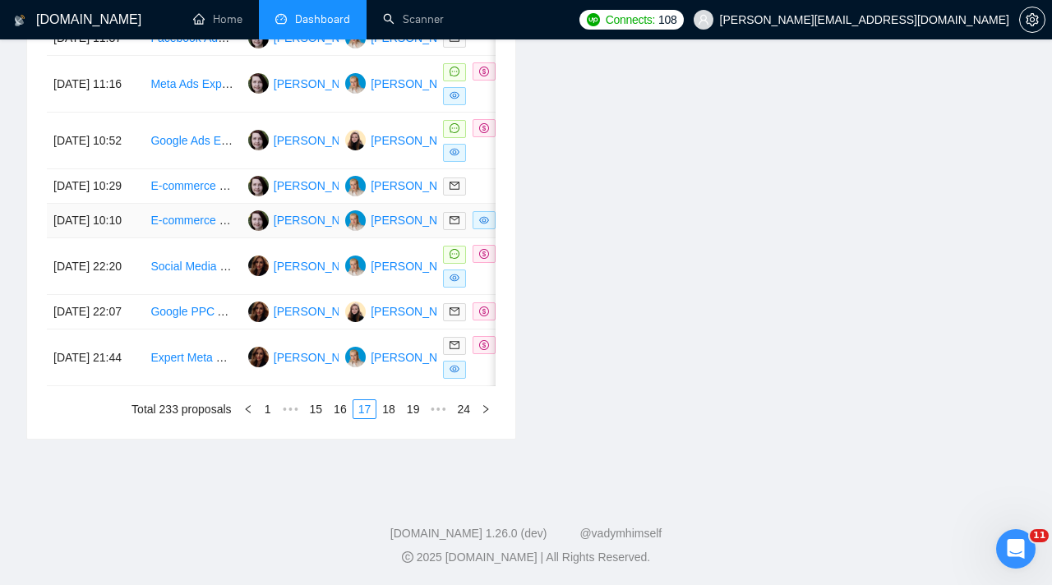
scroll to position [827, 0]
click at [397, 237] on td "[PERSON_NAME]" at bounding box center [387, 220] width 97 height 35
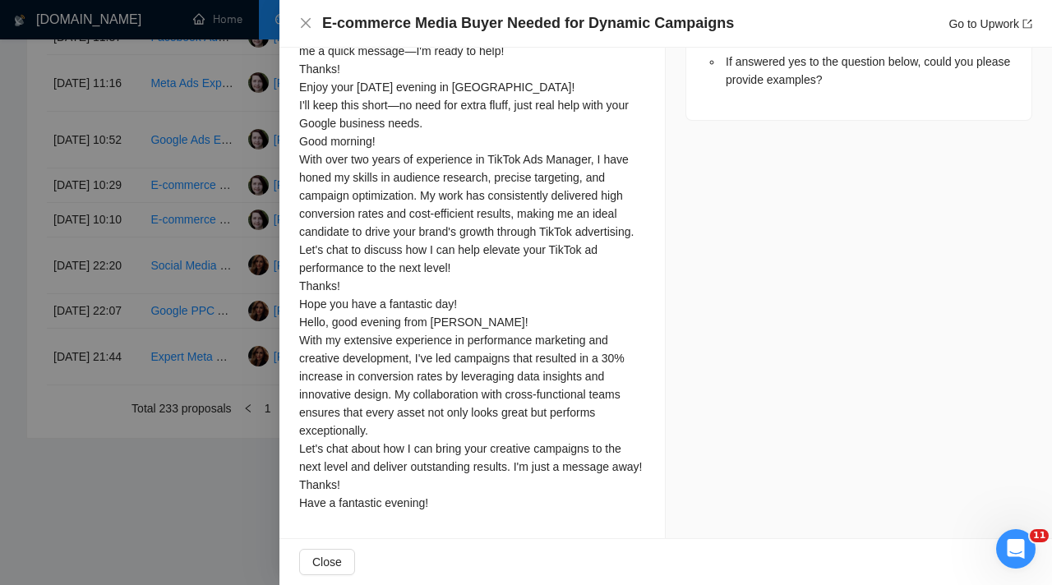
scroll to position [0, 0]
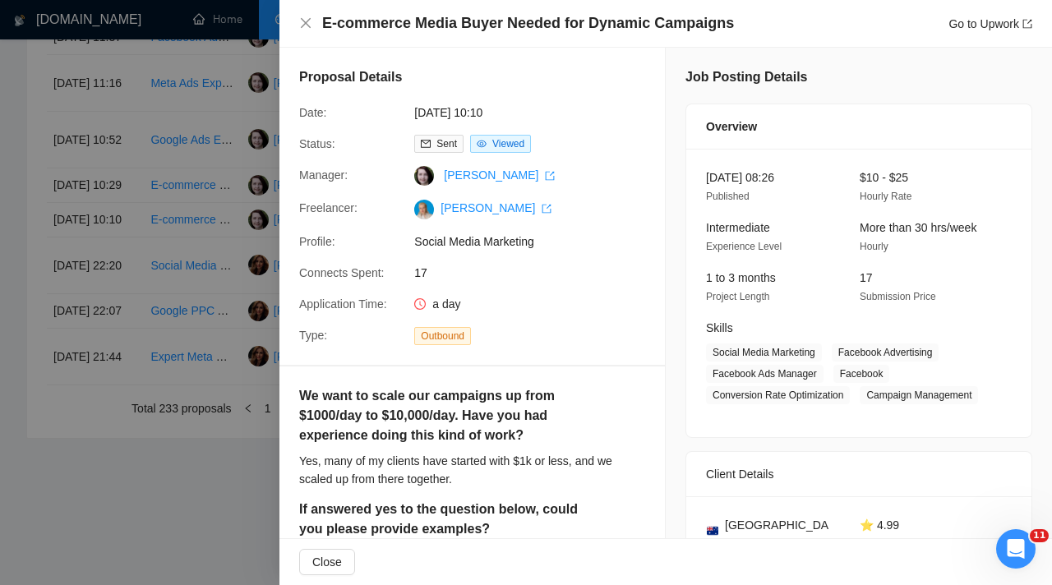
click at [225, 272] on div at bounding box center [526, 292] width 1052 height 585
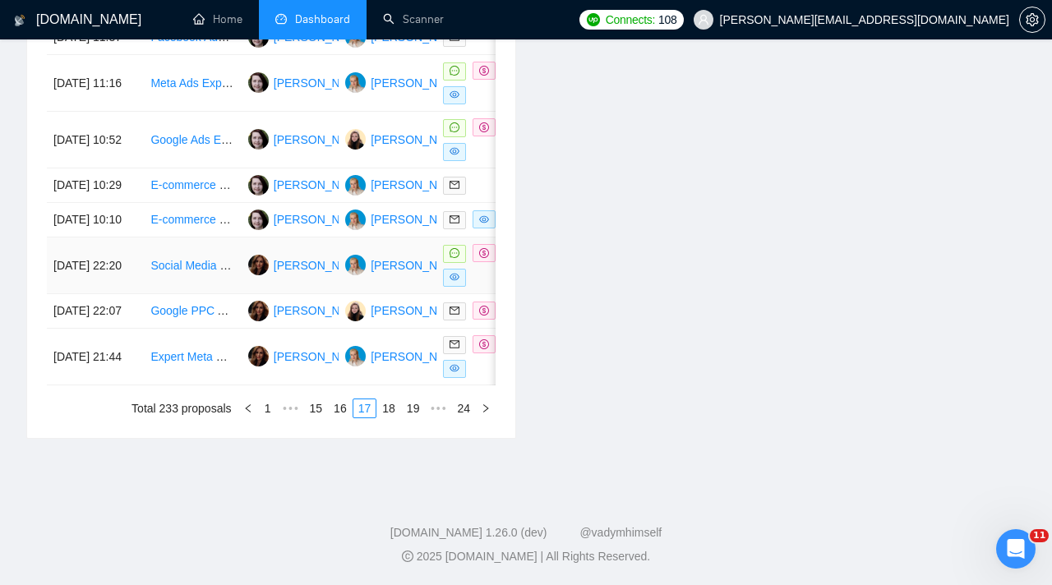
click at [483, 287] on div at bounding box center [485, 265] width 84 height 43
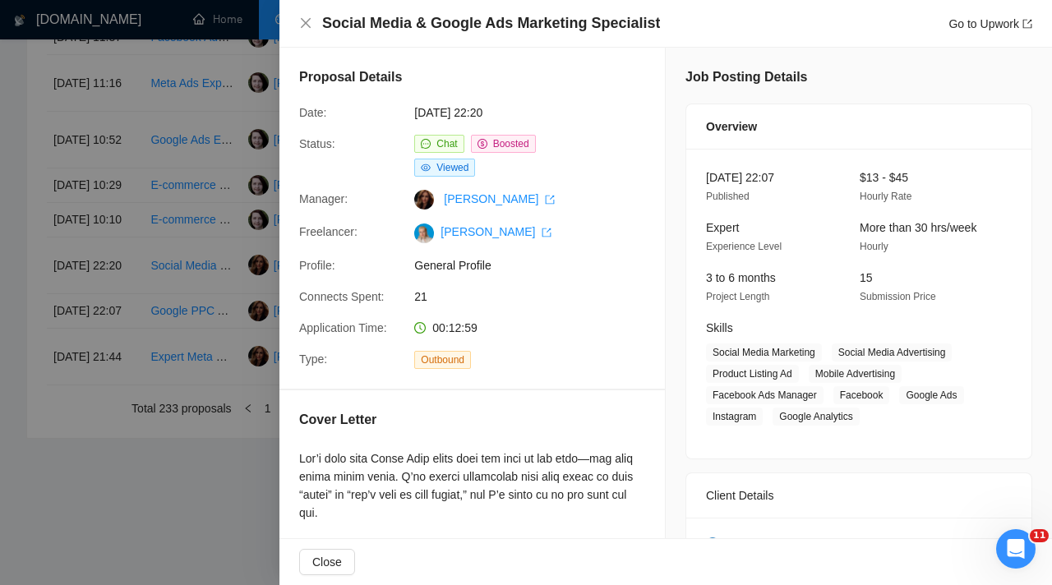
click at [231, 370] on div at bounding box center [526, 292] width 1052 height 585
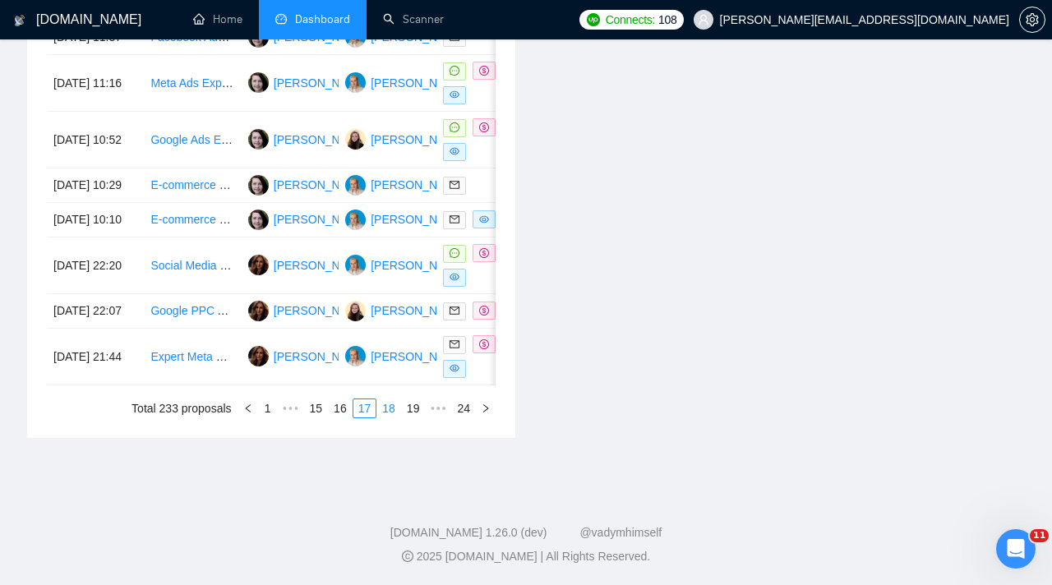
click at [390, 417] on link "18" at bounding box center [388, 408] width 23 height 18
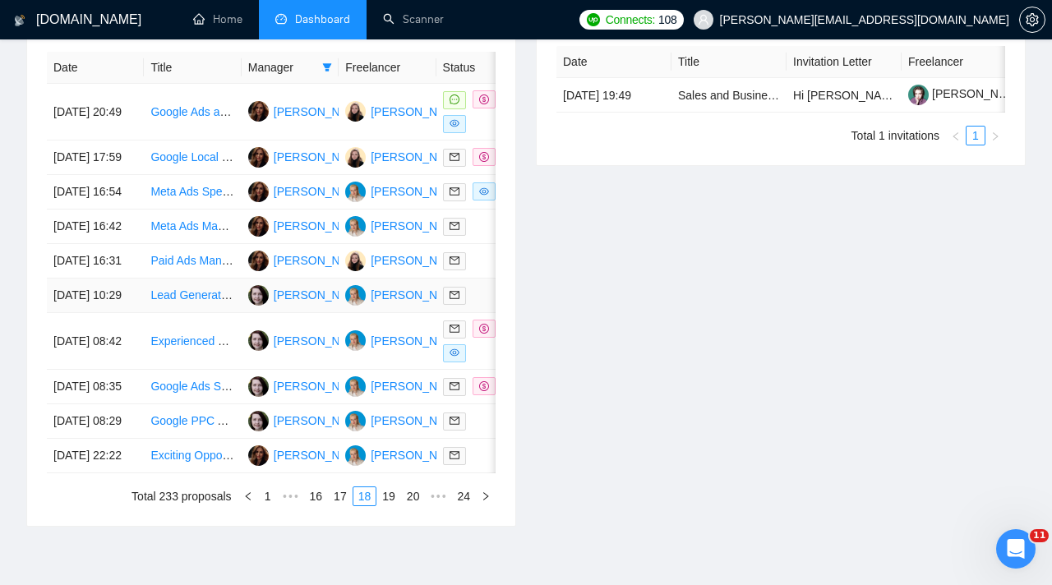
scroll to position [677, 0]
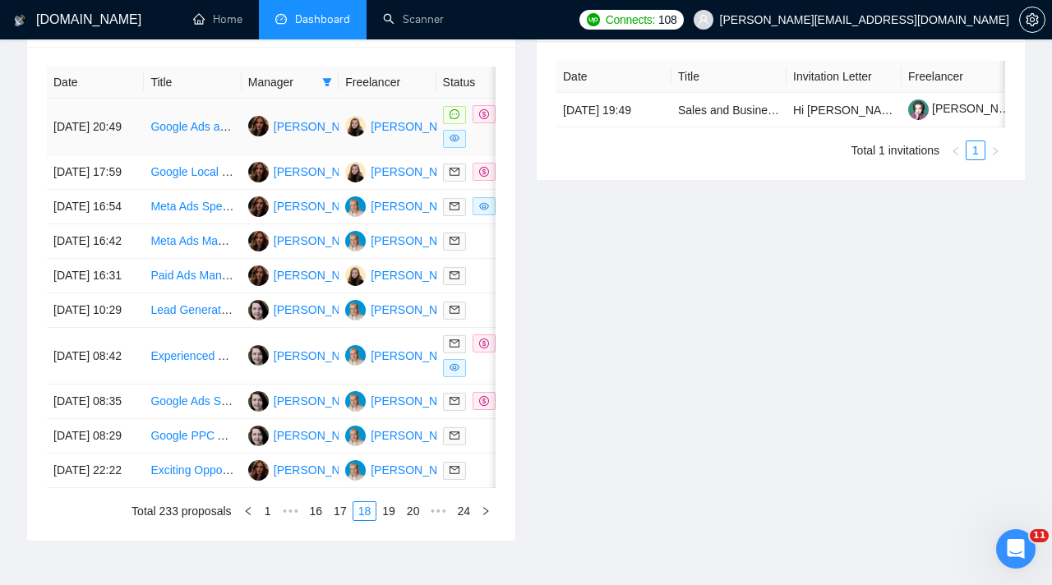
click at [271, 145] on td "[PERSON_NAME]" at bounding box center [290, 127] width 97 height 57
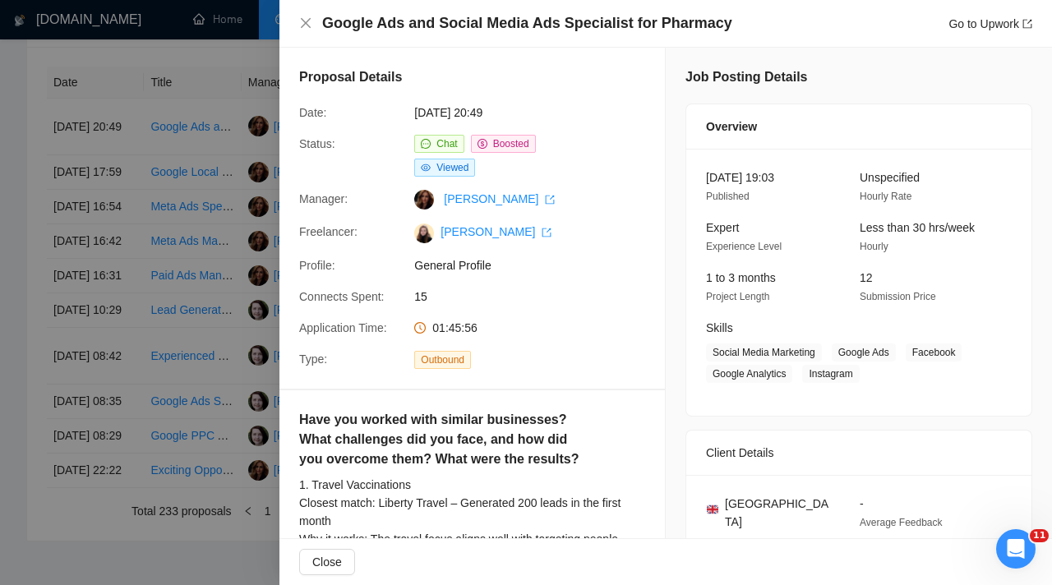
click at [194, 255] on div at bounding box center [526, 292] width 1052 height 585
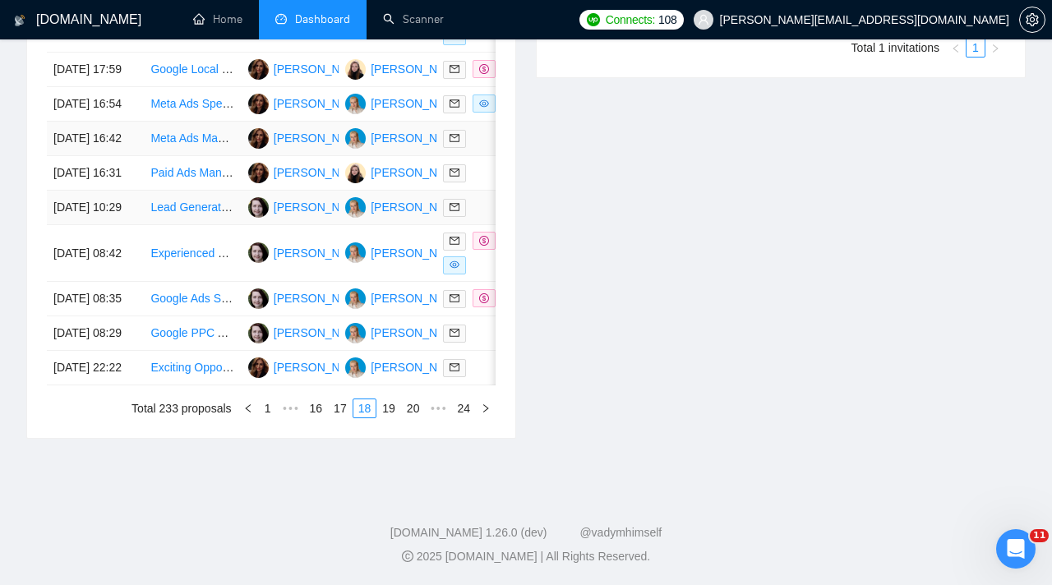
scroll to position [832, 0]
click at [485, 274] on div at bounding box center [485, 253] width 84 height 43
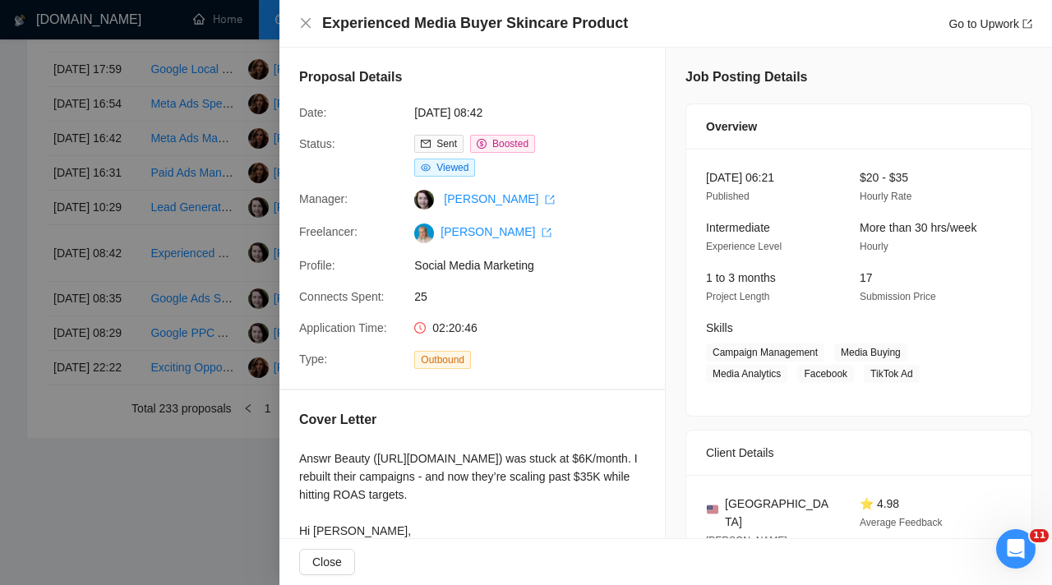
click at [246, 355] on div at bounding box center [526, 292] width 1052 height 585
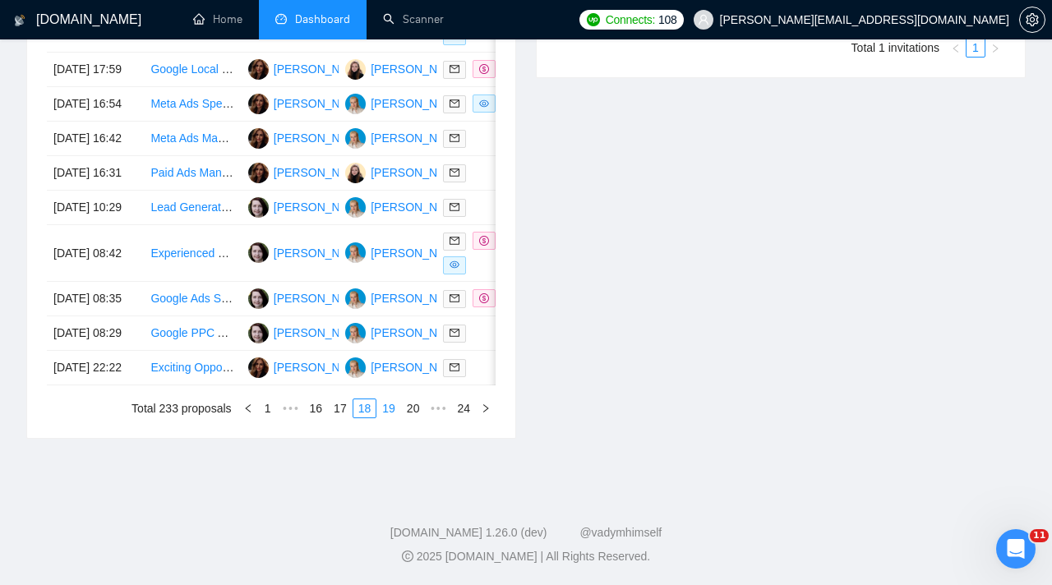
click at [389, 417] on link "19" at bounding box center [388, 408] width 23 height 18
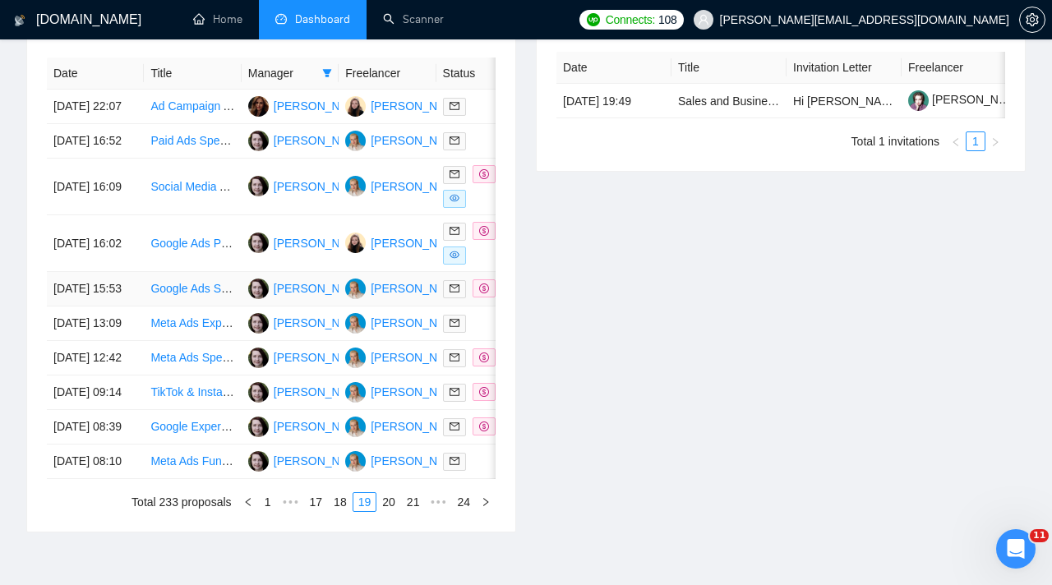
scroll to position [685, 0]
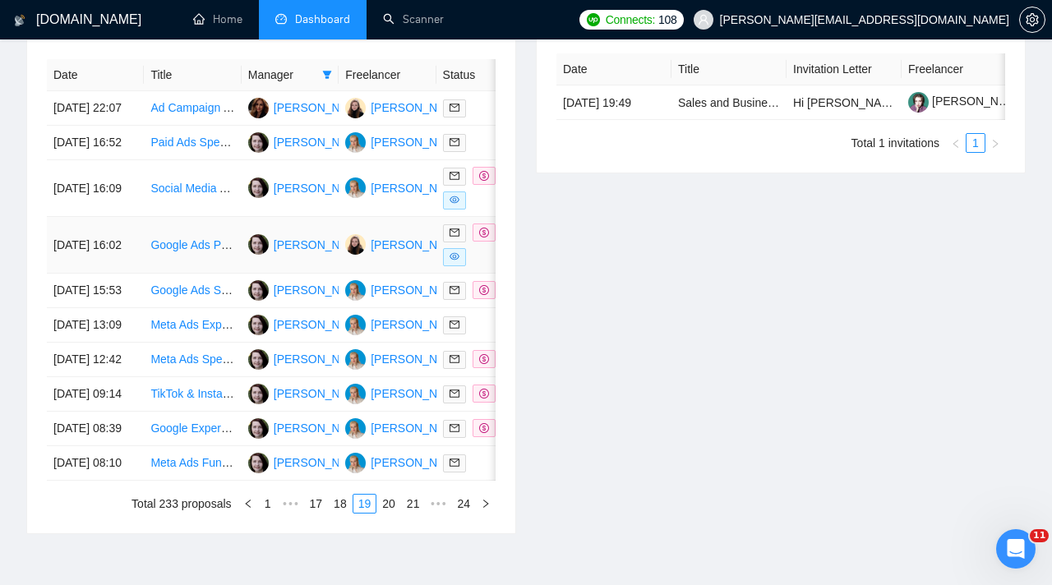
click at [476, 266] on div at bounding box center [485, 245] width 84 height 43
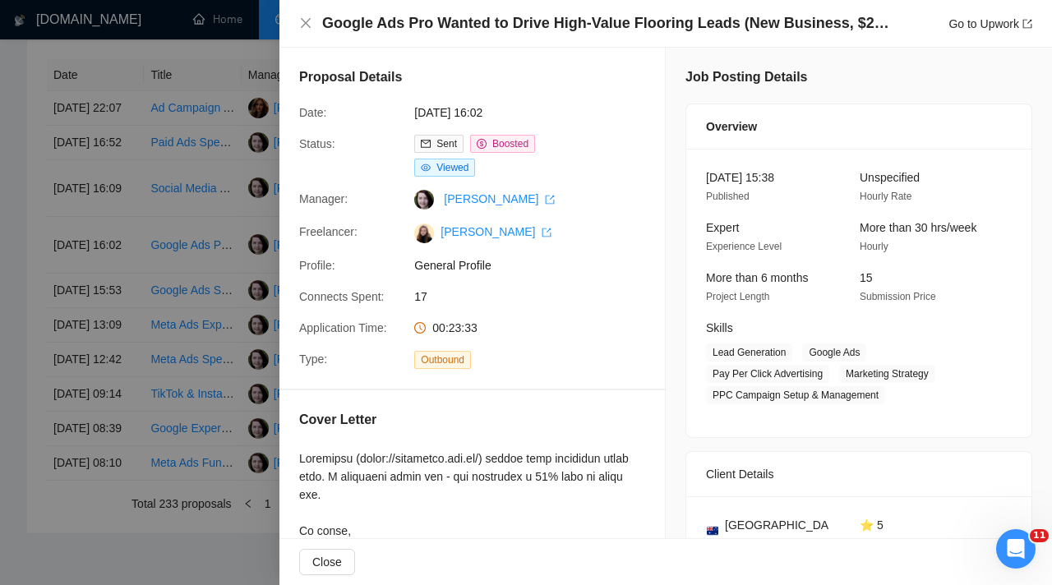
click at [294, 317] on div "Proposal Details Date: [DATE] 16:02 Status: Sent Boosted Viewed Manager: [PERSO…" at bounding box center [471, 218] width 385 height 341
click at [246, 326] on div at bounding box center [526, 292] width 1052 height 585
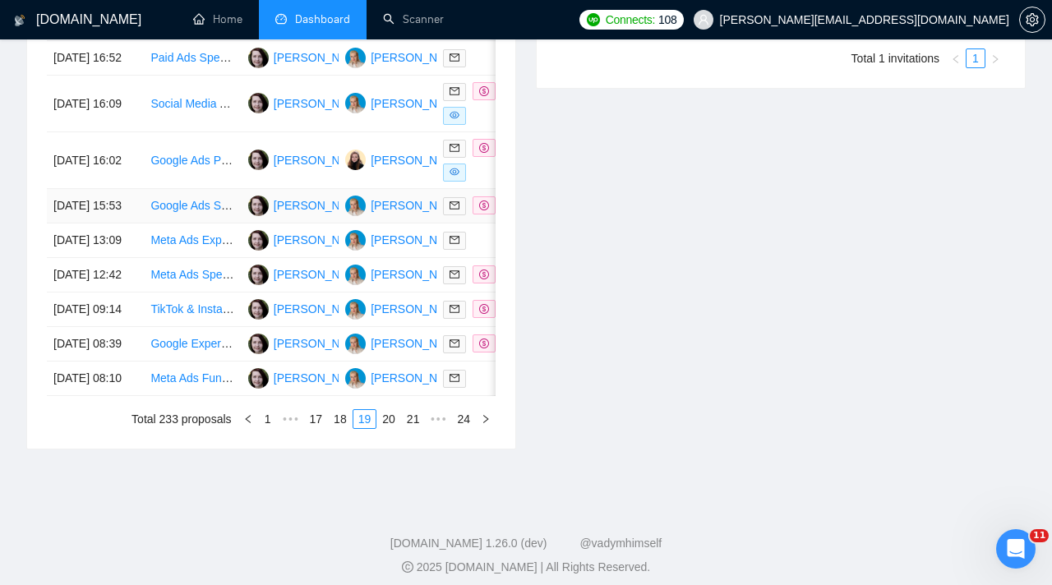
scroll to position [823, 0]
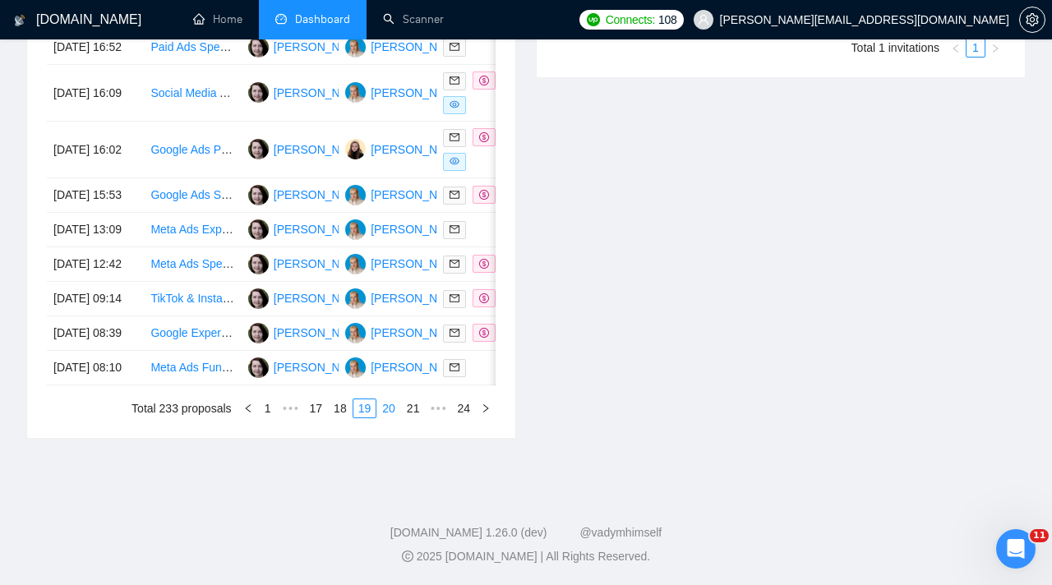
click at [388, 417] on link "20" at bounding box center [388, 408] width 23 height 18
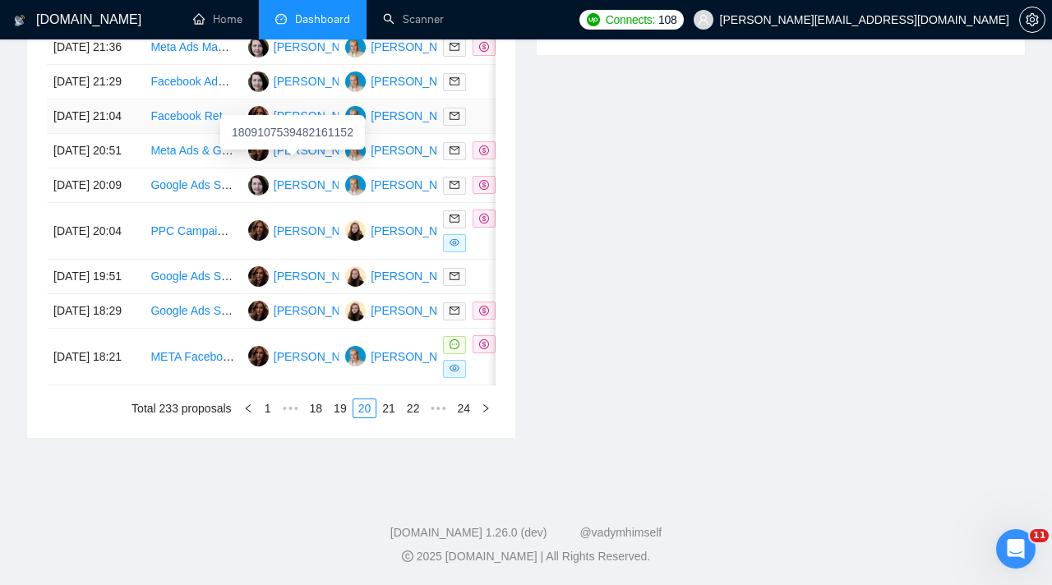
scroll to position [887, 0]
click at [384, 417] on link "21" at bounding box center [388, 408] width 23 height 18
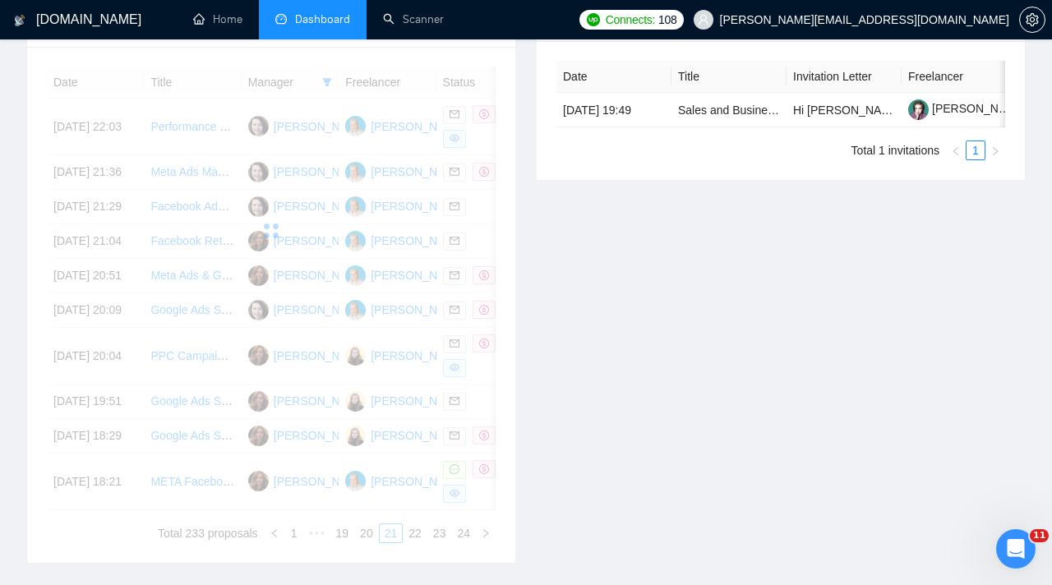
scroll to position [667, 0]
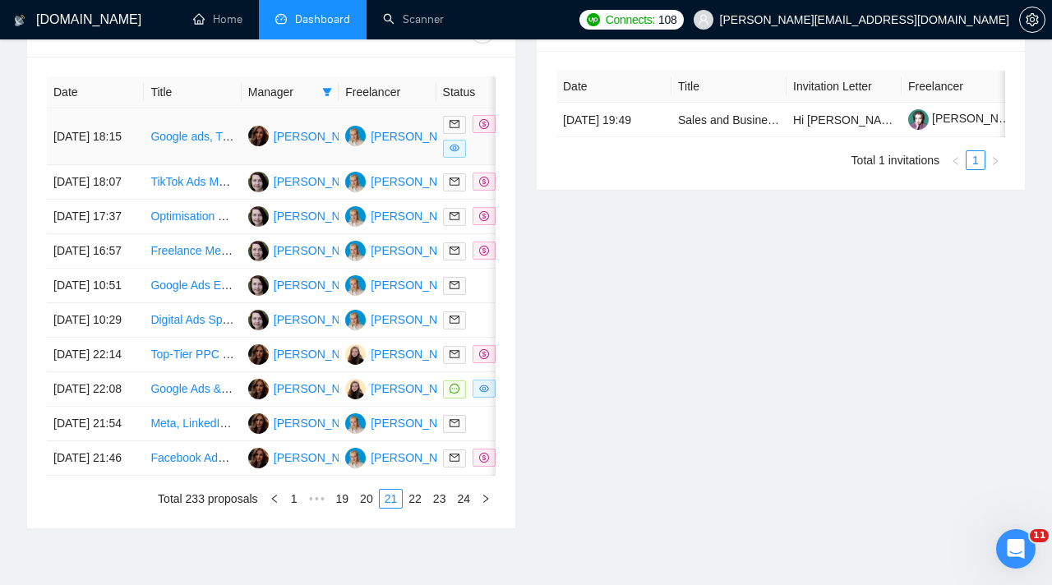
click at [486, 149] on div at bounding box center [485, 136] width 84 height 43
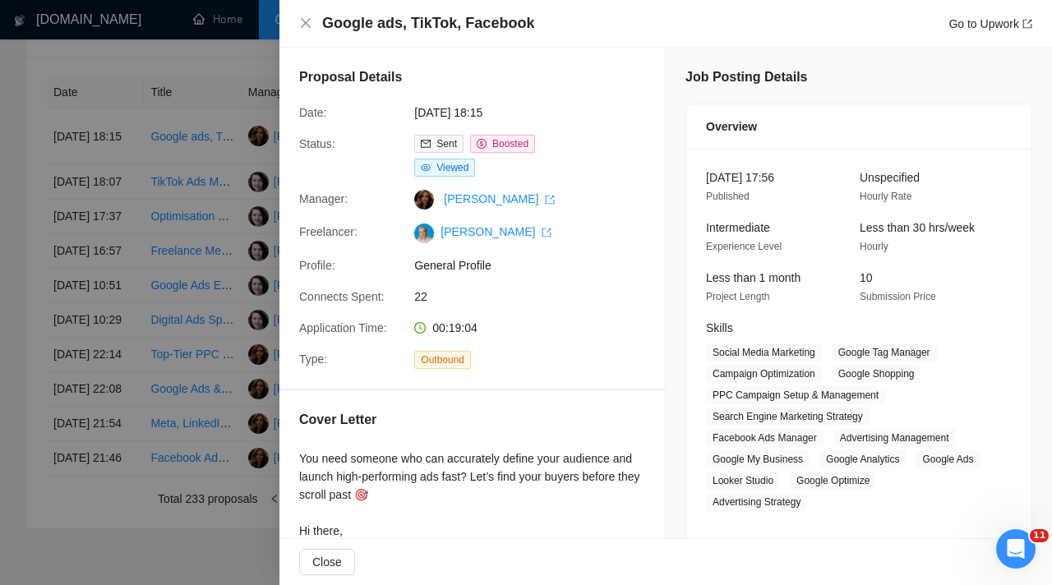
click at [188, 122] on div at bounding box center [526, 292] width 1052 height 585
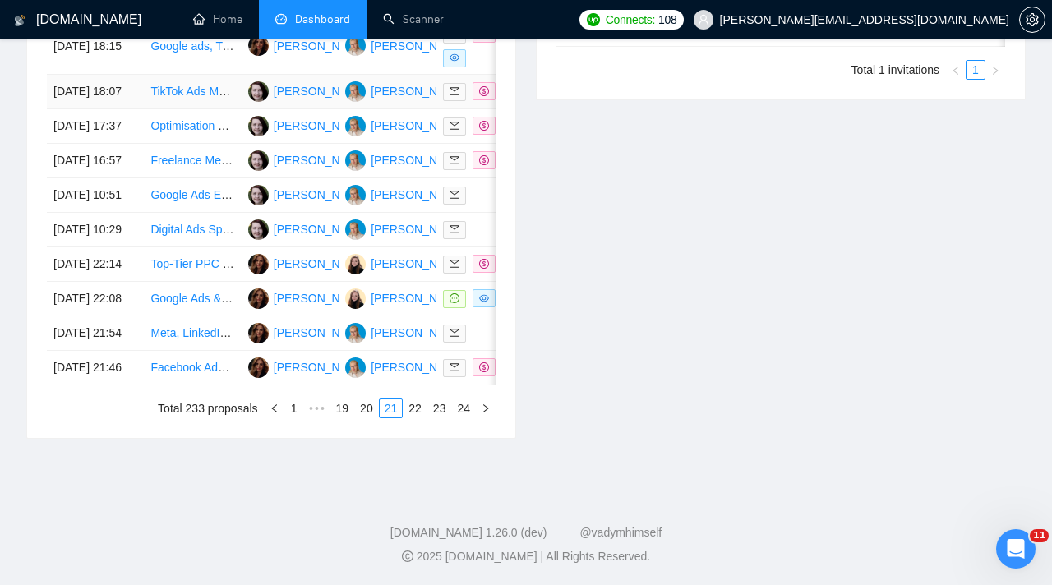
scroll to position [769, 0]
click at [468, 316] on td at bounding box center [484, 299] width 97 height 35
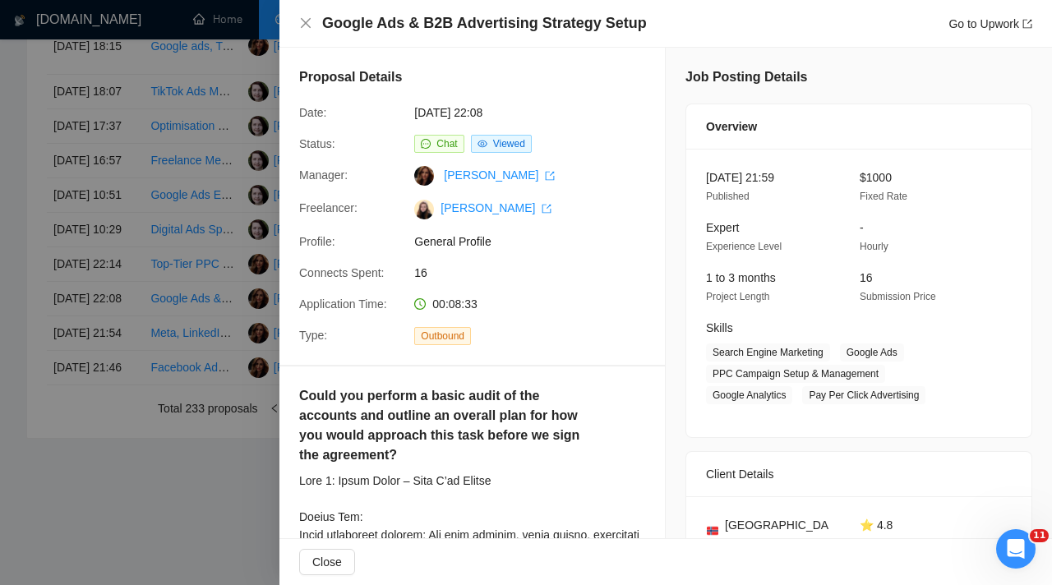
click at [237, 347] on div at bounding box center [526, 292] width 1052 height 585
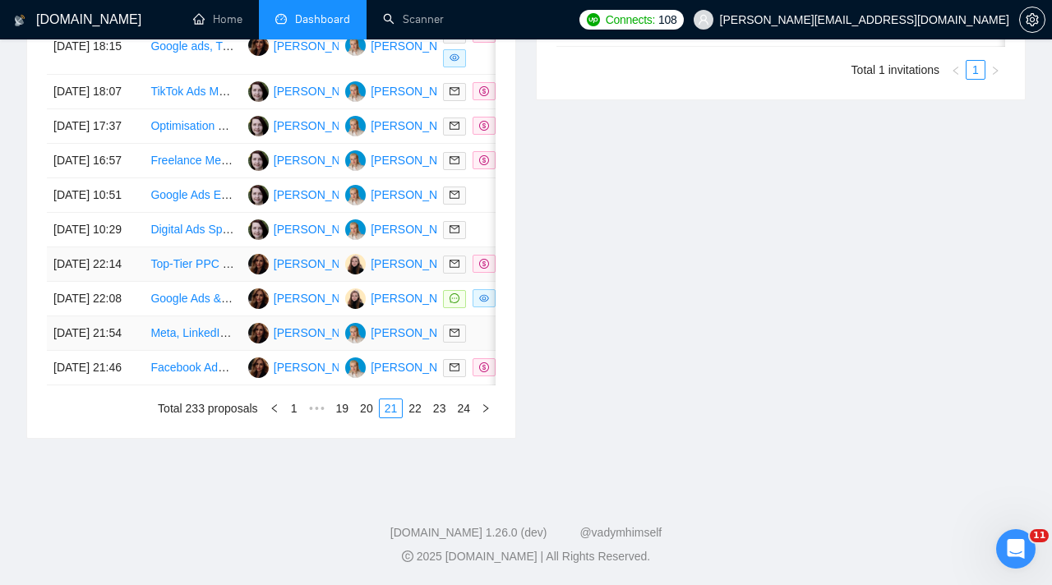
scroll to position [887, 0]
click at [418, 417] on link "22" at bounding box center [414, 408] width 23 height 18
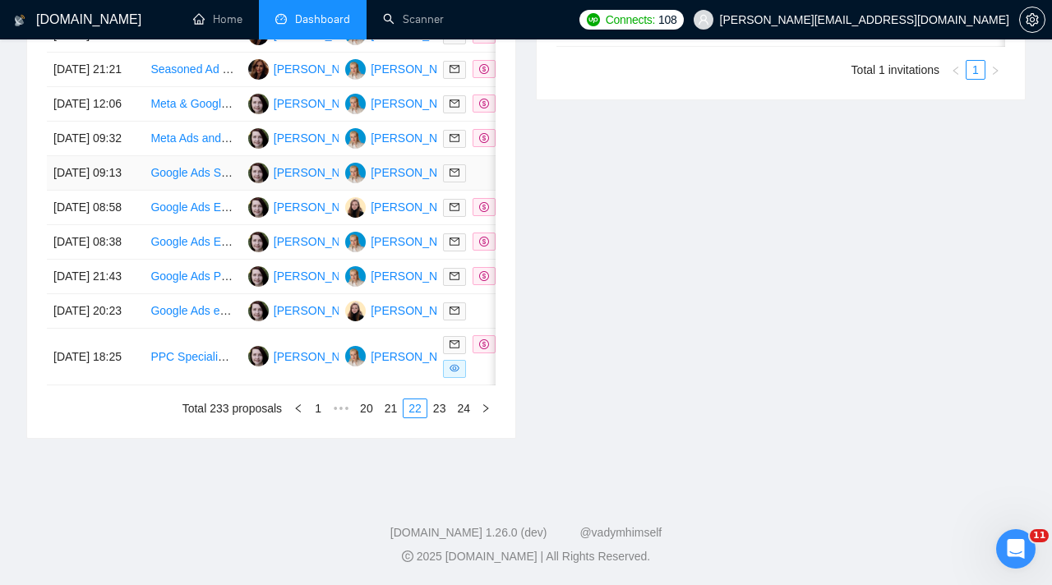
scroll to position [780, 0]
click at [442, 417] on link "23" at bounding box center [439, 408] width 23 height 18
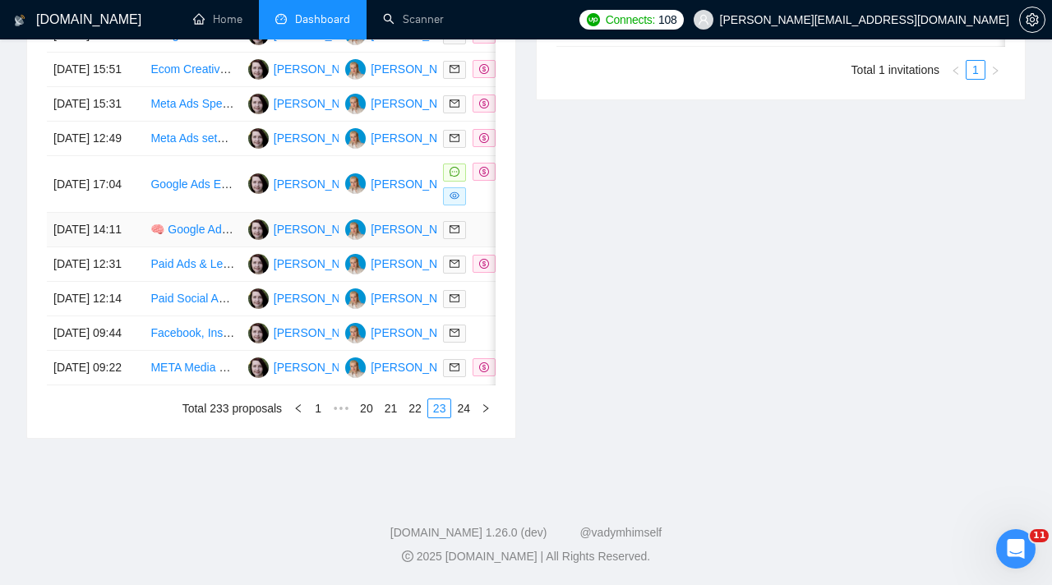
scroll to position [764, 0]
click at [477, 205] on div at bounding box center [485, 184] width 84 height 43
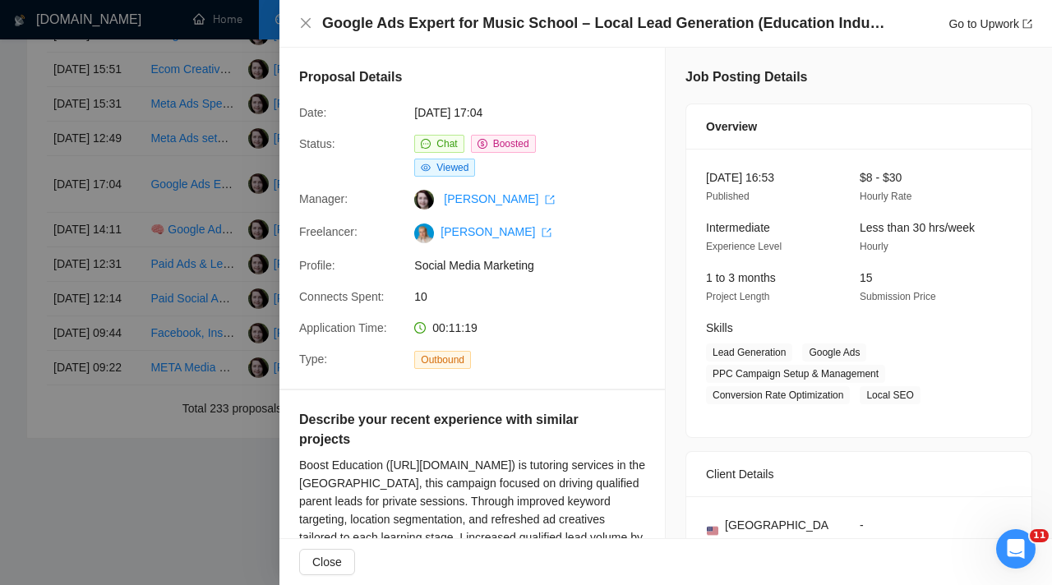
click at [141, 219] on div at bounding box center [526, 292] width 1052 height 585
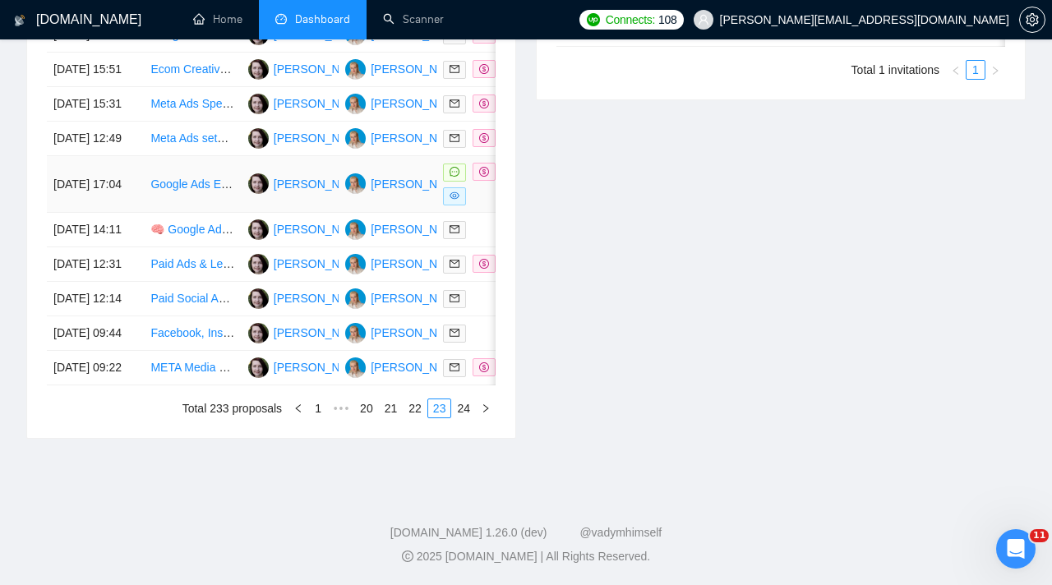
scroll to position [786, 0]
click at [473, 438] on div "Date Title Manager Freelancer Status [DATE] 17:09 Google Ads Campaign Cleanup E…" at bounding box center [271, 202] width 488 height 472
click at [470, 417] on link "24" at bounding box center [463, 408] width 23 height 18
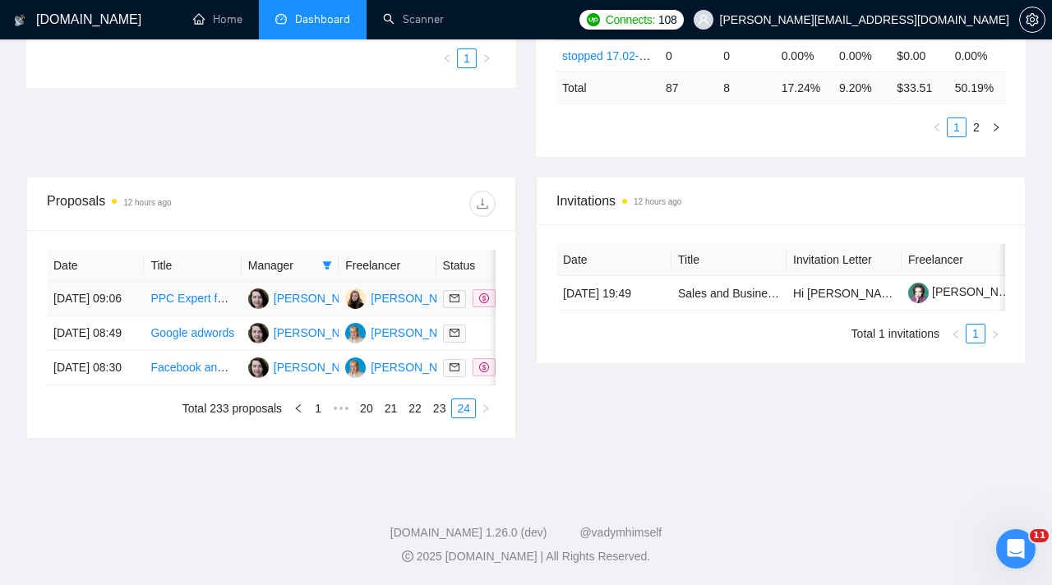
scroll to position [541, 0]
